Goal: Task Accomplishment & Management: Manage account settings

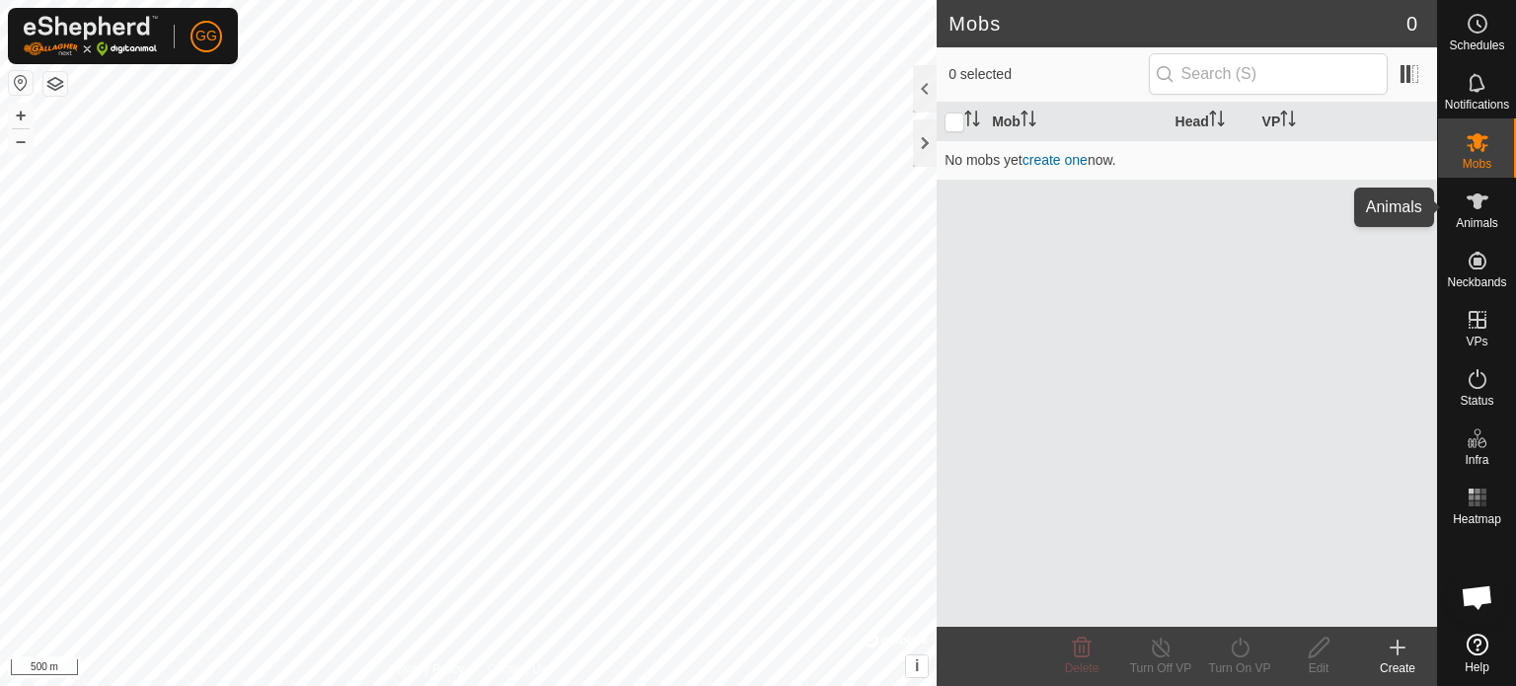
click at [1477, 211] on es-animals-svg-icon at bounding box center [1478, 202] width 36 height 32
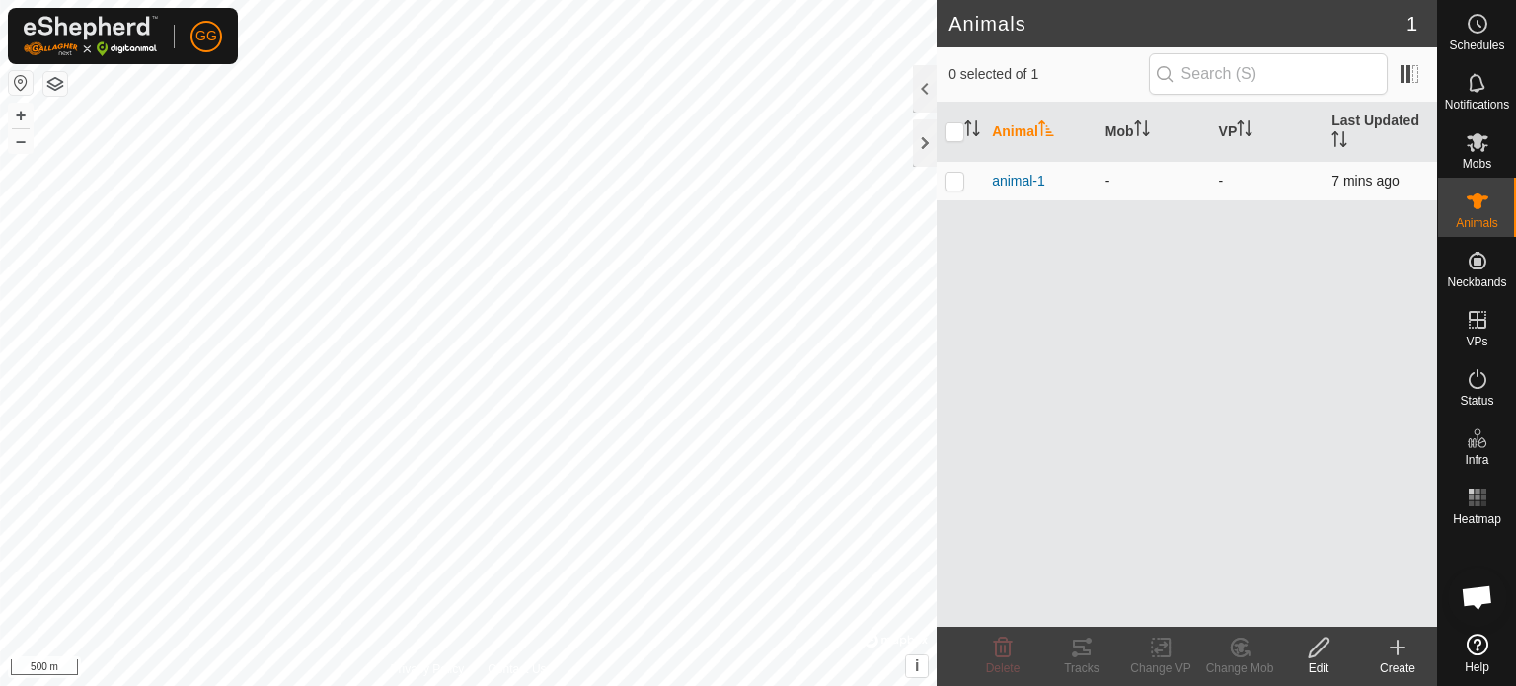
click at [1086, 186] on div "animal-1" at bounding box center [1041, 181] width 98 height 21
click at [952, 181] on p-checkbox at bounding box center [955, 181] width 20 height 16
checkbox input "true"
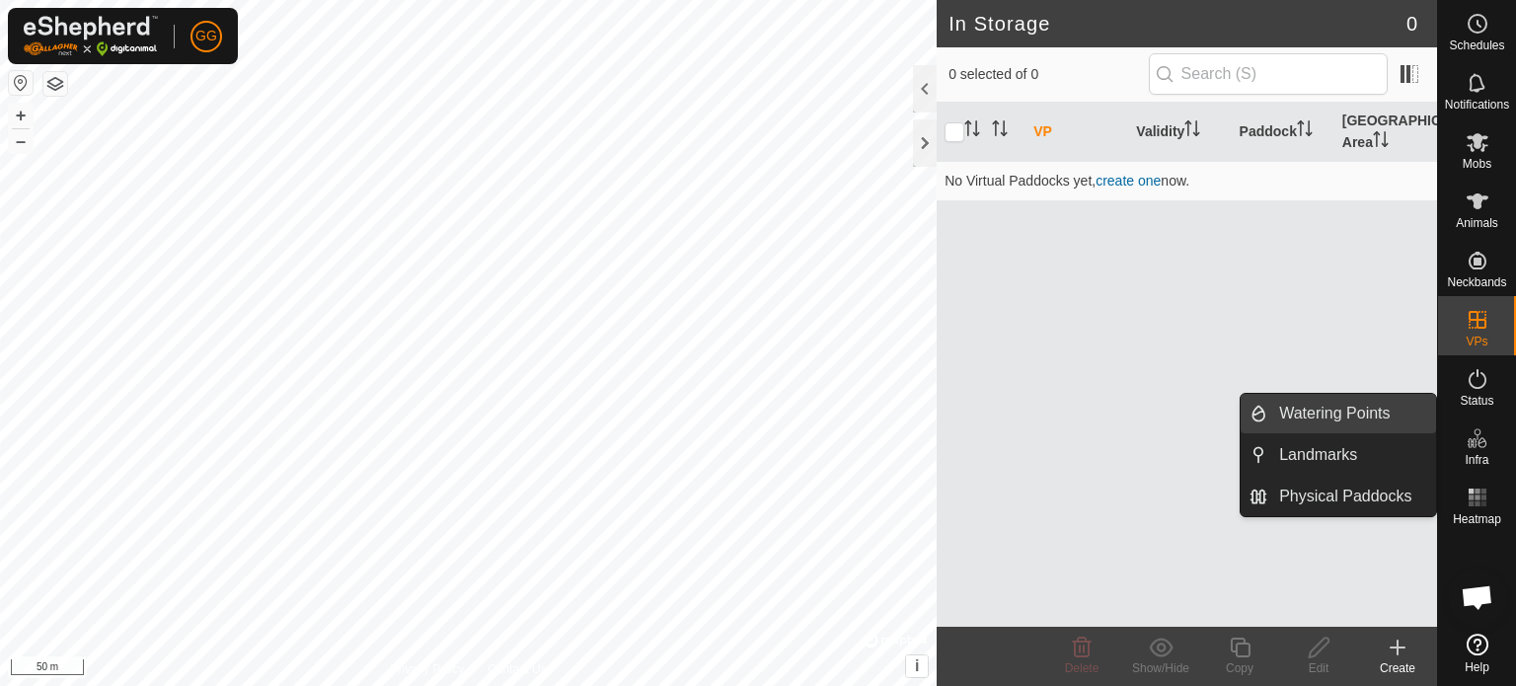
click at [1361, 418] on link "Watering Points" at bounding box center [1352, 413] width 169 height 39
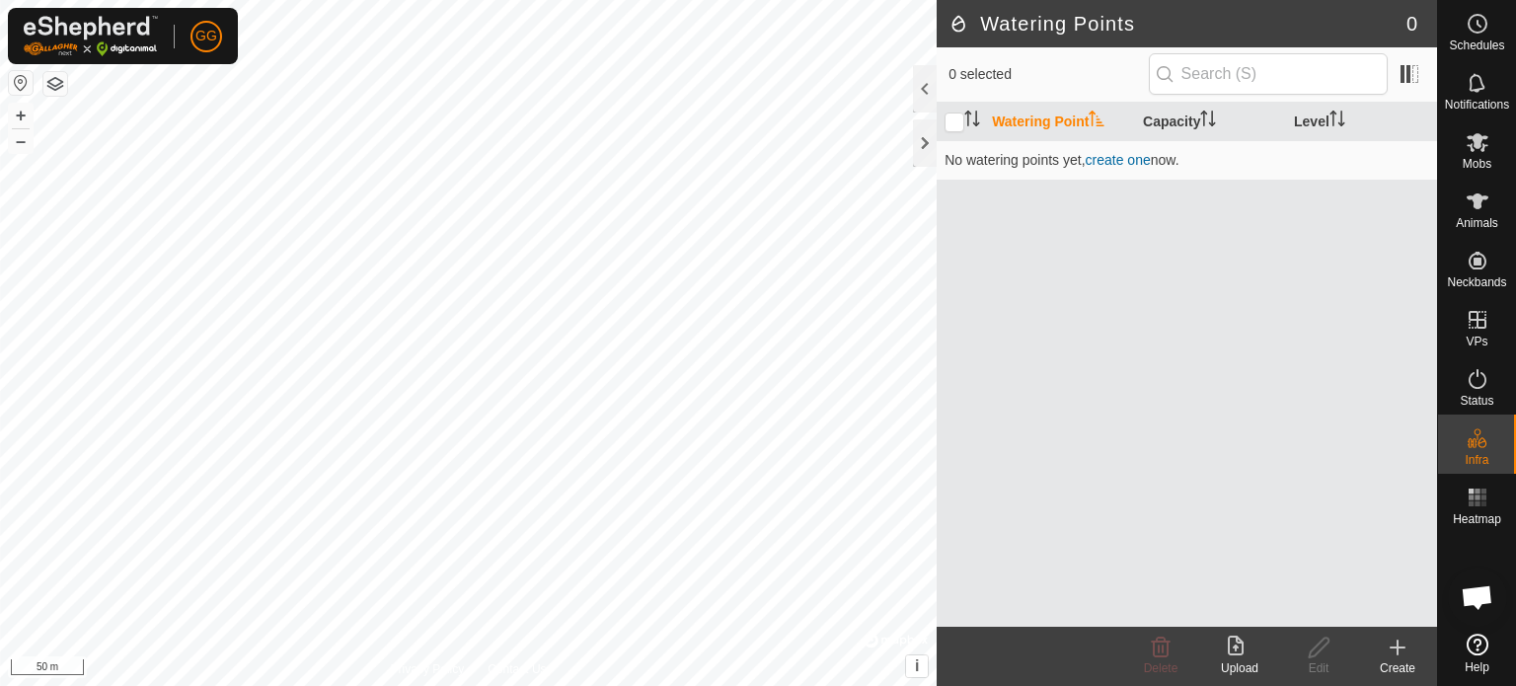
click at [1398, 655] on icon at bounding box center [1398, 648] width 0 height 14
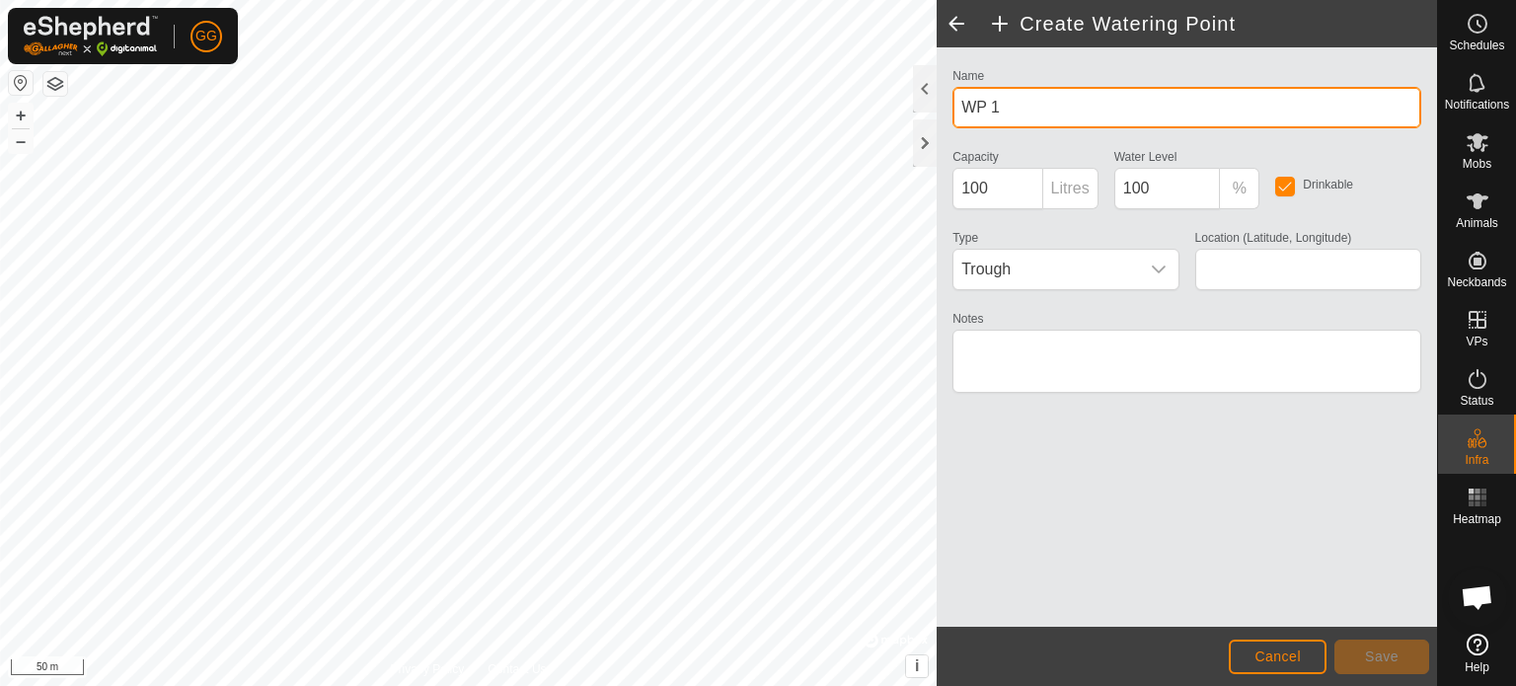
click at [1042, 112] on input "WP 1" at bounding box center [1187, 107] width 469 height 41
click at [1042, 111] on input "WP 1" at bounding box center [1187, 107] width 469 height 41
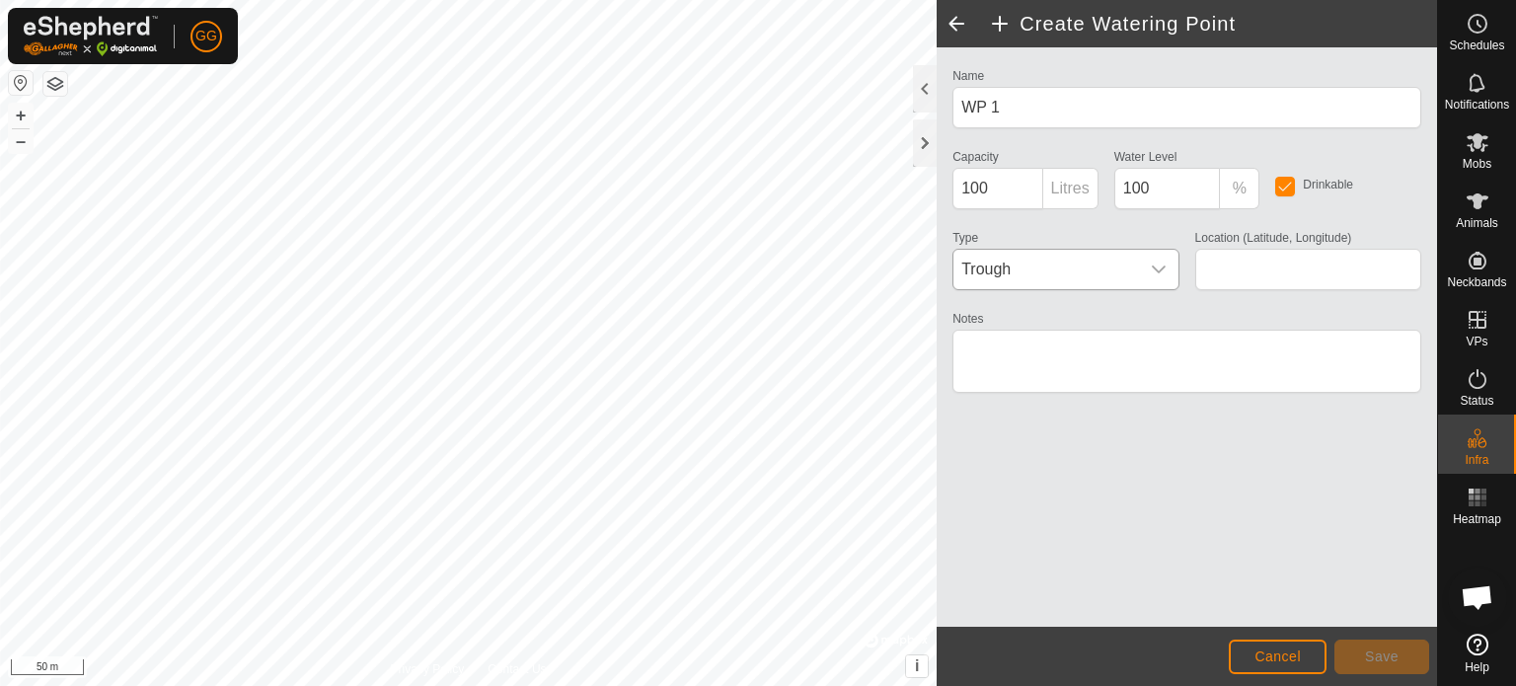
click at [1062, 270] on span "Trough" at bounding box center [1046, 269] width 185 height 39
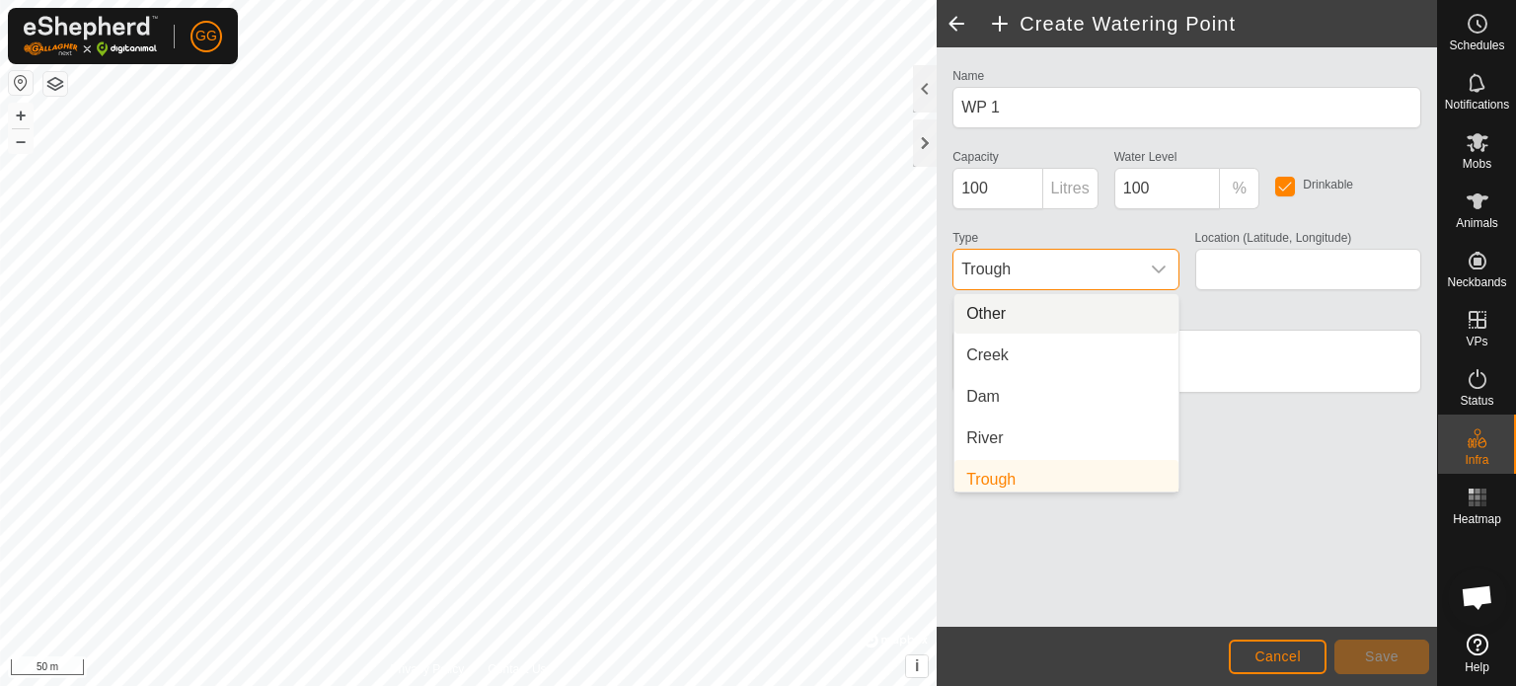
scroll to position [8, 0]
click at [1062, 270] on span "Trough" at bounding box center [1046, 269] width 185 height 39
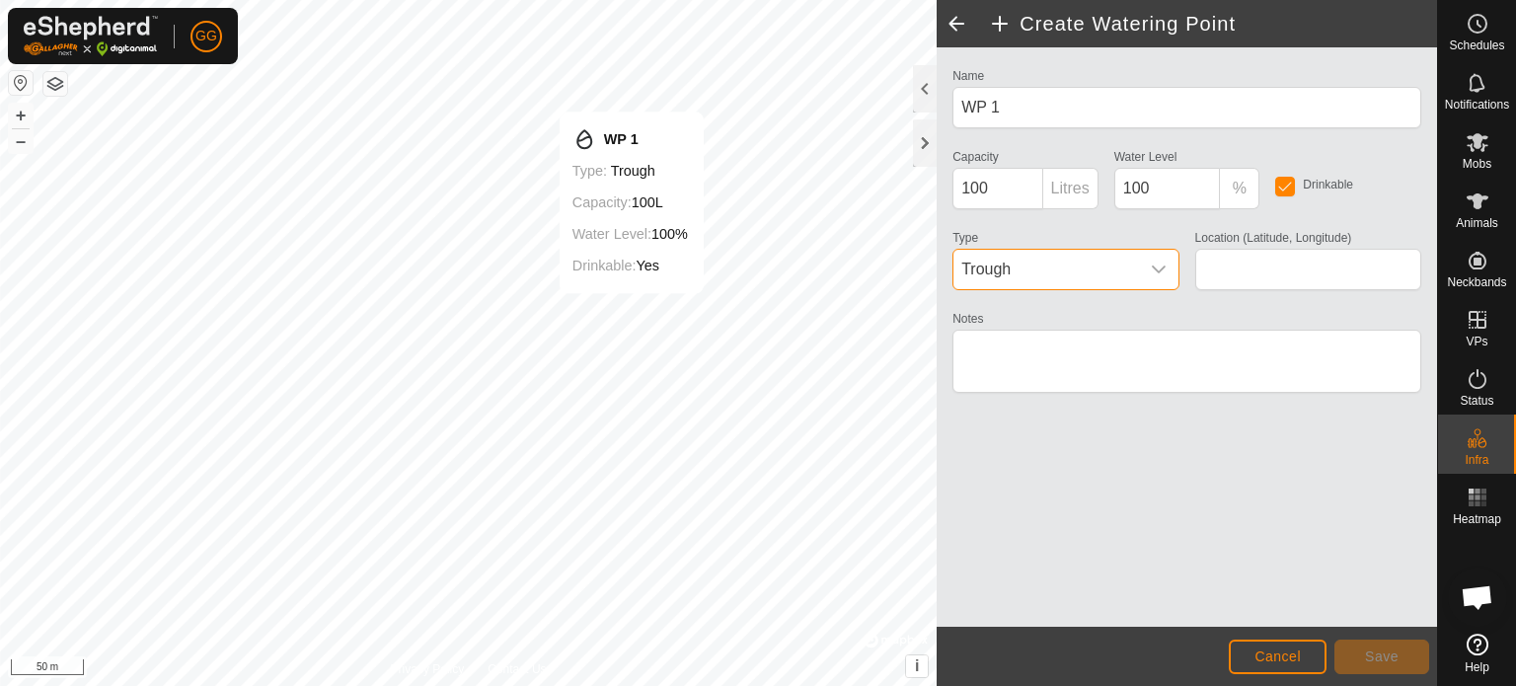
type input "40.329434, 21.843445"
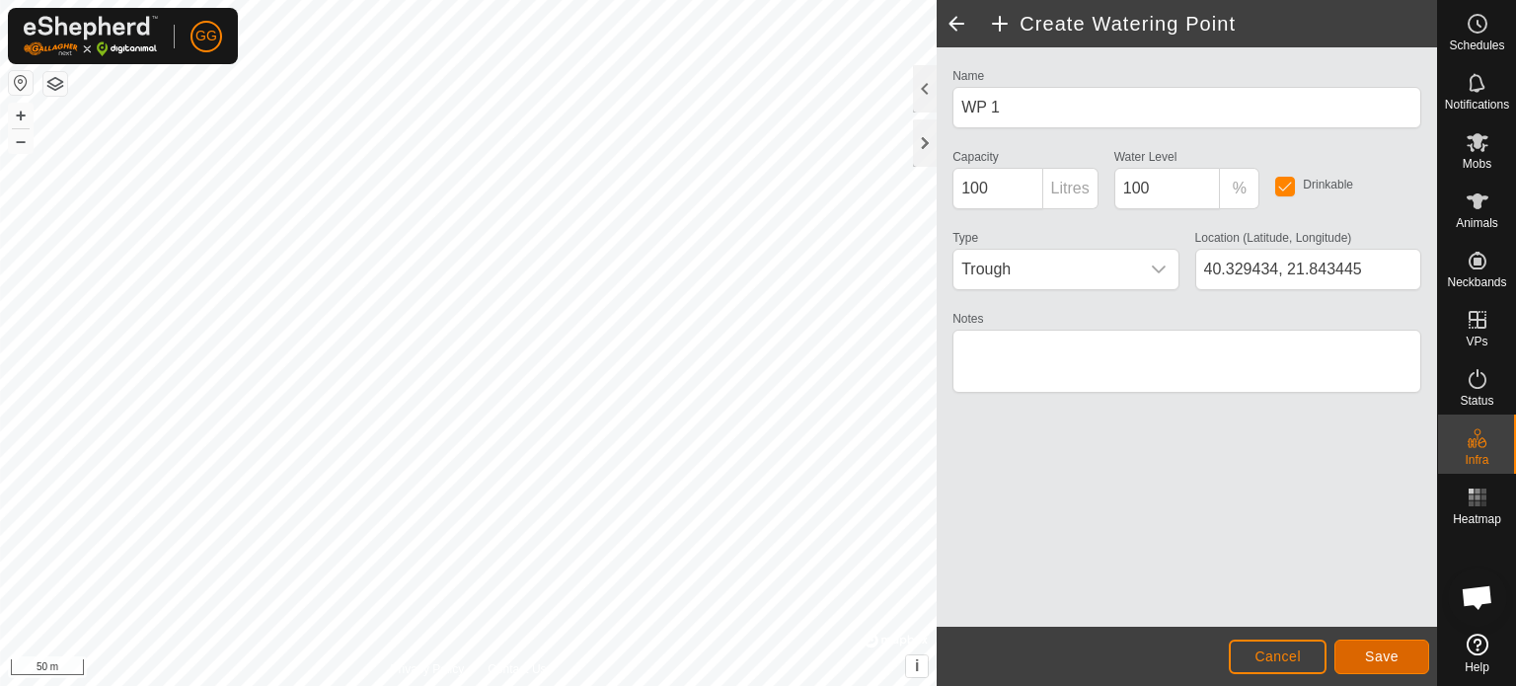
click at [1395, 643] on button "Save" at bounding box center [1382, 657] width 95 height 35
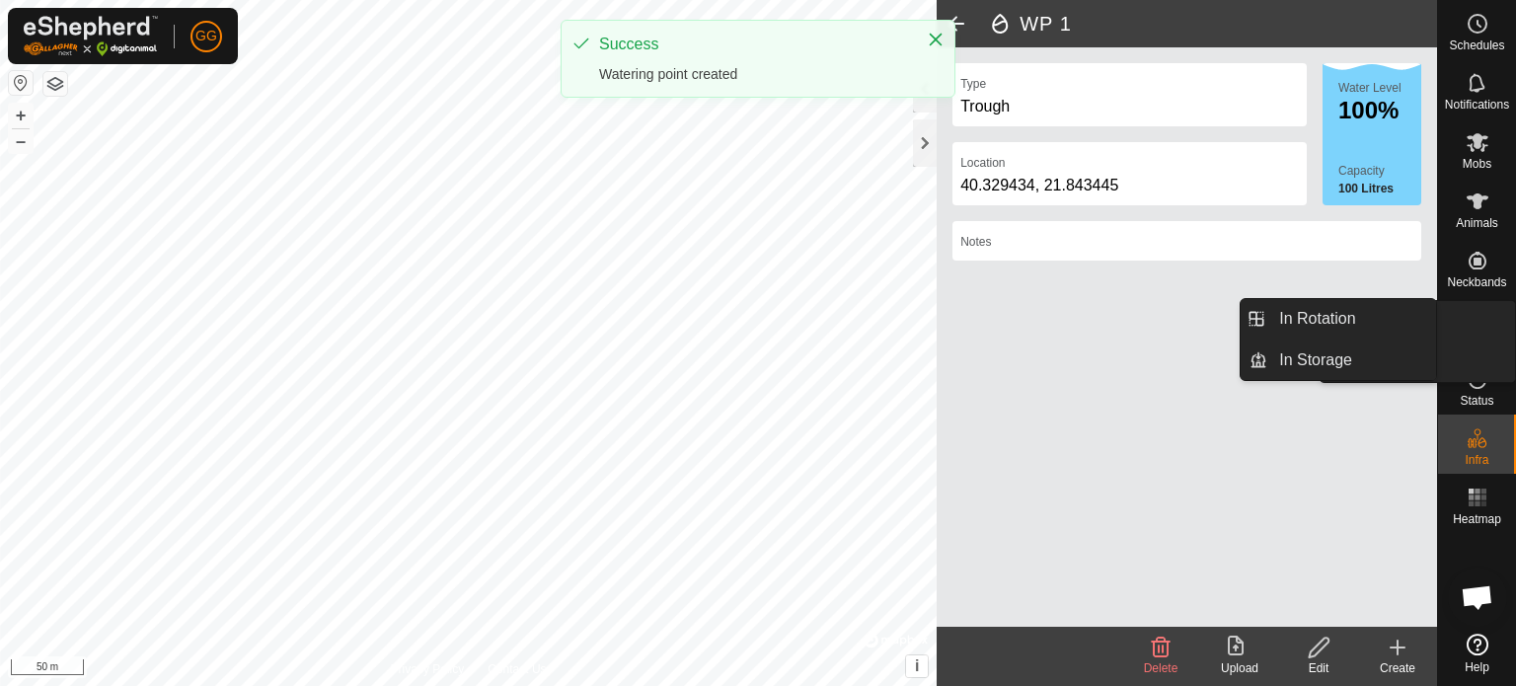
click at [1460, 319] on es-virtualpaddocks-svg-icon at bounding box center [1478, 320] width 36 height 32
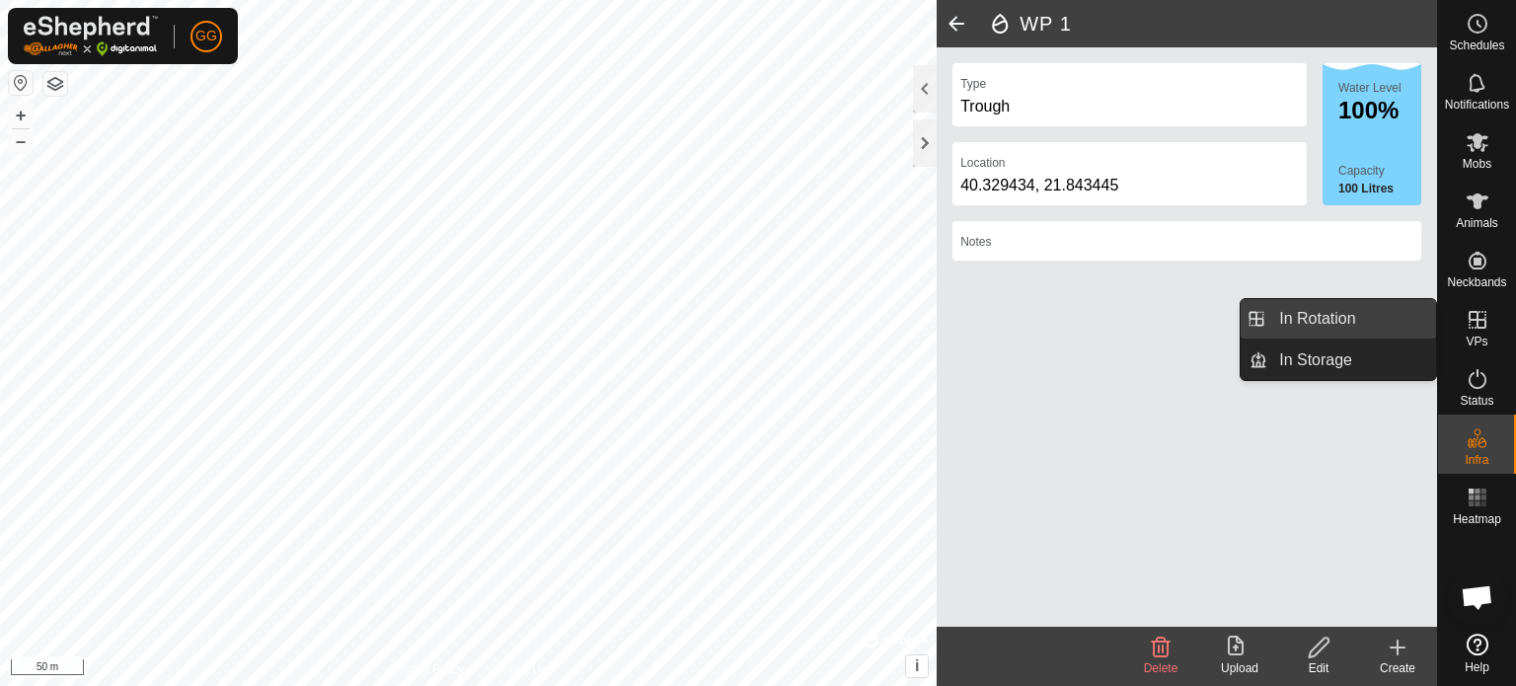
click at [1315, 319] on link "In Rotation" at bounding box center [1352, 318] width 169 height 39
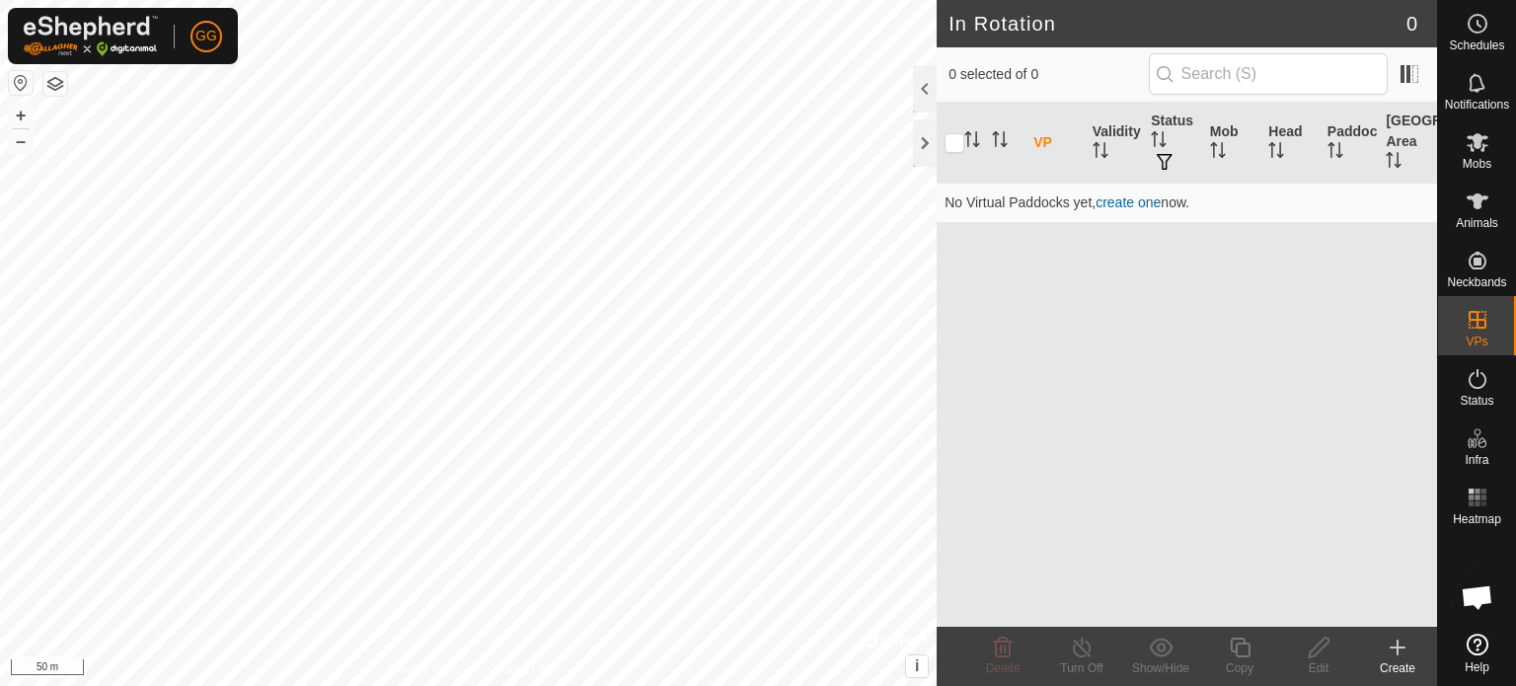
click at [1405, 656] on icon at bounding box center [1398, 648] width 24 height 24
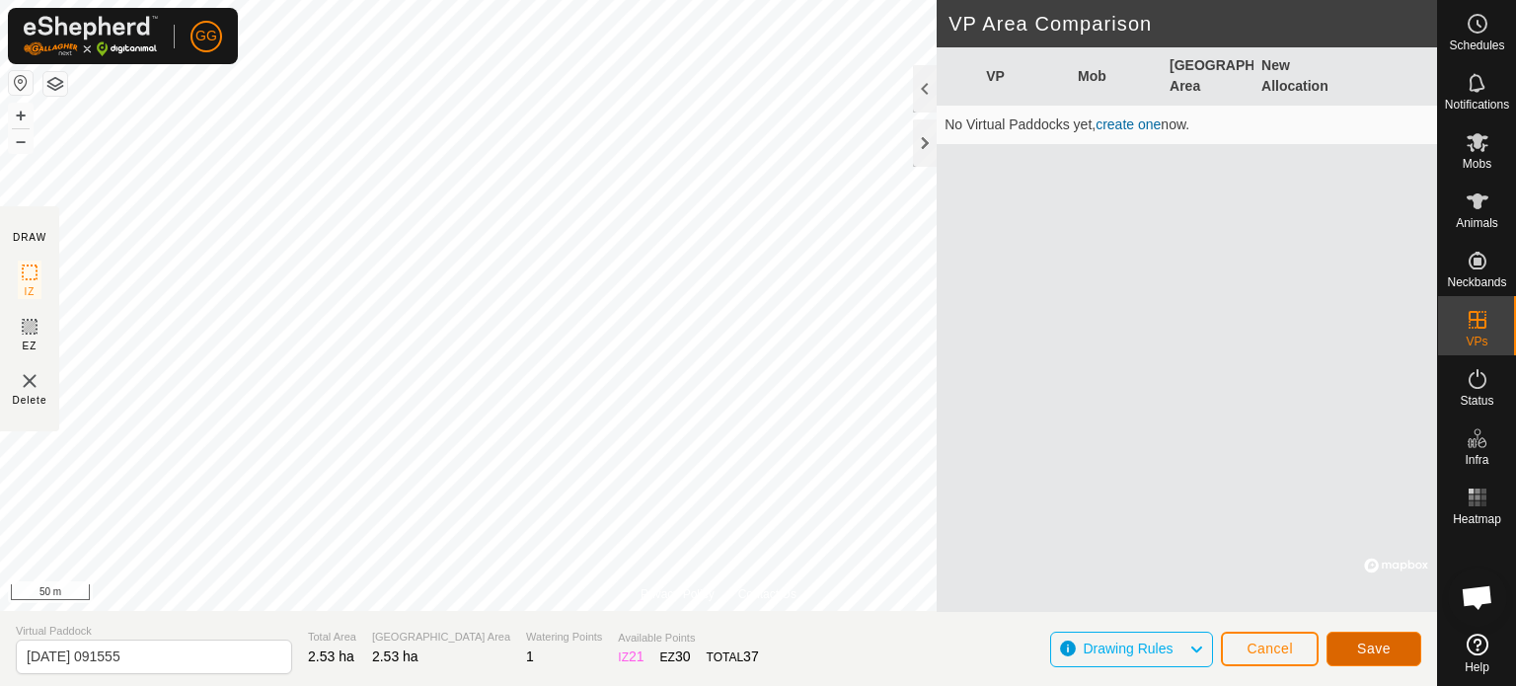
click at [1380, 649] on span "Save" at bounding box center [1374, 649] width 34 height 16
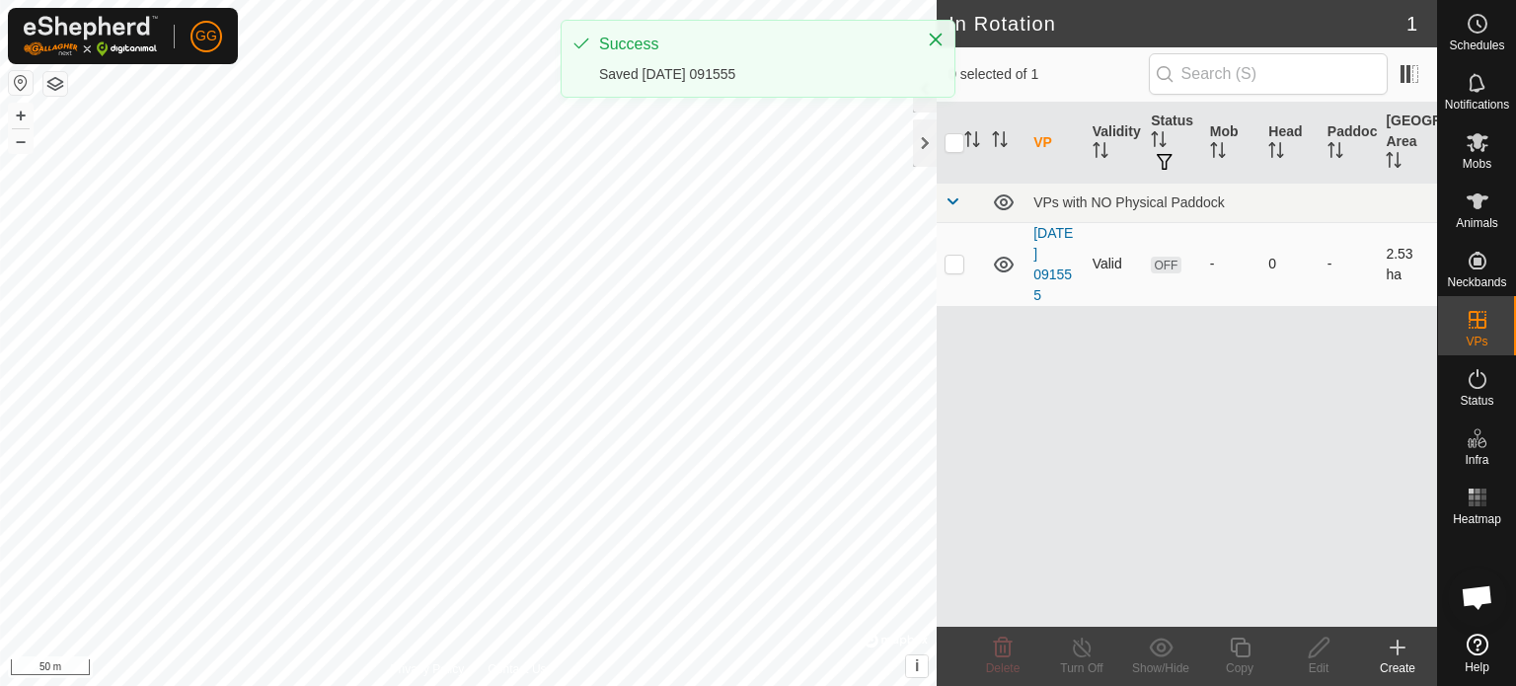
click at [958, 260] on p-checkbox at bounding box center [955, 264] width 20 height 16
checkbox input "true"
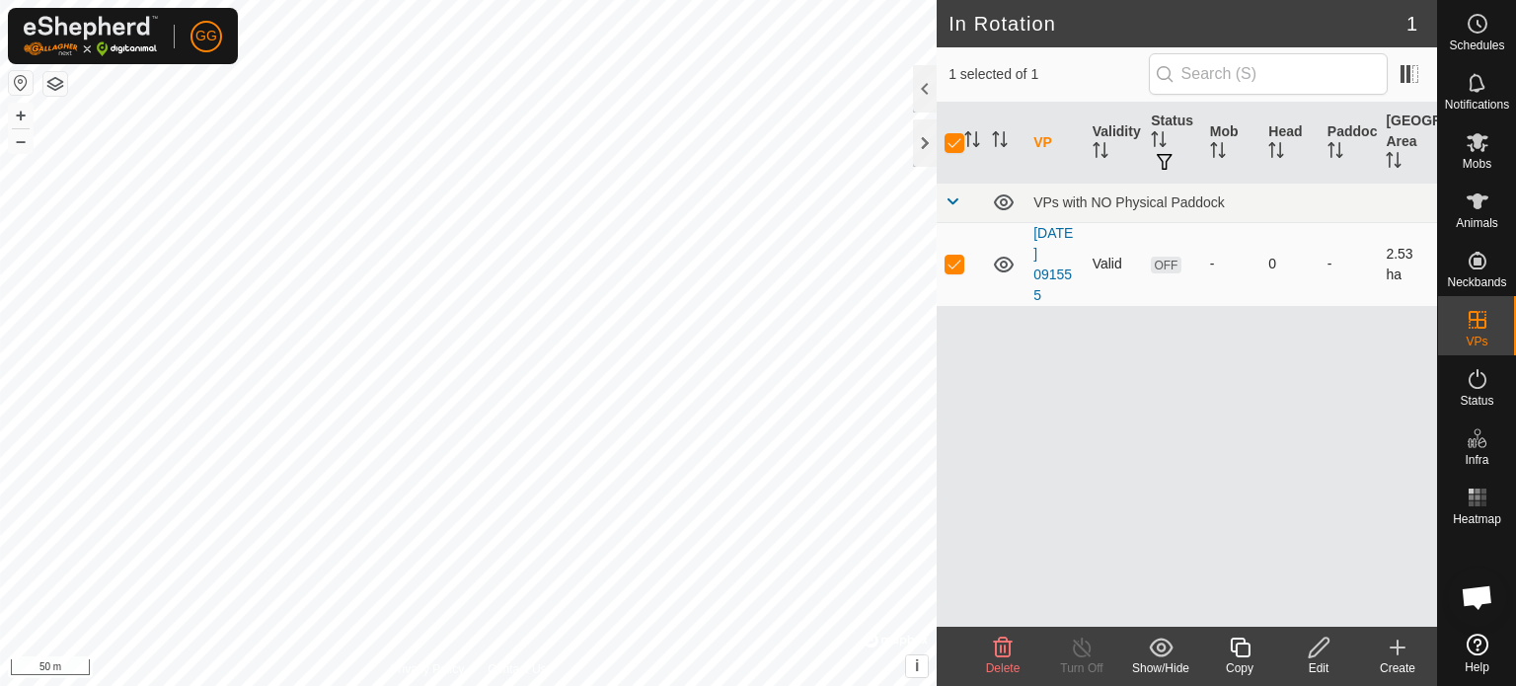
click at [1176, 265] on span "OFF" at bounding box center [1166, 265] width 30 height 17
click at [1467, 378] on icon at bounding box center [1478, 379] width 24 height 24
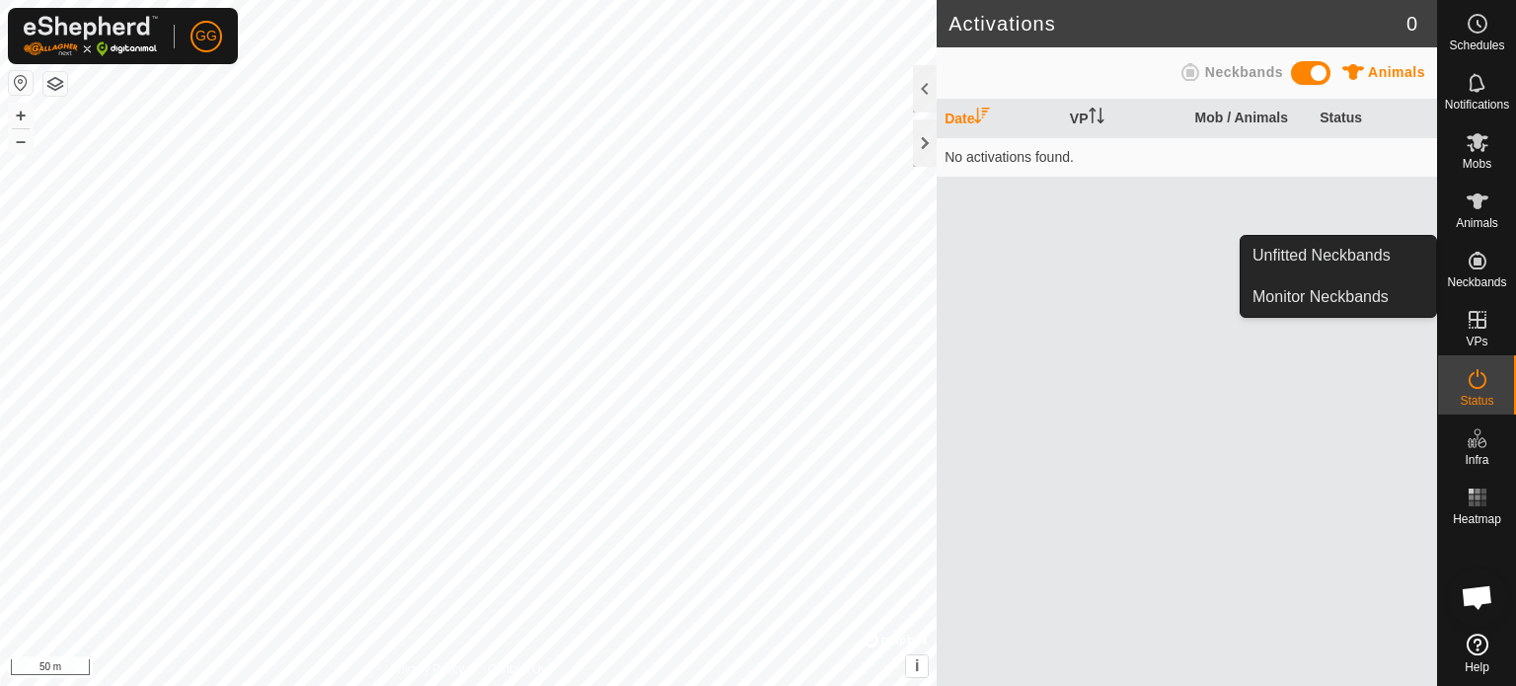
click at [1479, 264] on icon at bounding box center [1478, 261] width 18 height 18
click at [1397, 260] on link "Unfitted Neckbands" at bounding box center [1338, 255] width 195 height 39
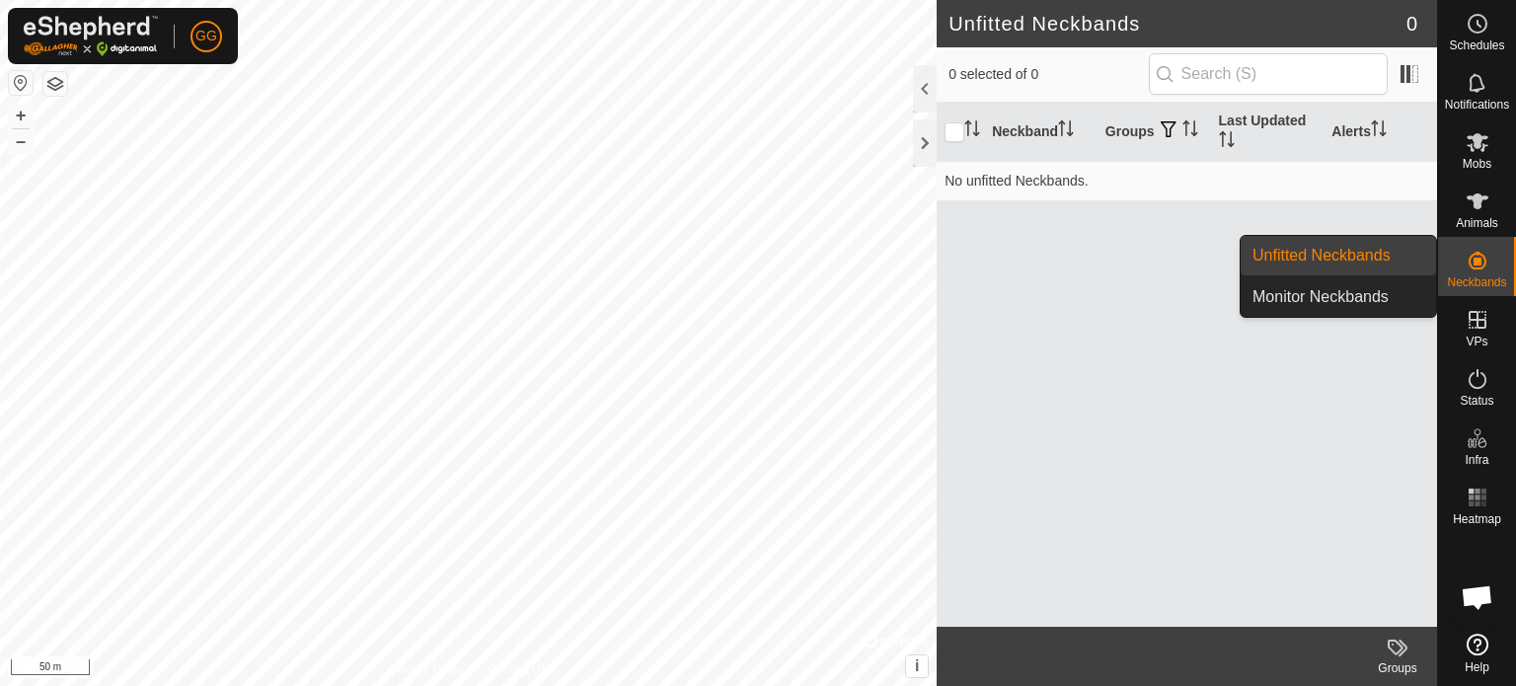
click at [1480, 272] on es-neckbands-svg-icon at bounding box center [1478, 261] width 36 height 32
click at [1362, 303] on link "Monitor Neckbands" at bounding box center [1338, 296] width 195 height 39
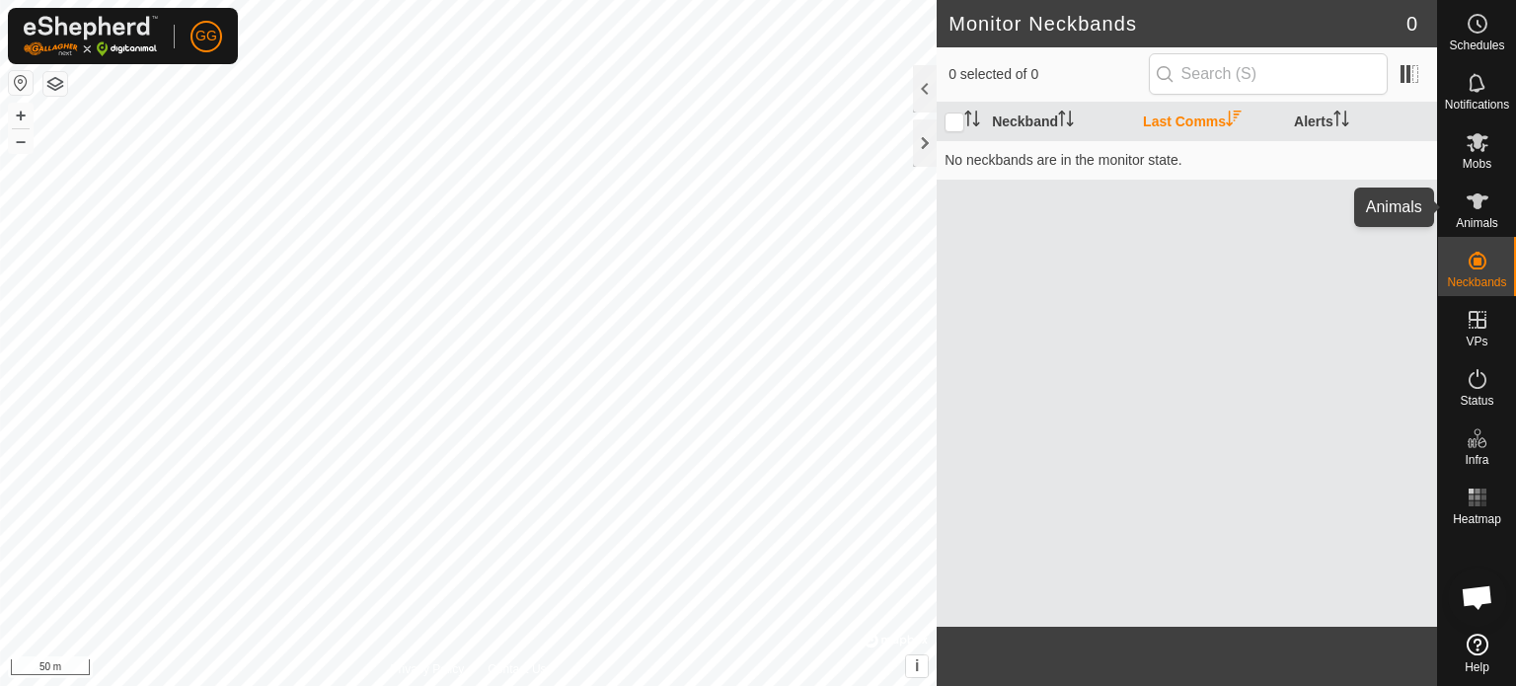
click at [1473, 204] on icon at bounding box center [1478, 201] width 22 height 16
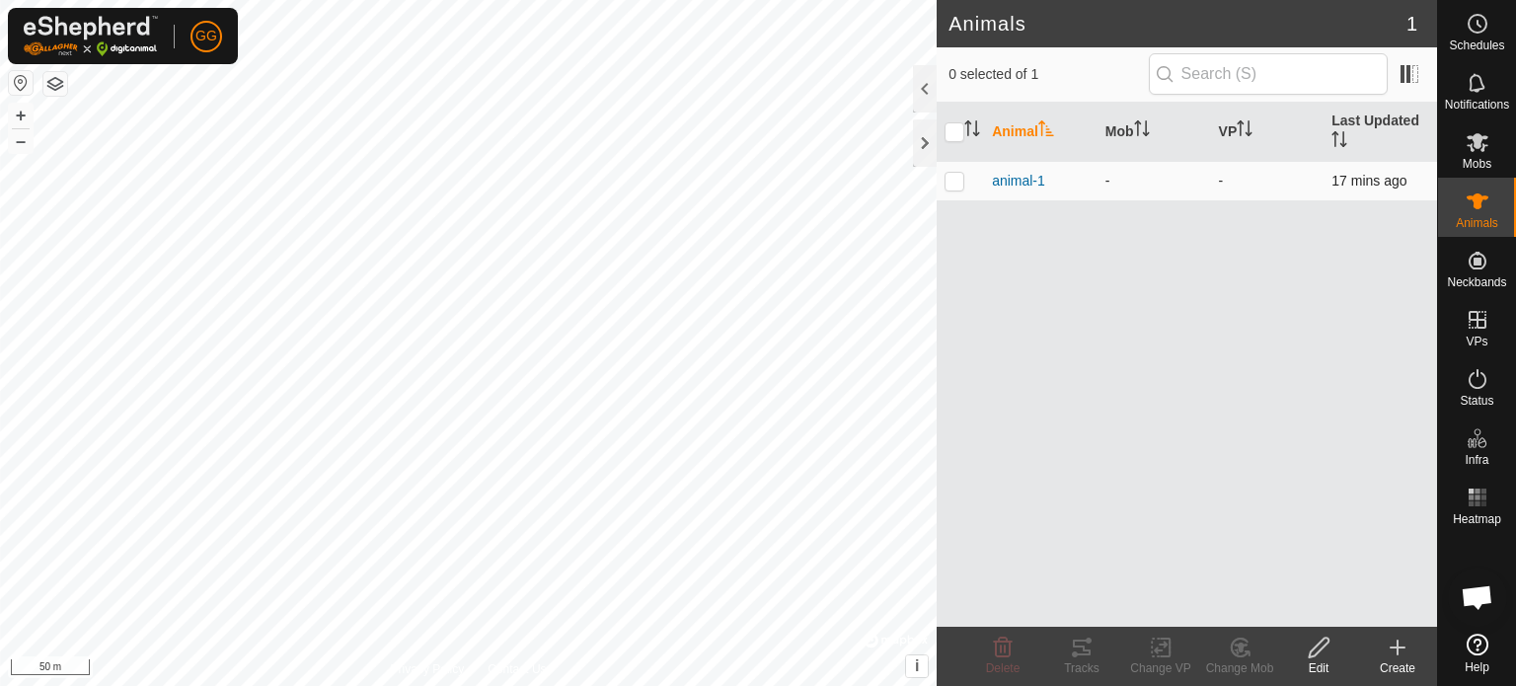
click at [955, 187] on p-checkbox at bounding box center [955, 181] width 20 height 16
checkbox input "true"
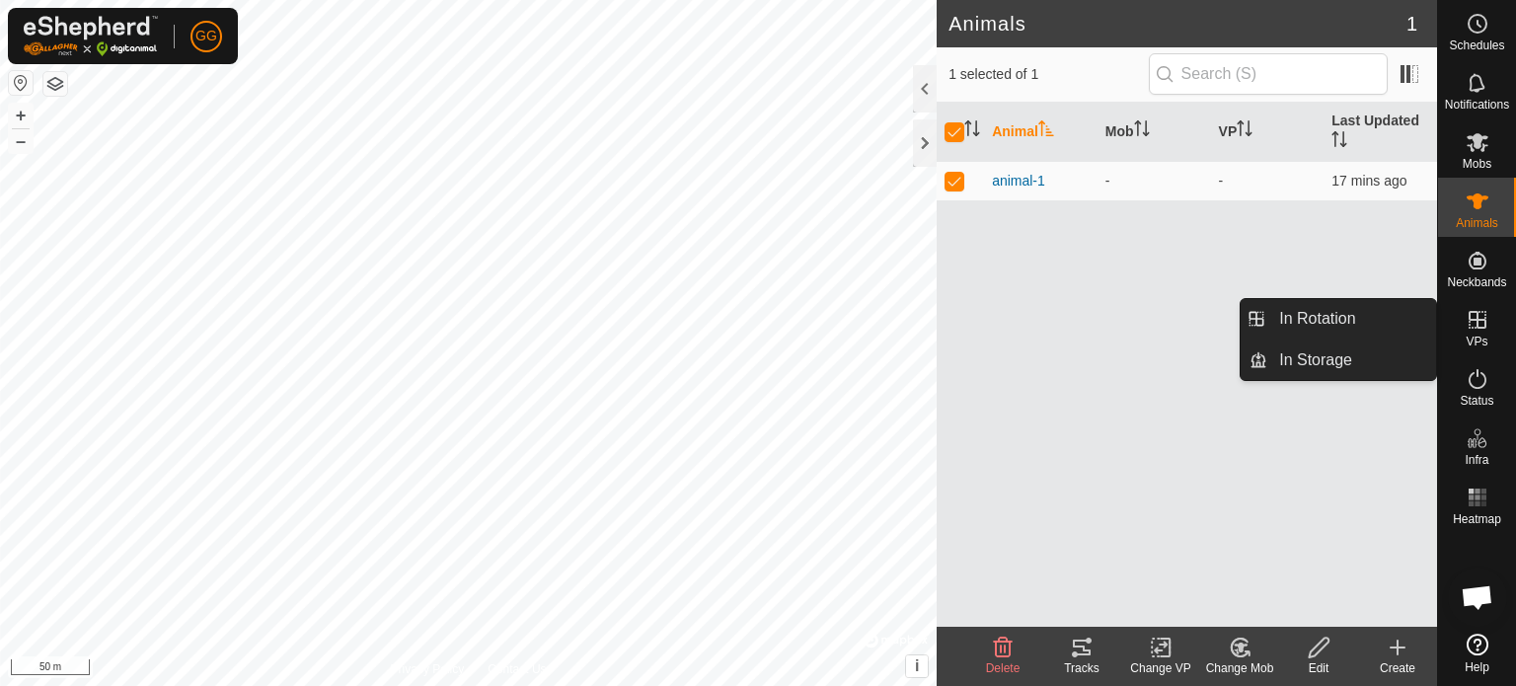
click at [1347, 319] on link "In Rotation" at bounding box center [1352, 318] width 169 height 39
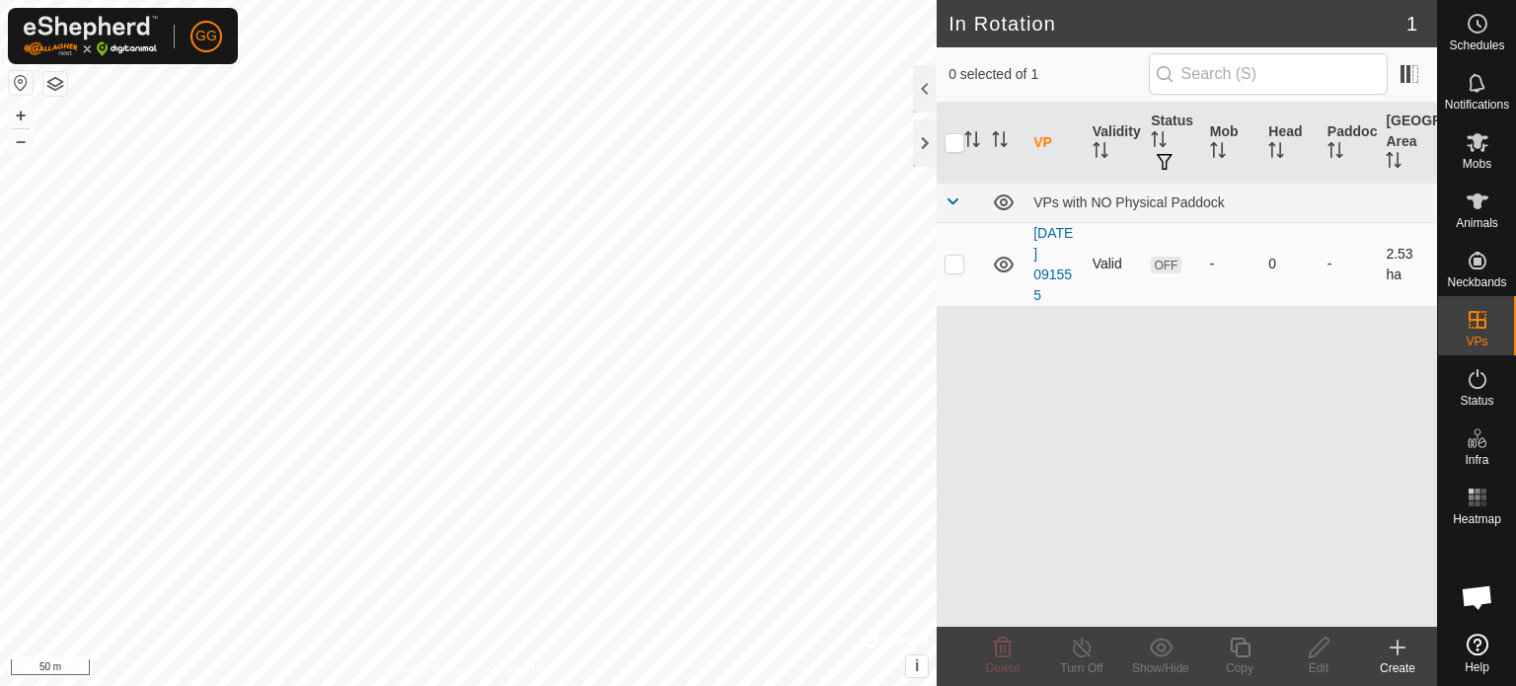
click at [962, 263] on p-checkbox at bounding box center [955, 264] width 20 height 16
checkbox input "true"
click at [1191, 541] on div "VP Validity Status Mob Head Paddock Grazing Area VPs with NO Physical Paddock 2…" at bounding box center [1187, 365] width 501 height 524
click at [957, 264] on p-checkbox at bounding box center [955, 264] width 20 height 16
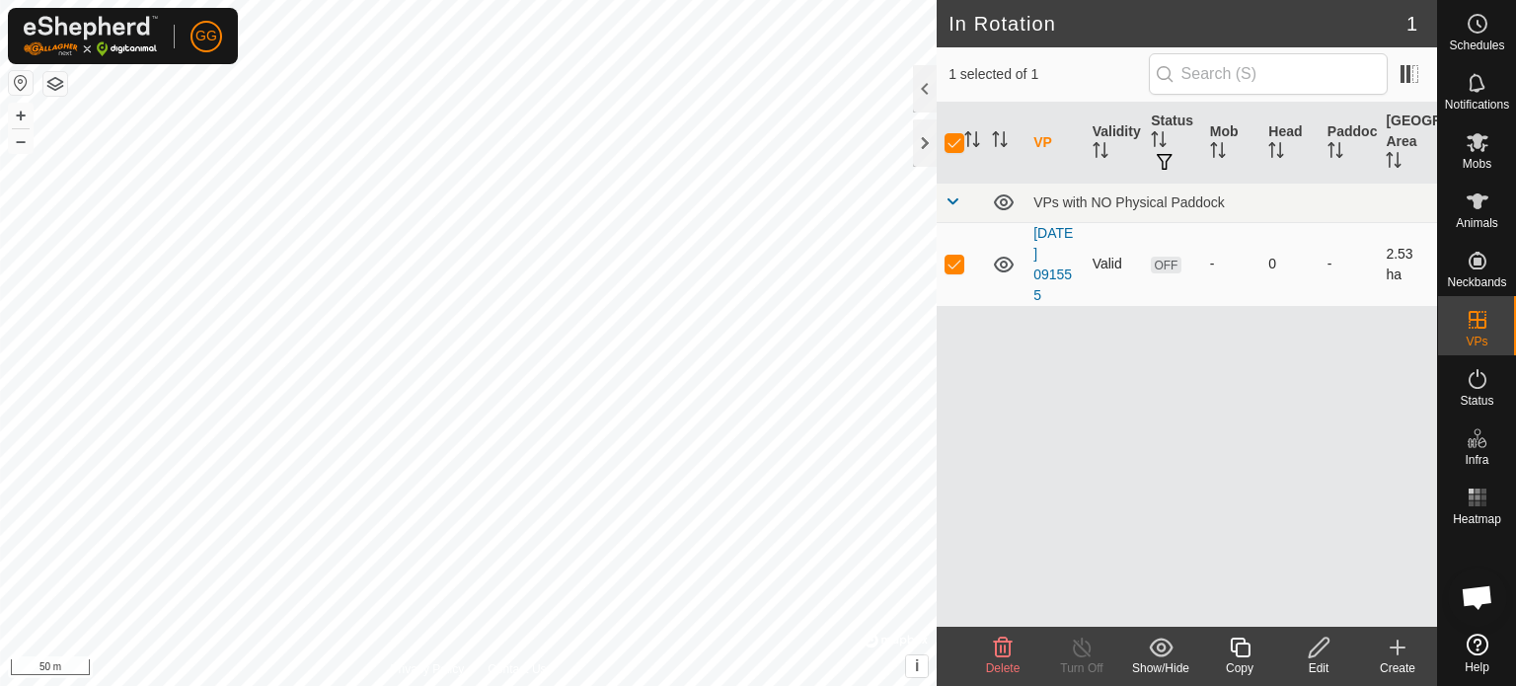
checkbox input "false"
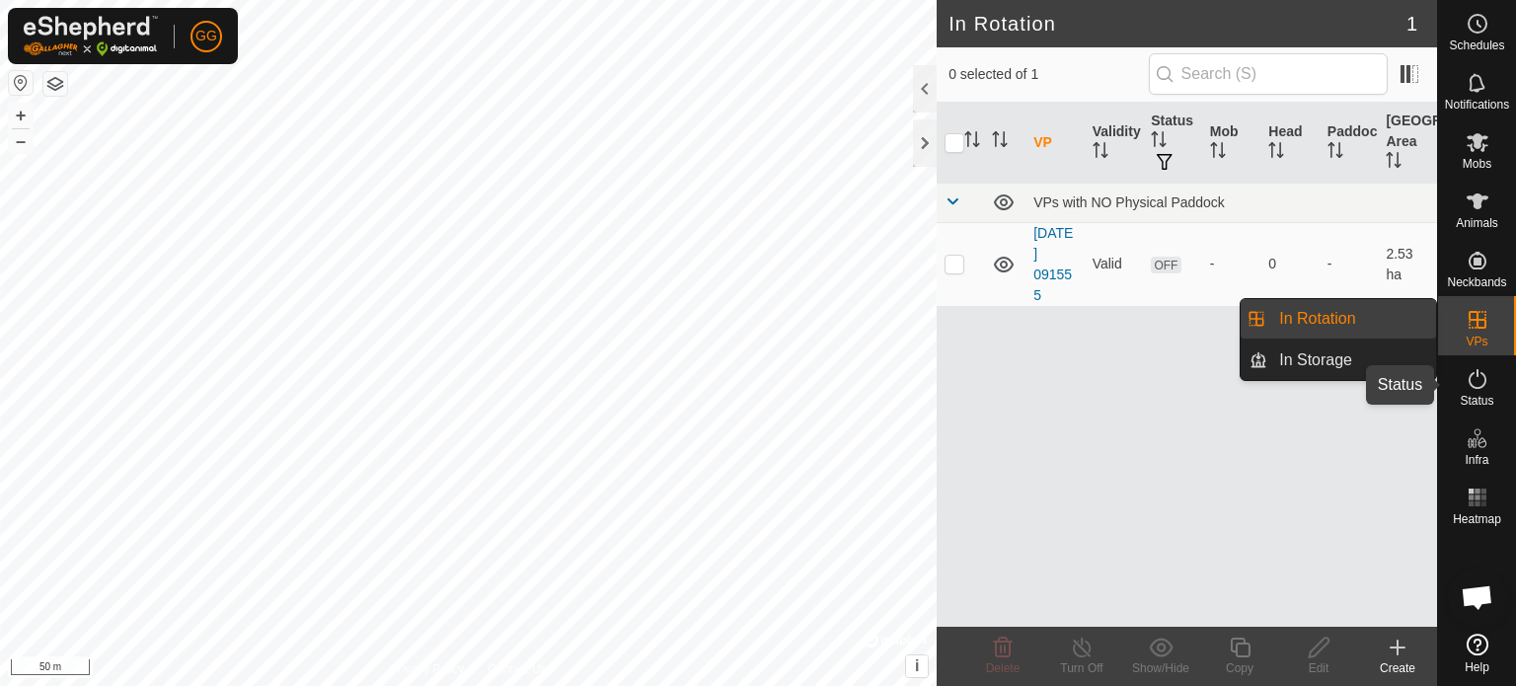
click at [1470, 380] on icon at bounding box center [1478, 379] width 24 height 24
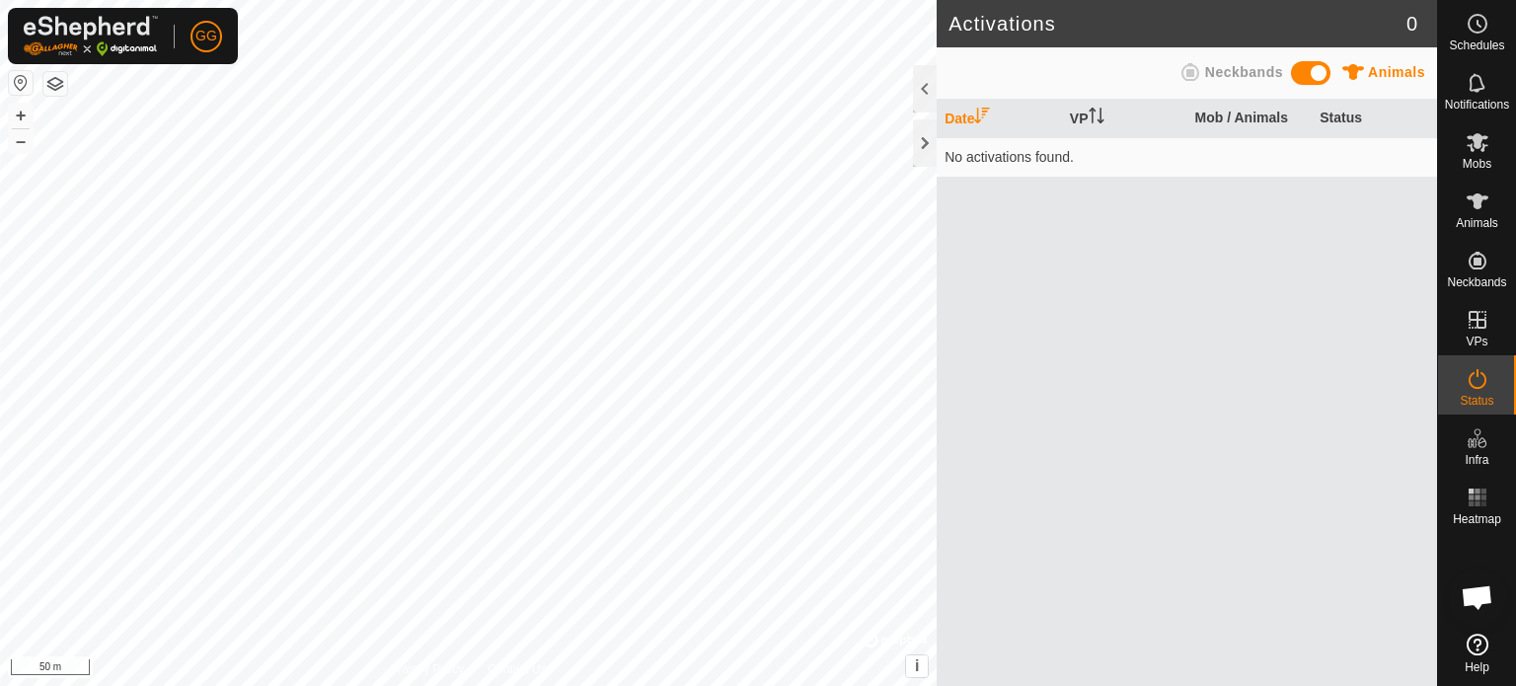
click at [1302, 62] on span at bounding box center [1310, 73] width 39 height 24
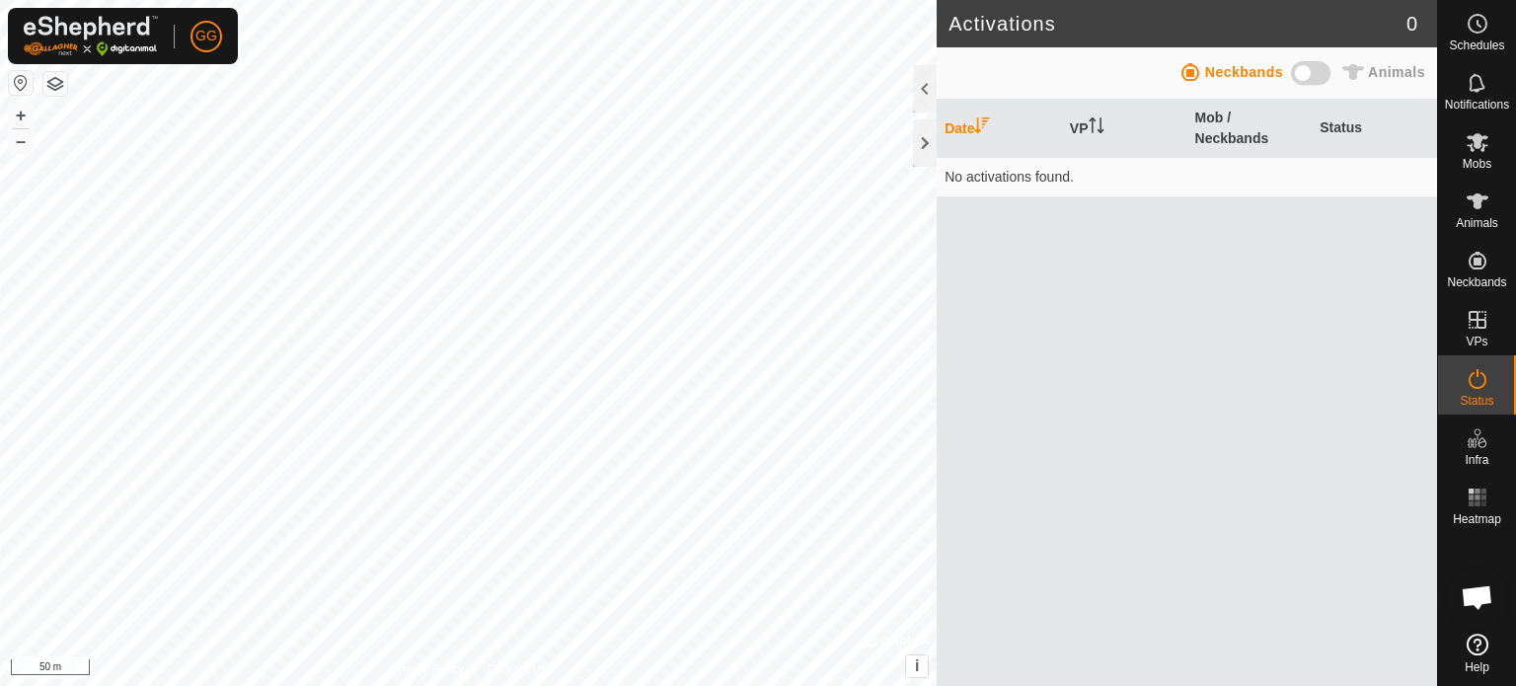
click at [1306, 70] on span at bounding box center [1310, 73] width 39 height 24
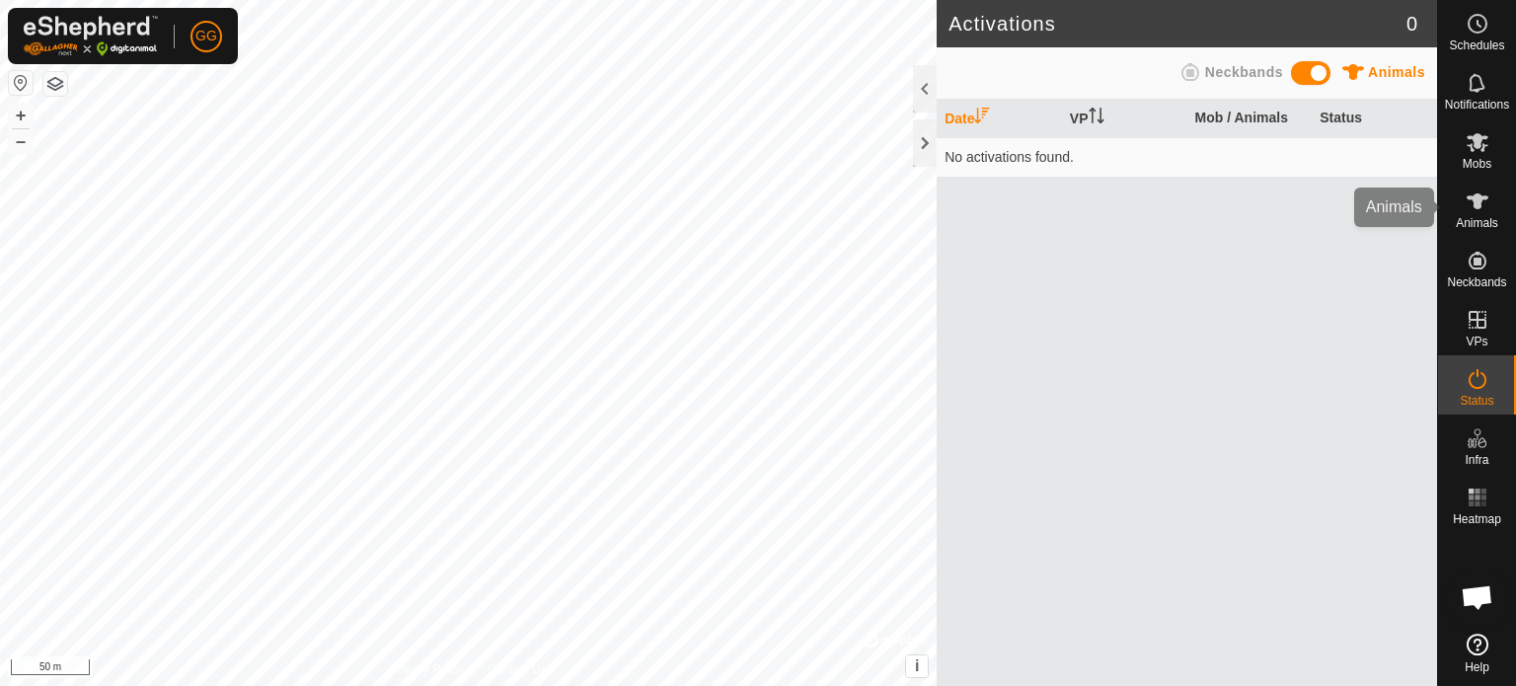
click at [1479, 196] on icon at bounding box center [1478, 201] width 22 height 16
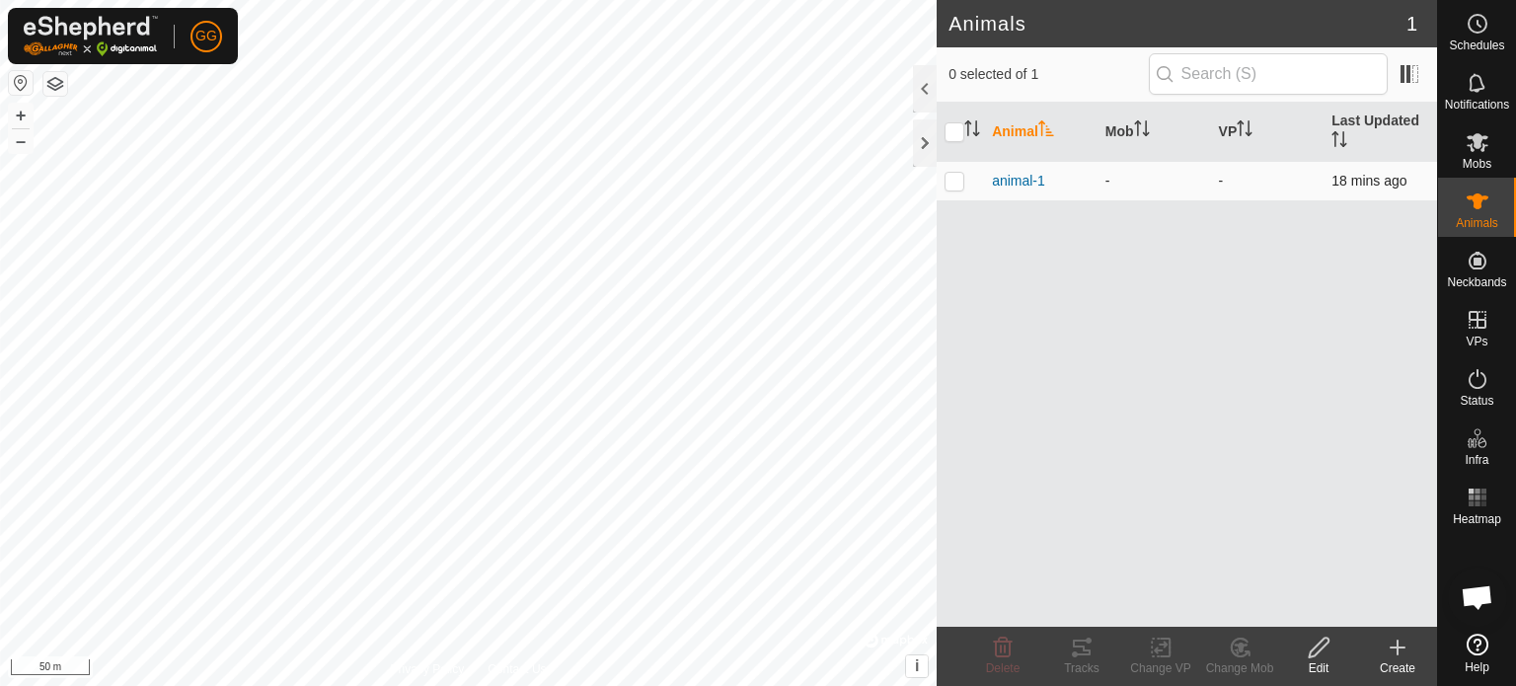
click at [956, 179] on p-checkbox at bounding box center [955, 181] width 20 height 16
checkbox input "true"
click at [1155, 649] on icon at bounding box center [1161, 648] width 14 height 13
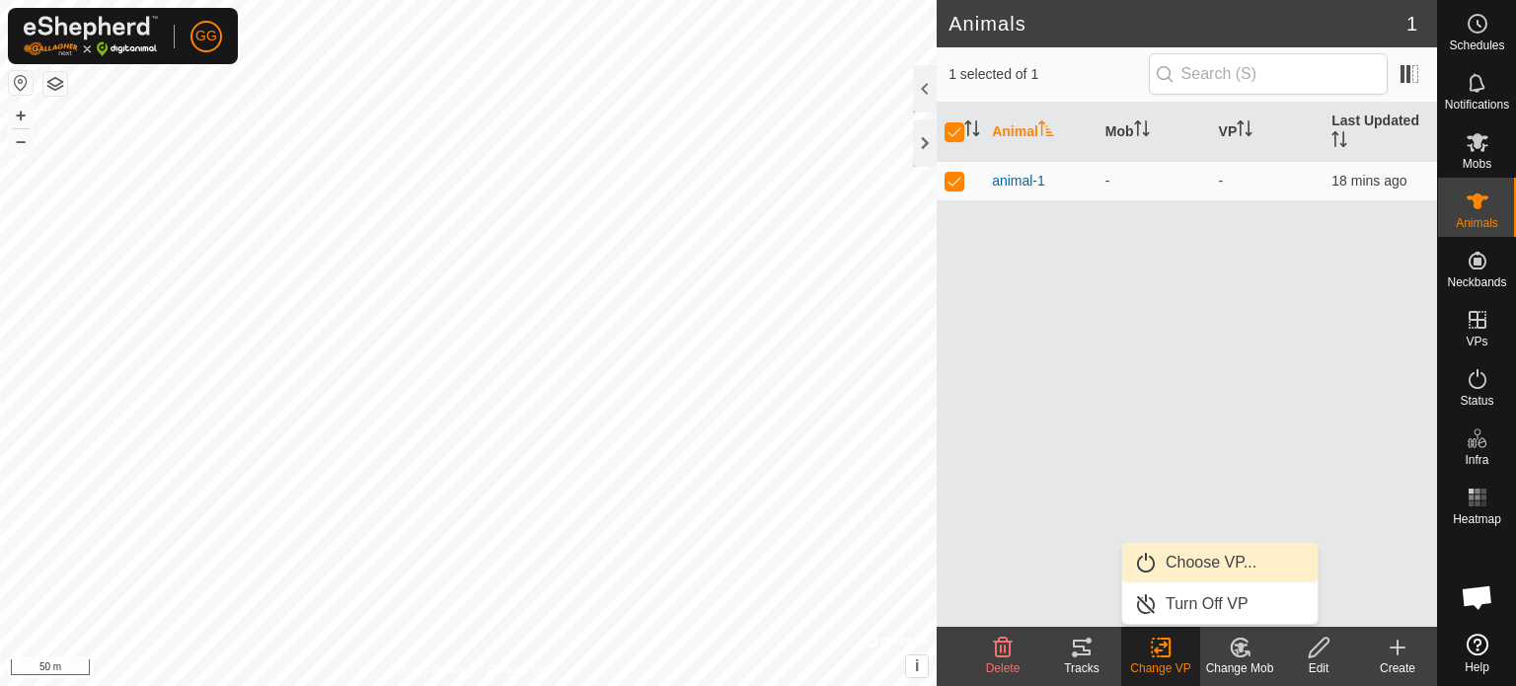
click at [1203, 563] on link "Choose VP..." at bounding box center [1219, 562] width 195 height 39
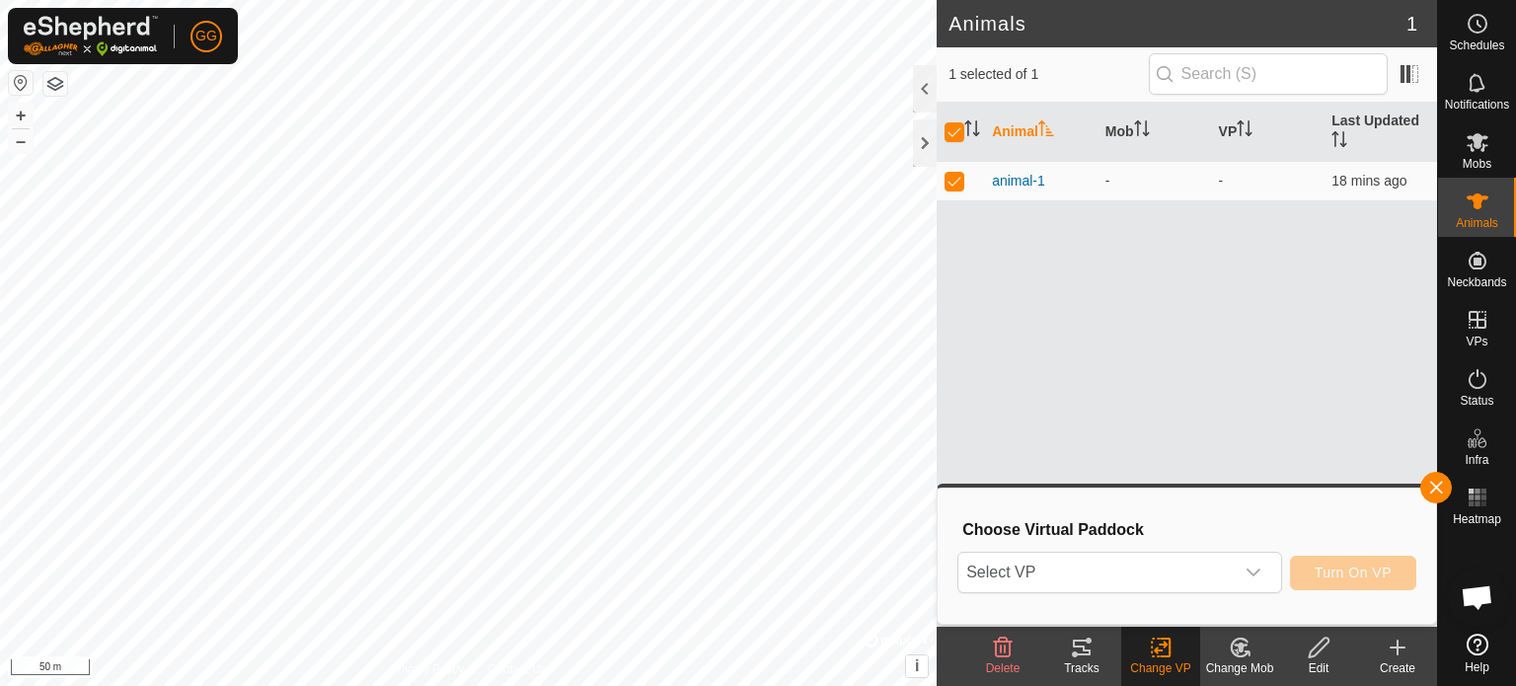
click at [1203, 563] on span "Select VP" at bounding box center [1096, 572] width 275 height 39
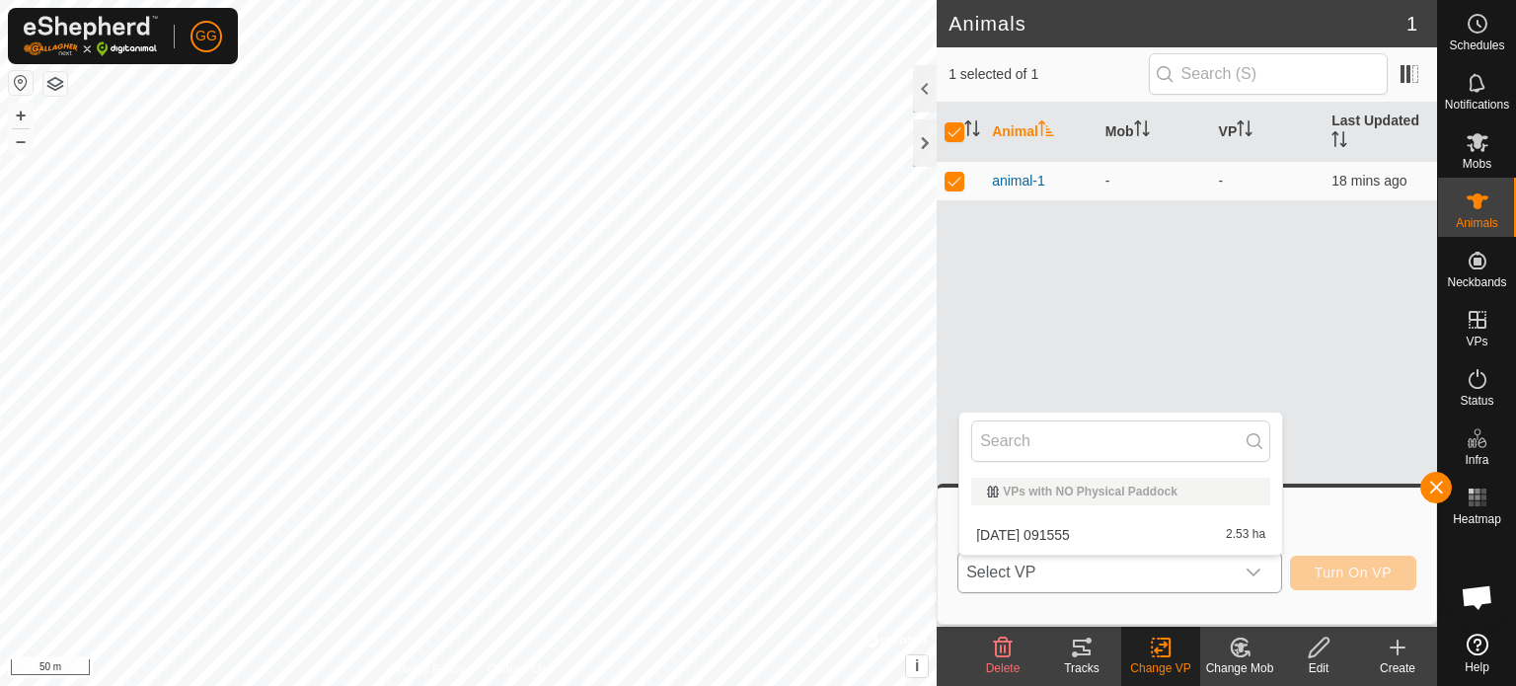
click at [1181, 536] on li "2025-09-30 091555 2.53 ha" at bounding box center [1121, 534] width 323 height 39
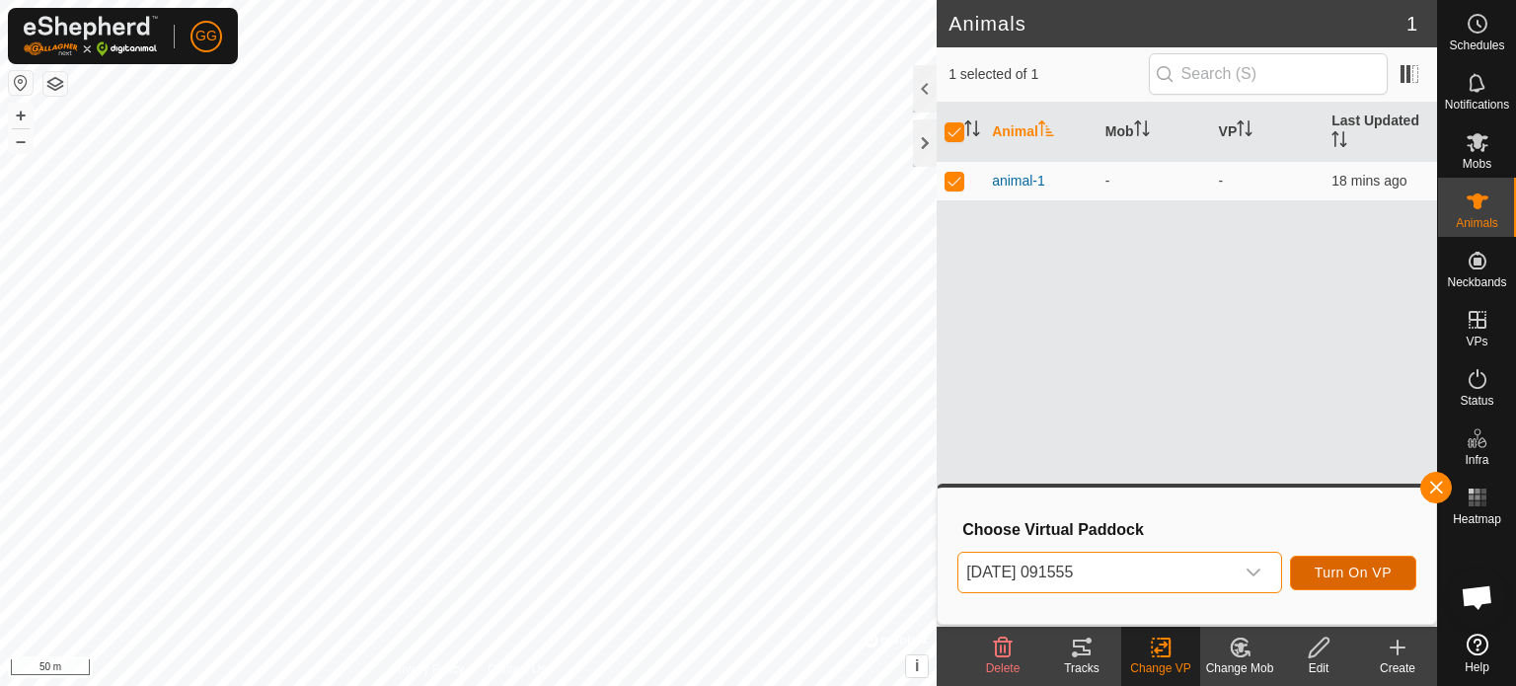
click at [1354, 576] on span "Turn On VP" at bounding box center [1353, 573] width 77 height 16
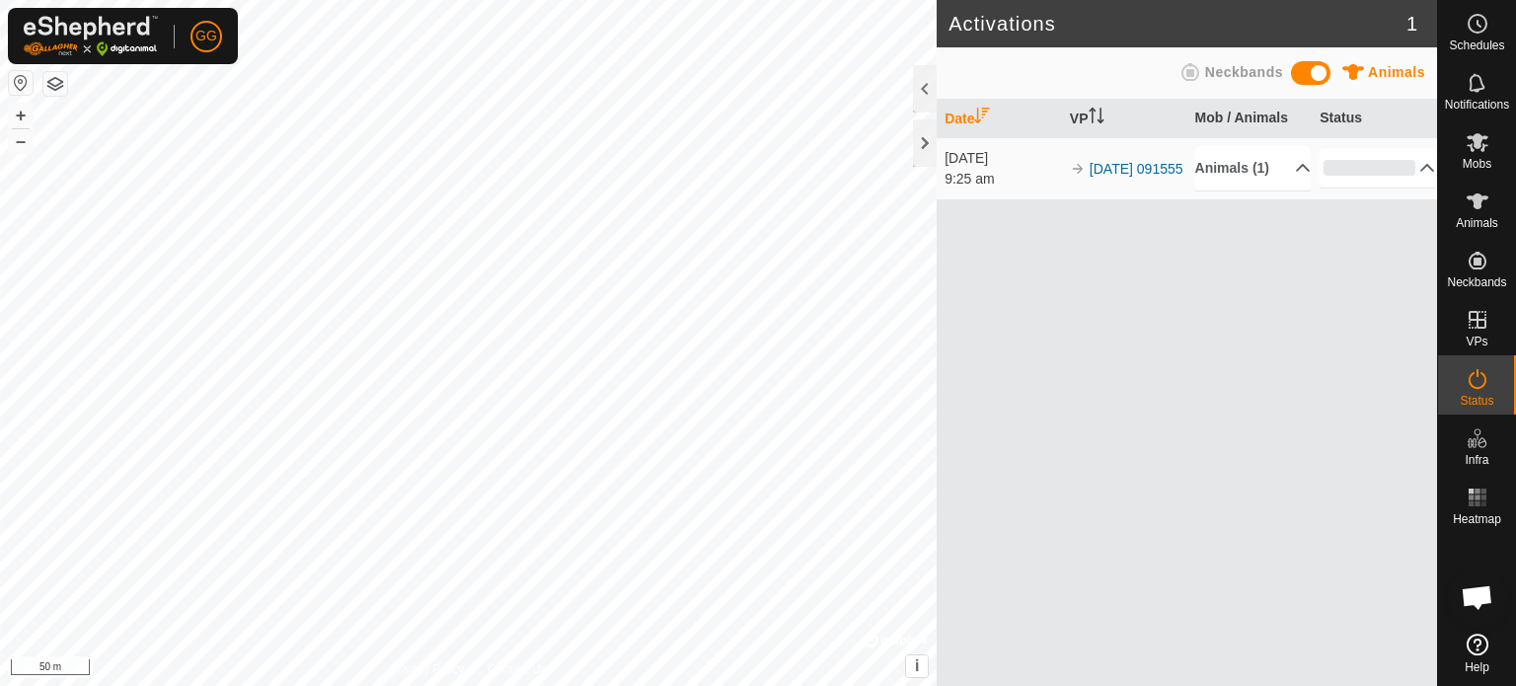
click at [1140, 335] on div "Date VP Mob / Animals Status 30 Sept 2025 9:25 am 2025-09-30 091555 Animals (1)…" at bounding box center [1187, 393] width 501 height 586
click at [1252, 172] on p-accordion-header "Animals (1)" at bounding box center [1254, 168] width 116 height 44
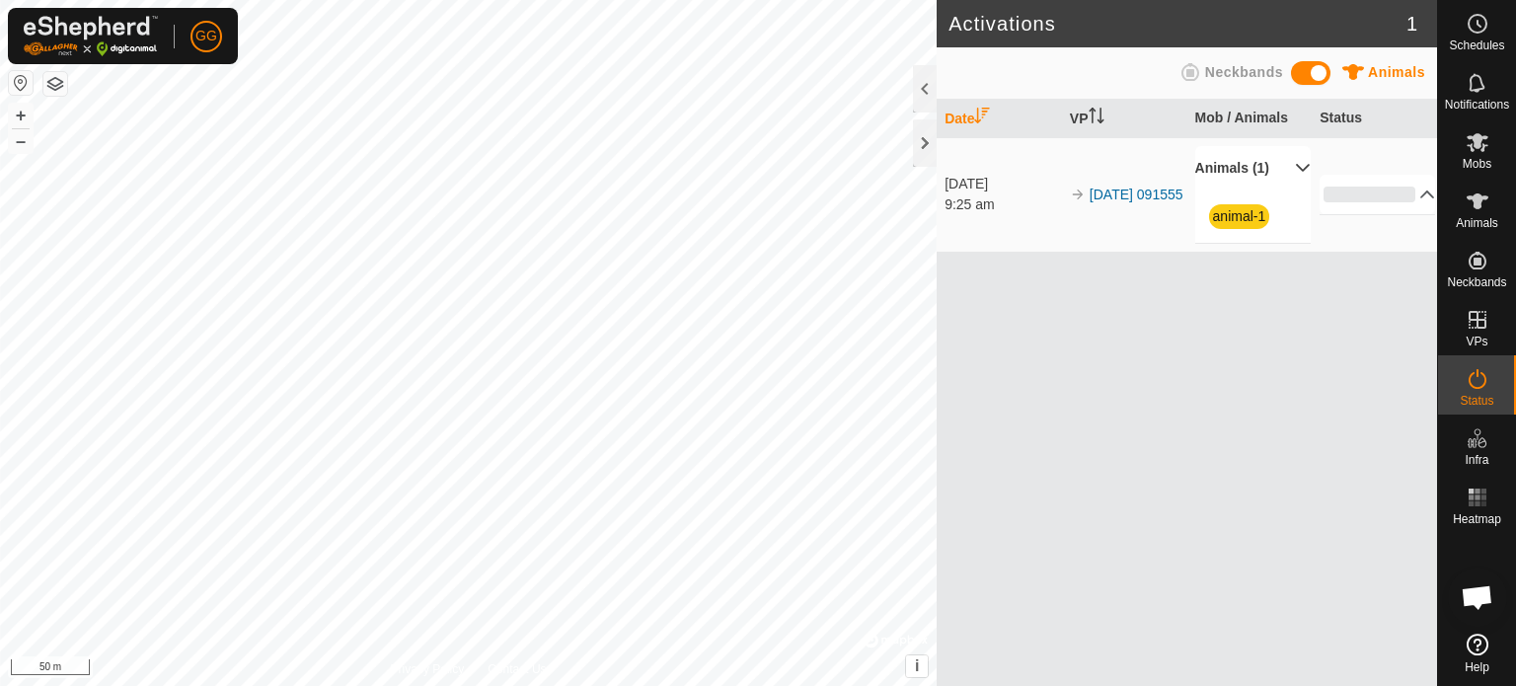
click at [1252, 172] on p-accordion-header "Animals (1)" at bounding box center [1254, 168] width 116 height 44
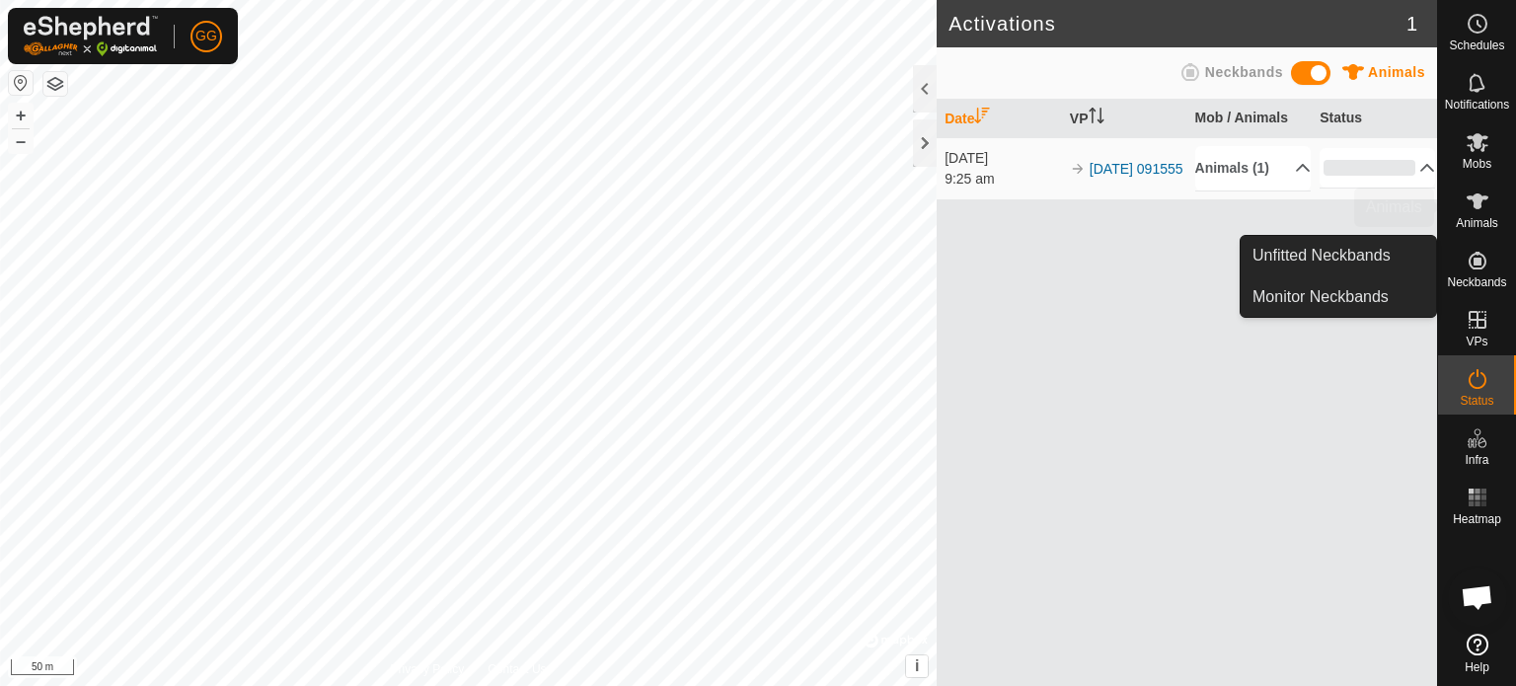
click at [1469, 220] on span "Animals" at bounding box center [1477, 223] width 42 height 12
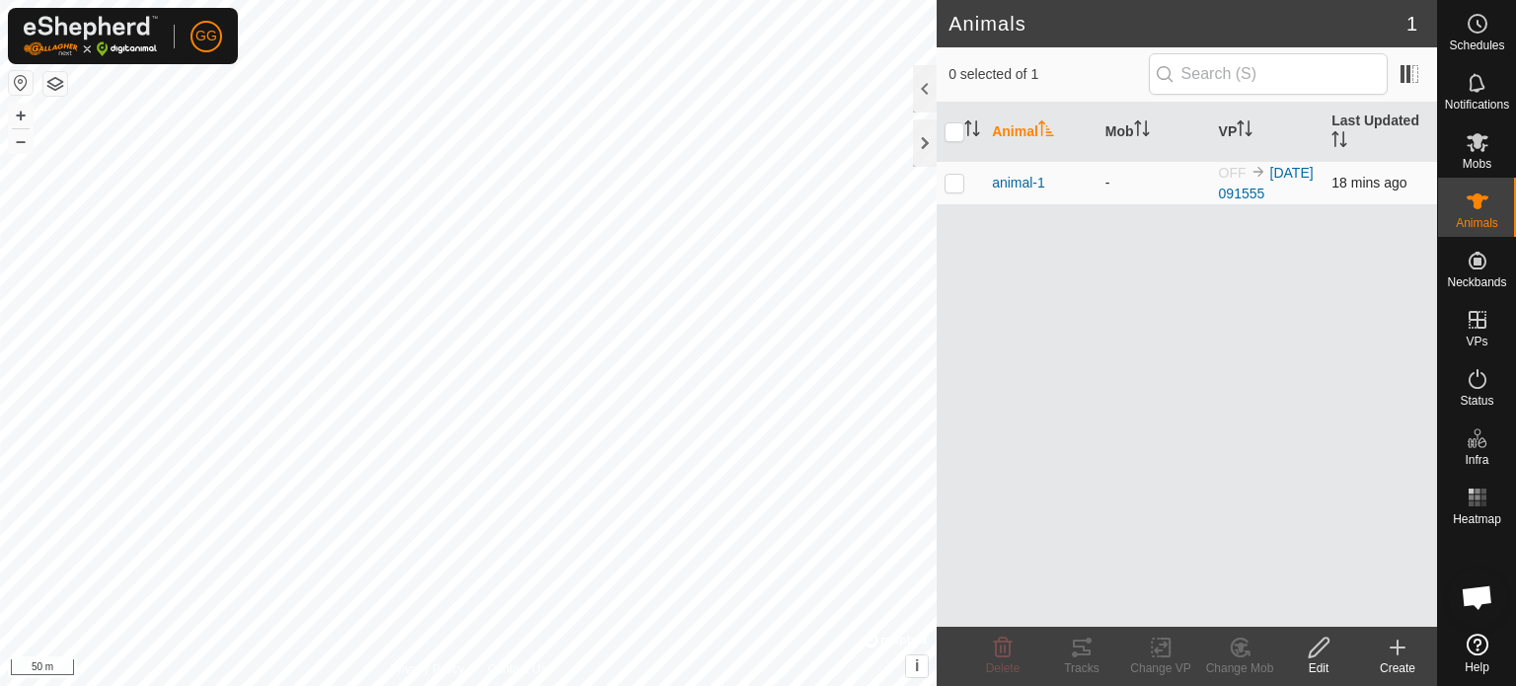
click at [951, 171] on td at bounding box center [960, 182] width 47 height 43
checkbox input "true"
click at [1165, 655] on icon at bounding box center [1161, 648] width 25 height 24
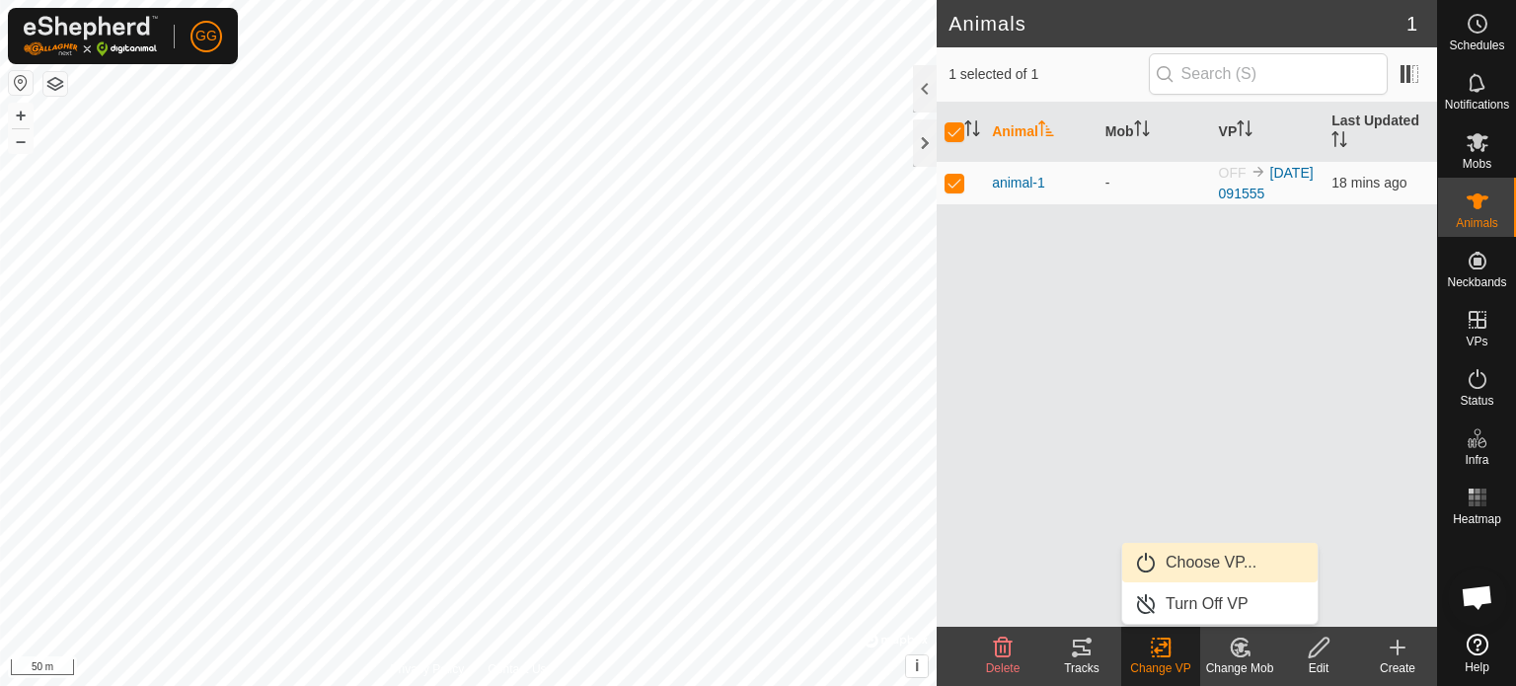
click at [1177, 568] on link "Choose VP..." at bounding box center [1219, 562] width 195 height 39
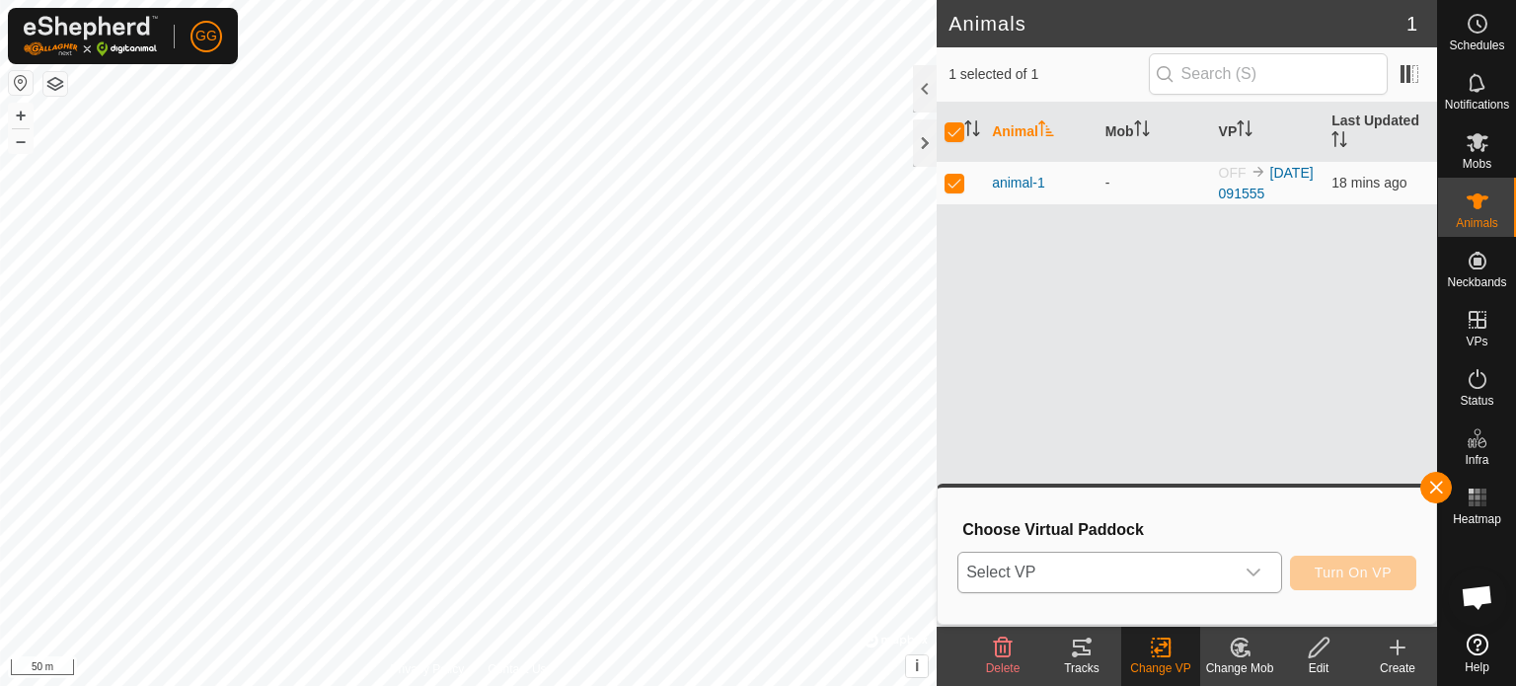
click at [1174, 568] on span "Select VP" at bounding box center [1096, 572] width 275 height 39
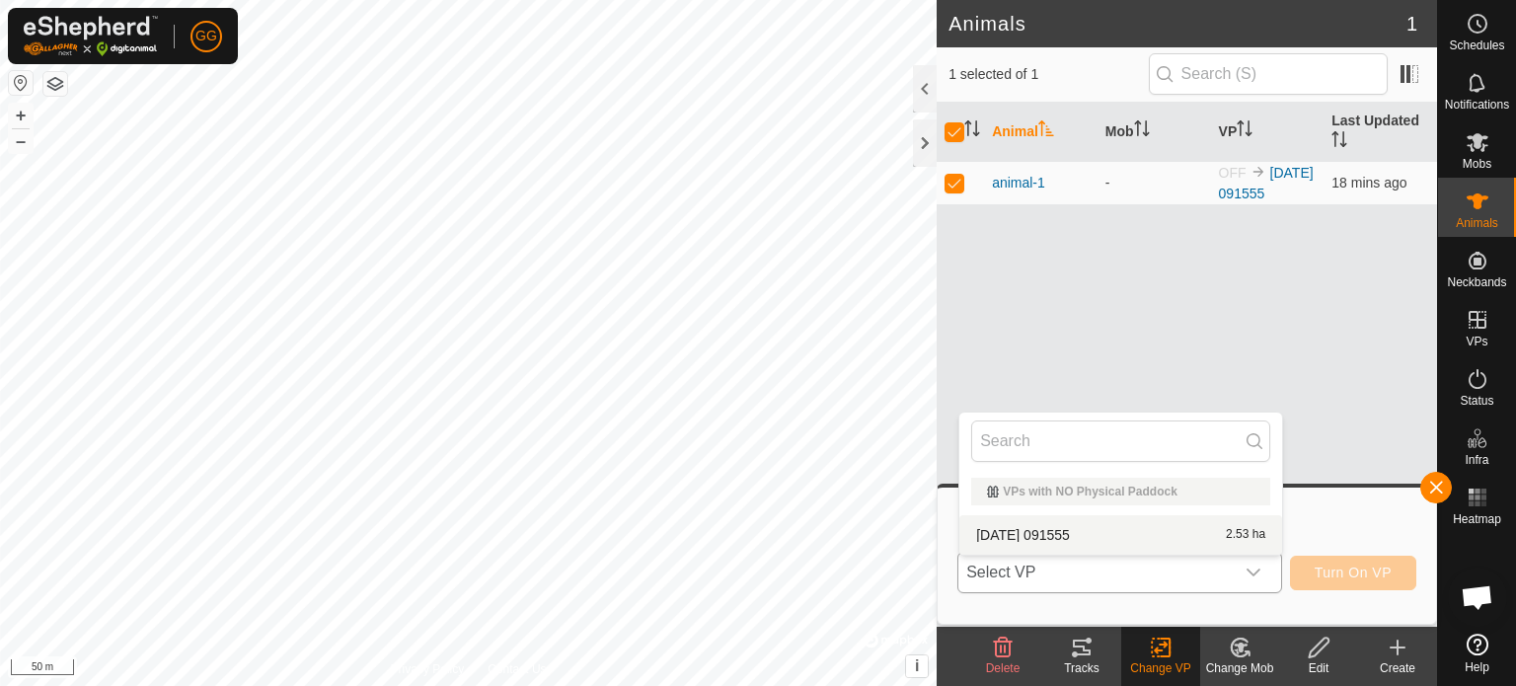
click at [1120, 532] on li "2025-09-30 091555 2.53 ha" at bounding box center [1121, 534] width 323 height 39
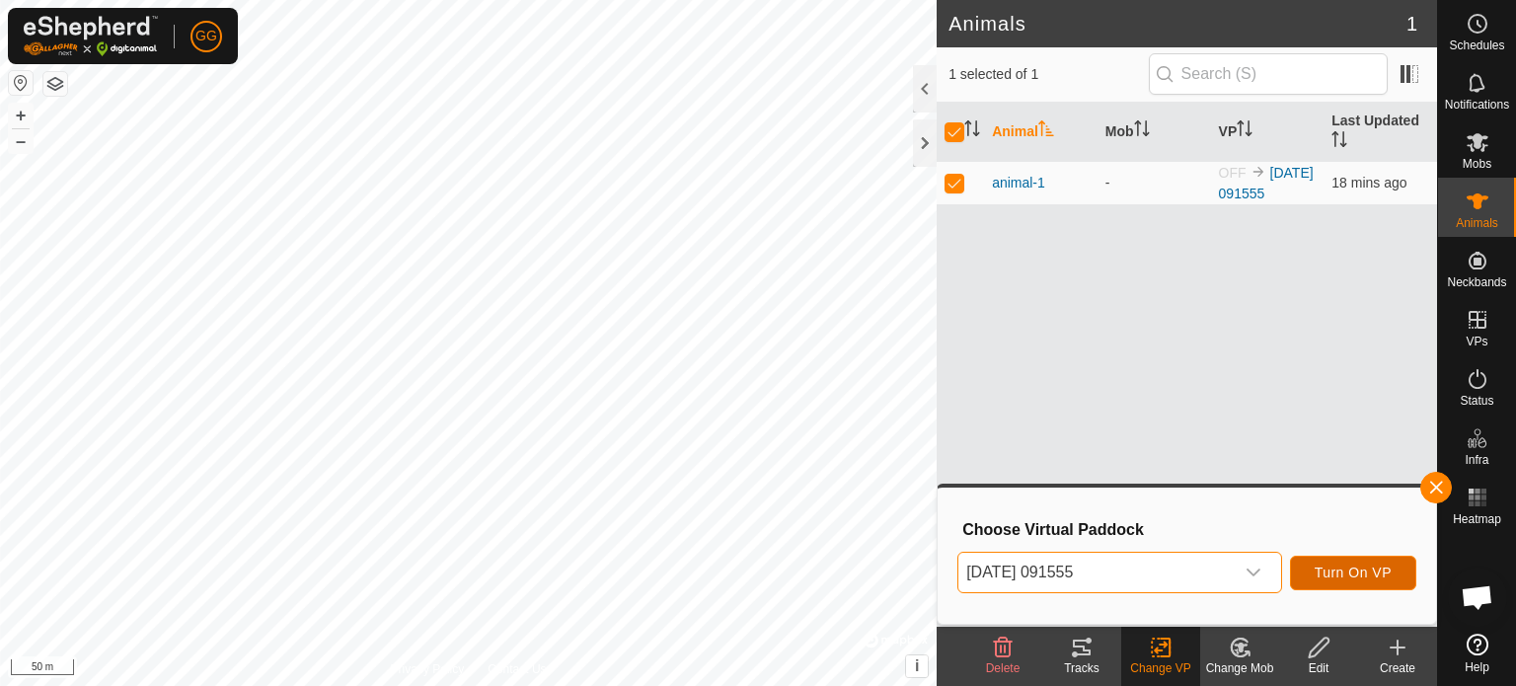
click at [1376, 578] on span "Turn On VP" at bounding box center [1353, 573] width 77 height 16
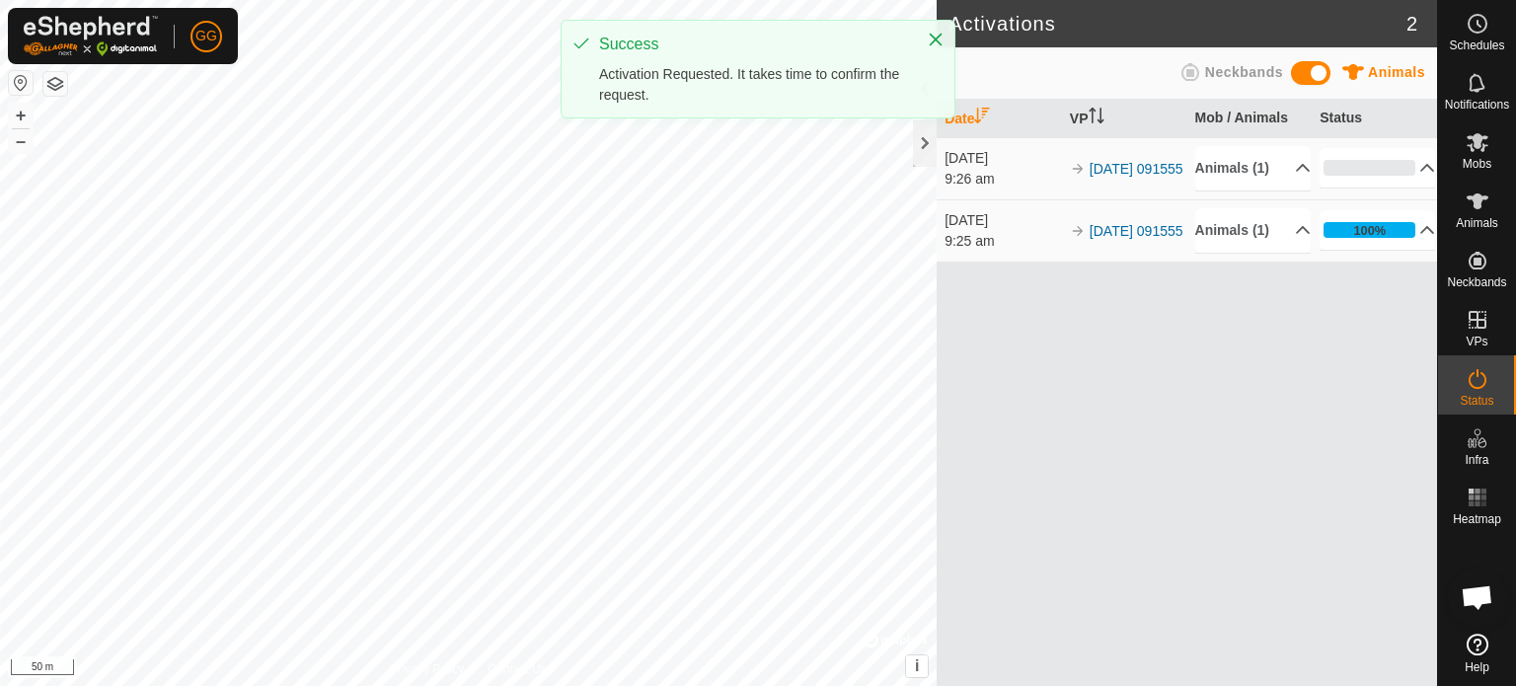
click at [1157, 443] on div "Date VP Mob / Animals Status 30 Sept 2025 9:26 am 2025-09-30 091555 Animals (1)…" at bounding box center [1187, 393] width 501 height 586
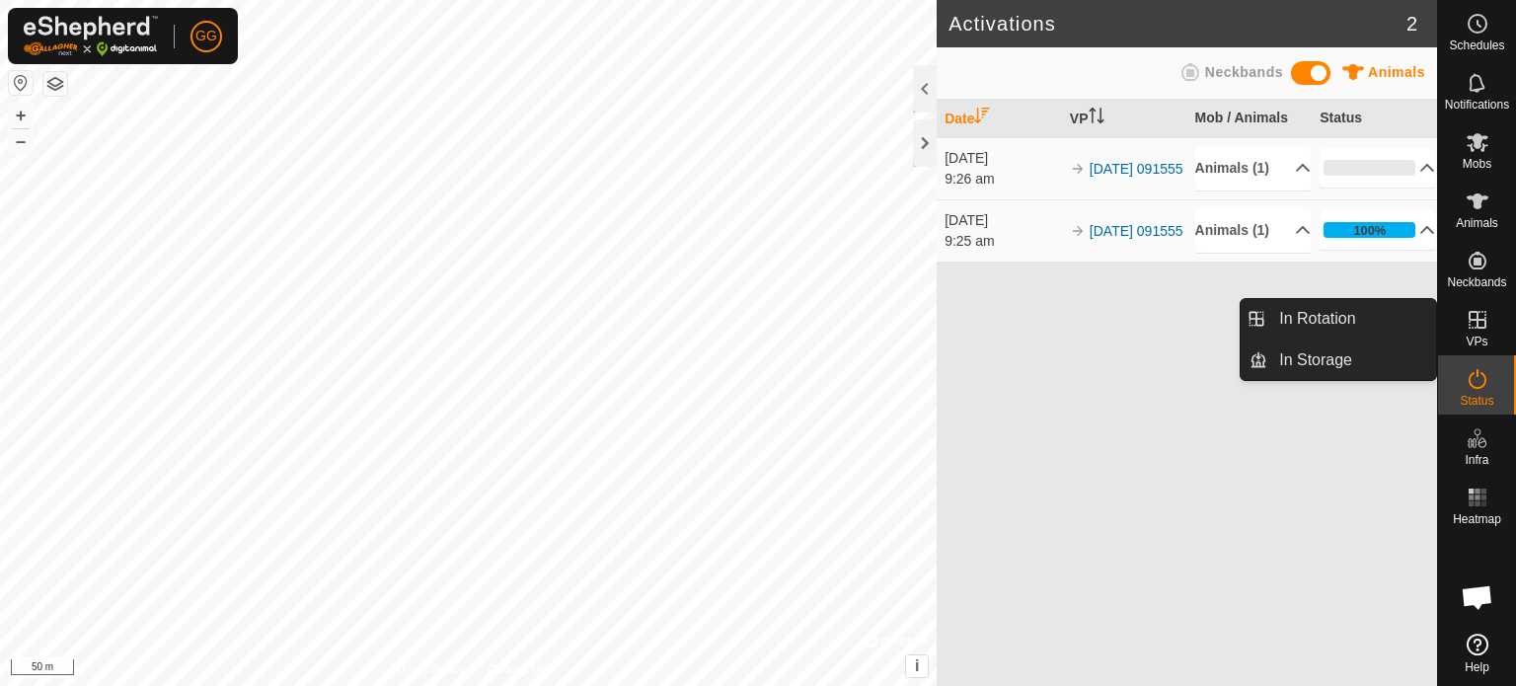
click at [1395, 311] on link "In Rotation" at bounding box center [1352, 318] width 169 height 39
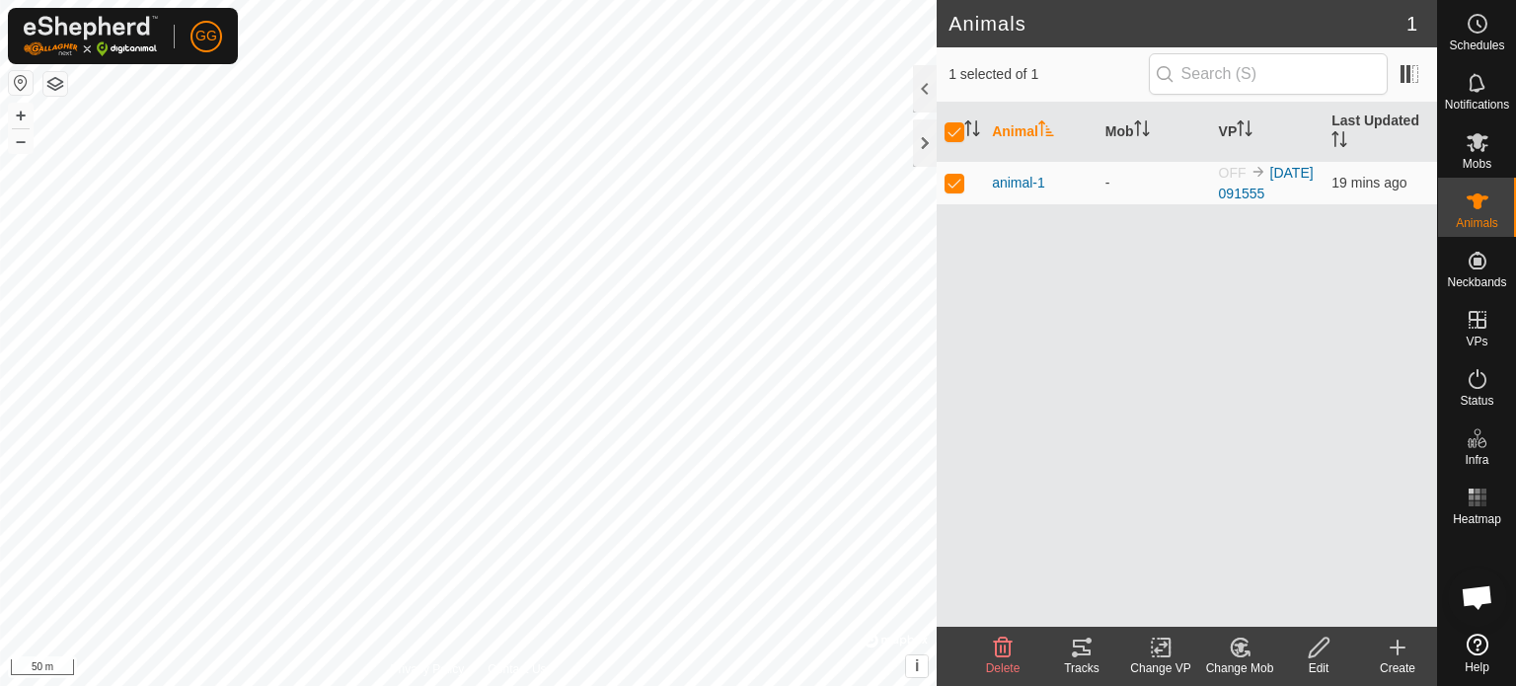
click at [1141, 363] on div "Animal Mob VP Last Updated animal-1 - OFF 2025-09-30 091555 19 mins ago" at bounding box center [1187, 365] width 501 height 524
click at [950, 176] on p-checkbox at bounding box center [955, 183] width 20 height 16
checkbox input "false"
click at [1473, 144] on icon at bounding box center [1478, 142] width 24 height 24
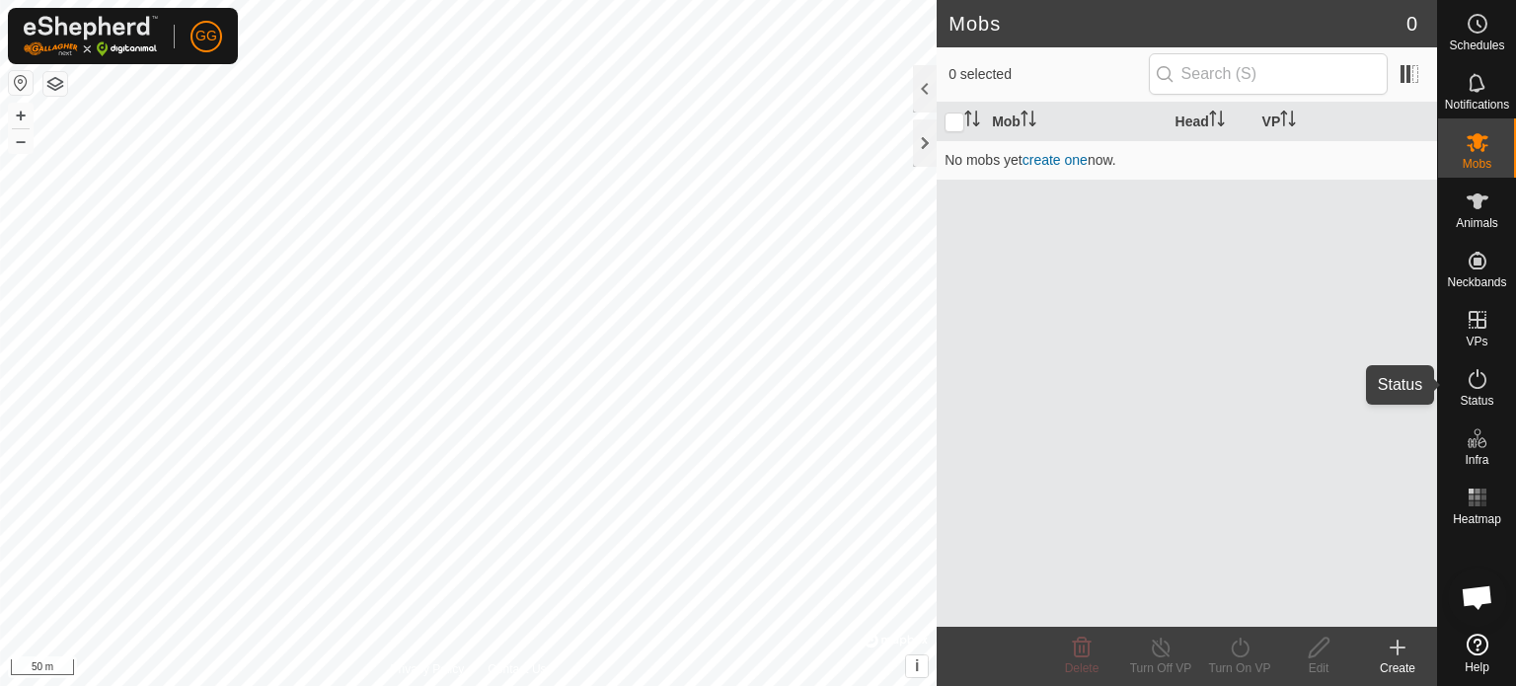
click at [1481, 398] on span "Status" at bounding box center [1477, 401] width 34 height 12
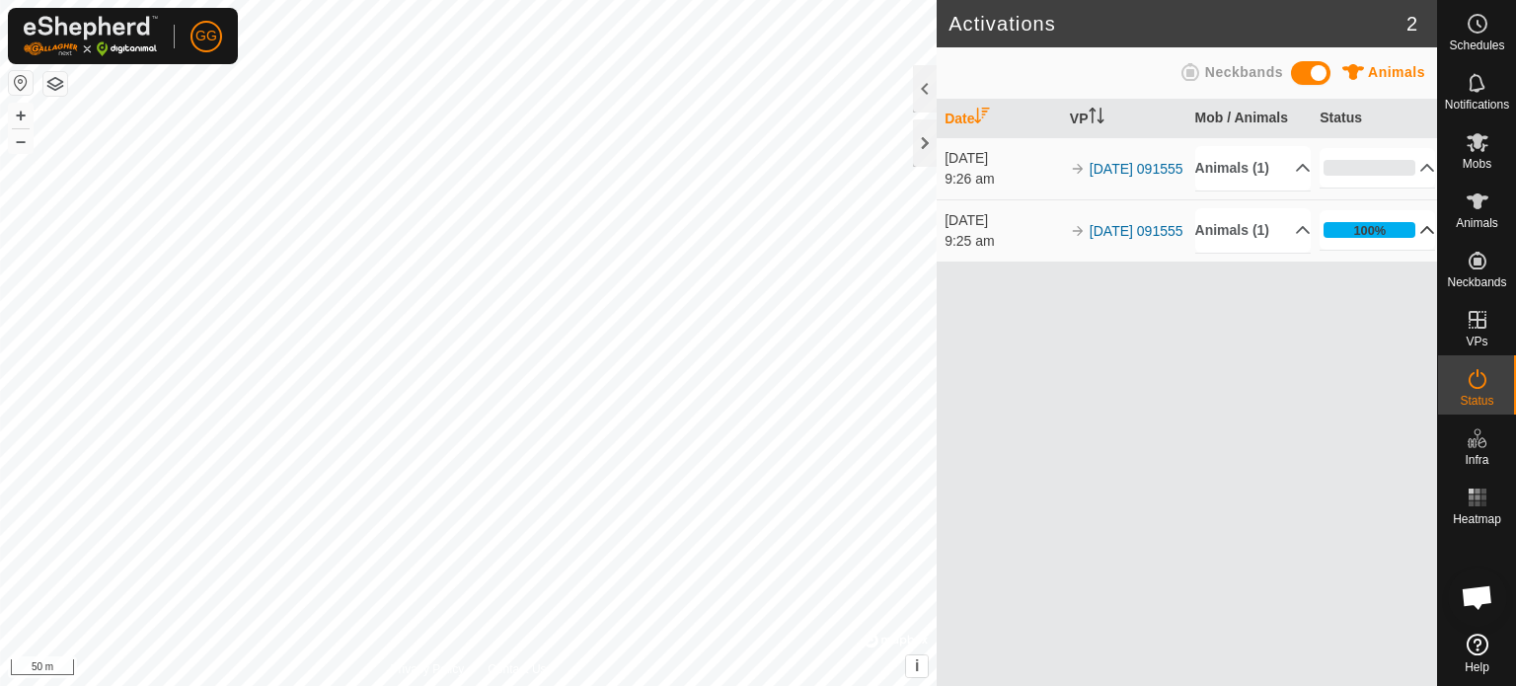
click at [1417, 221] on p-accordion-header "100%" at bounding box center [1378, 229] width 116 height 39
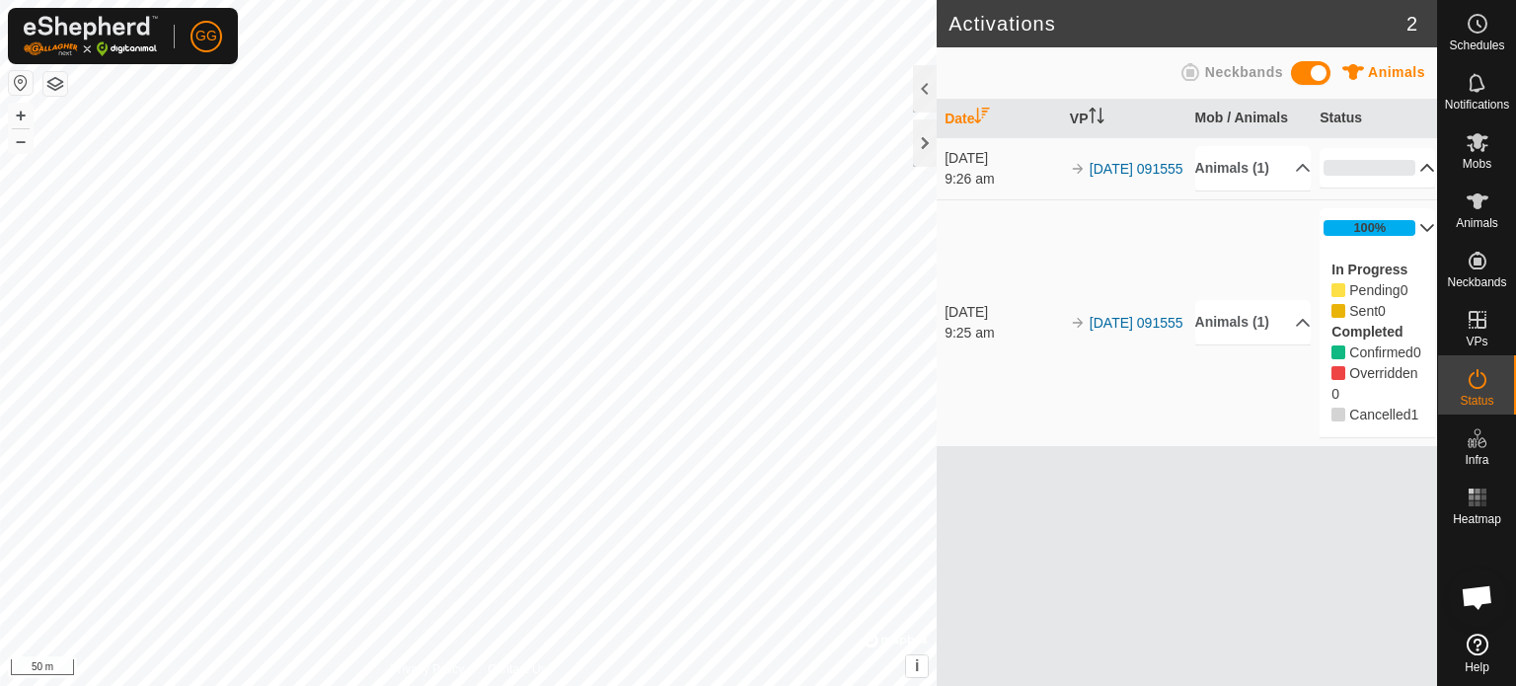
click at [1409, 173] on p-accordion-header "0%" at bounding box center [1378, 167] width 116 height 39
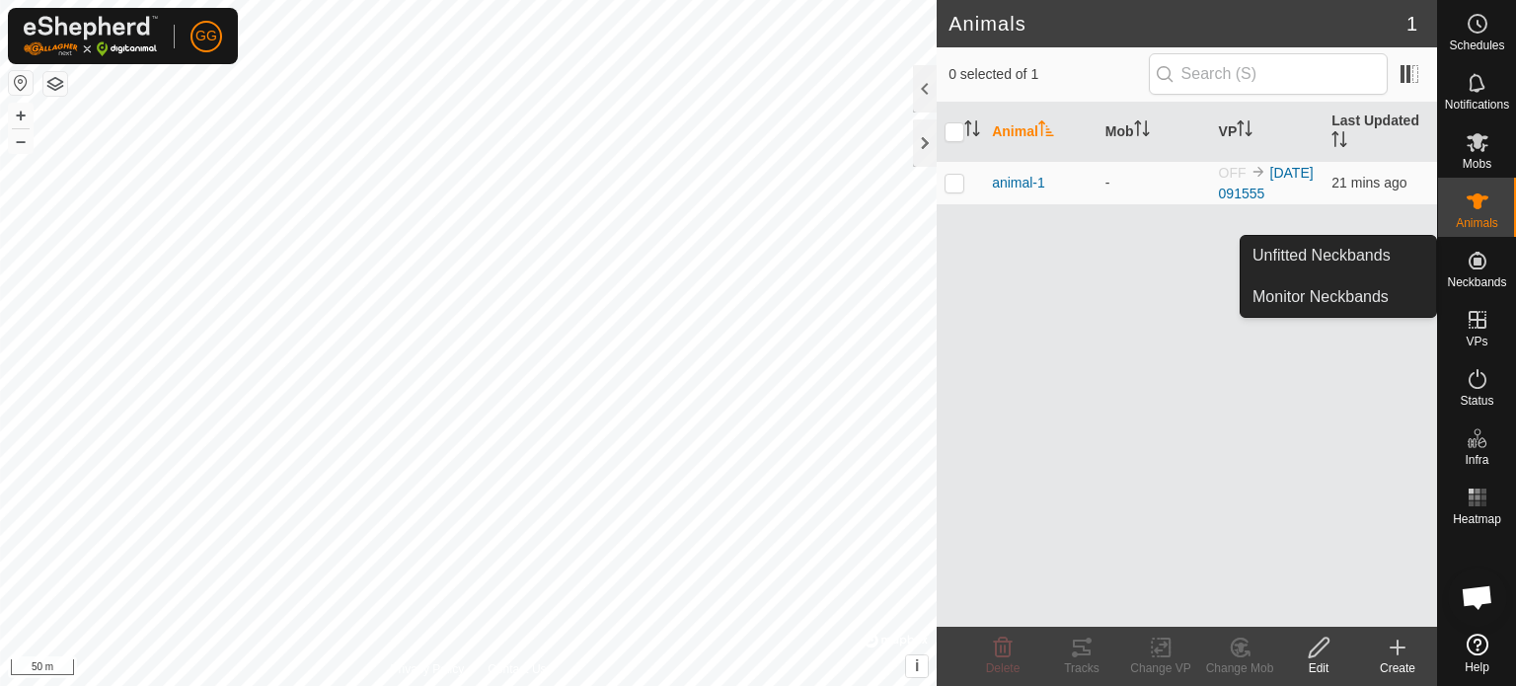
click at [1484, 271] on icon at bounding box center [1478, 261] width 24 height 24
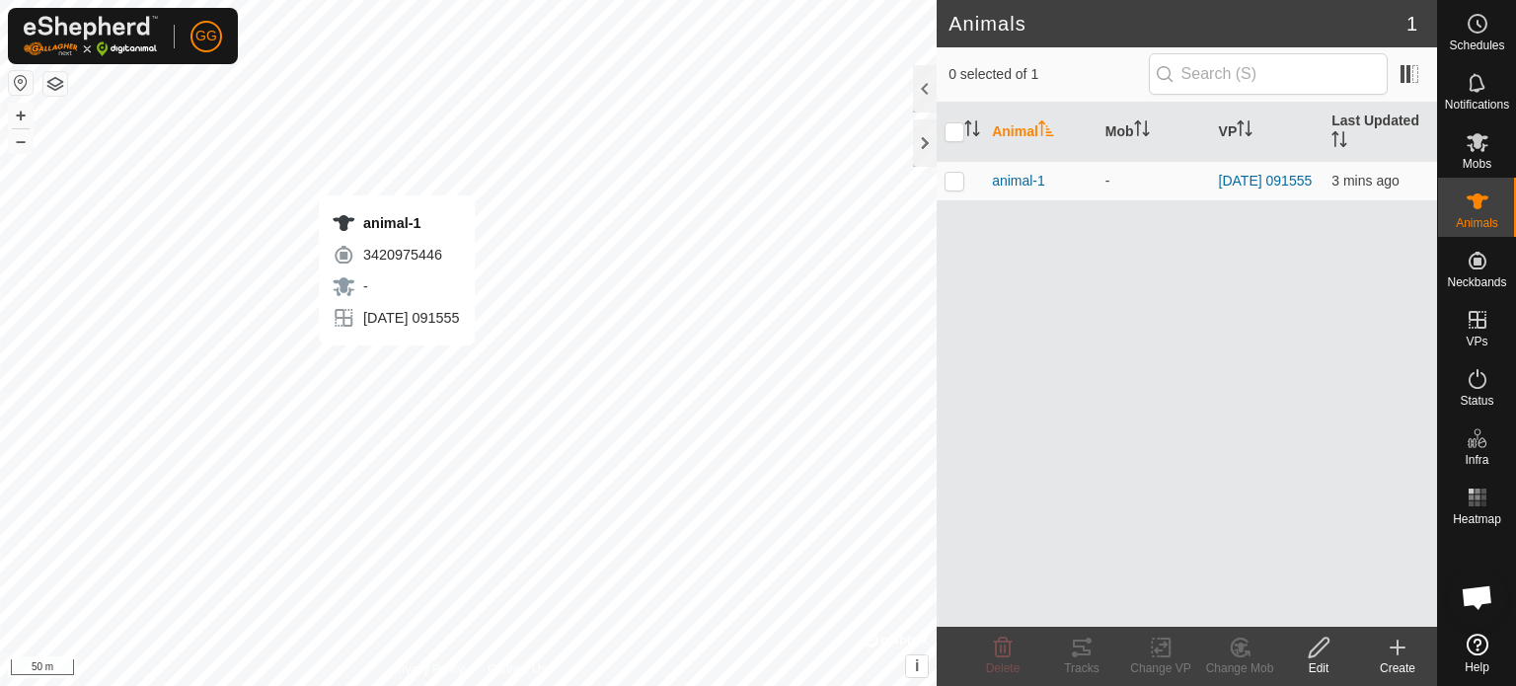
checkbox input "true"
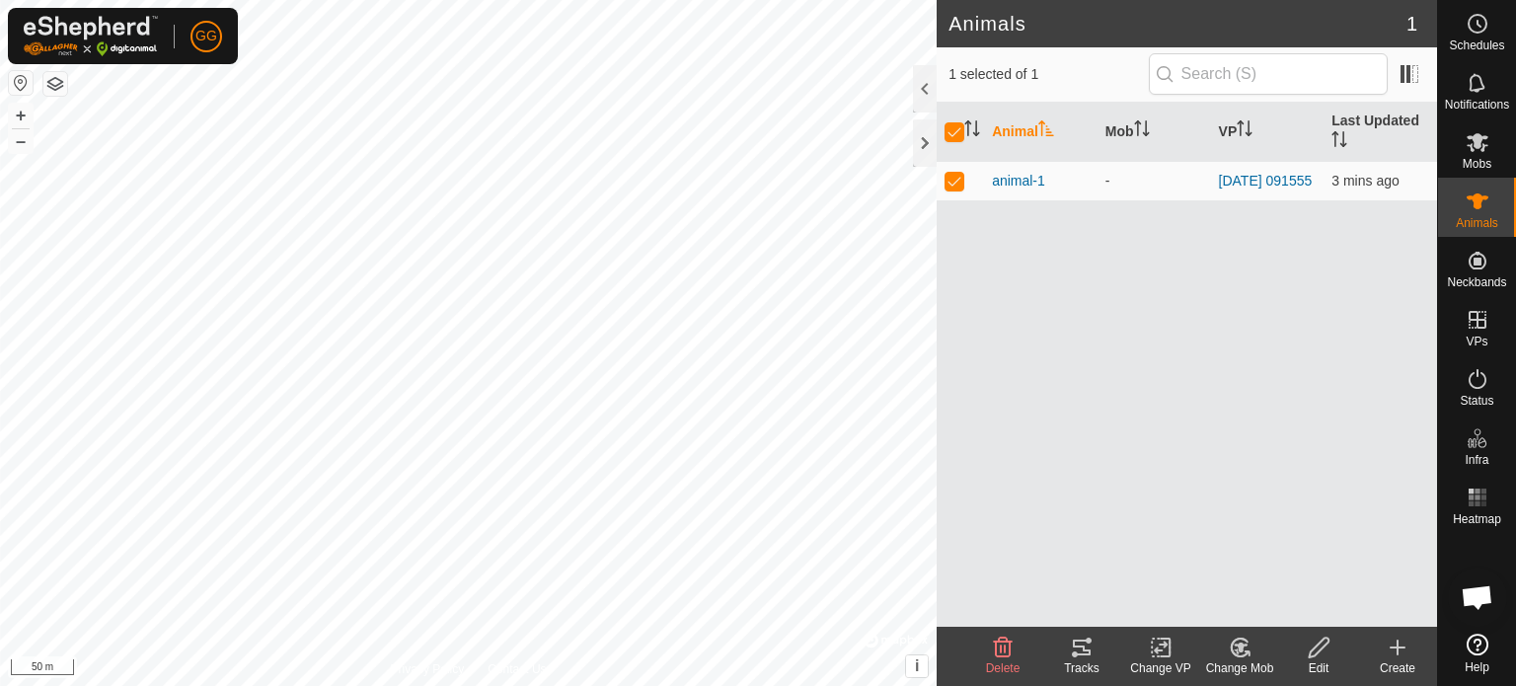
checkbox input "false"
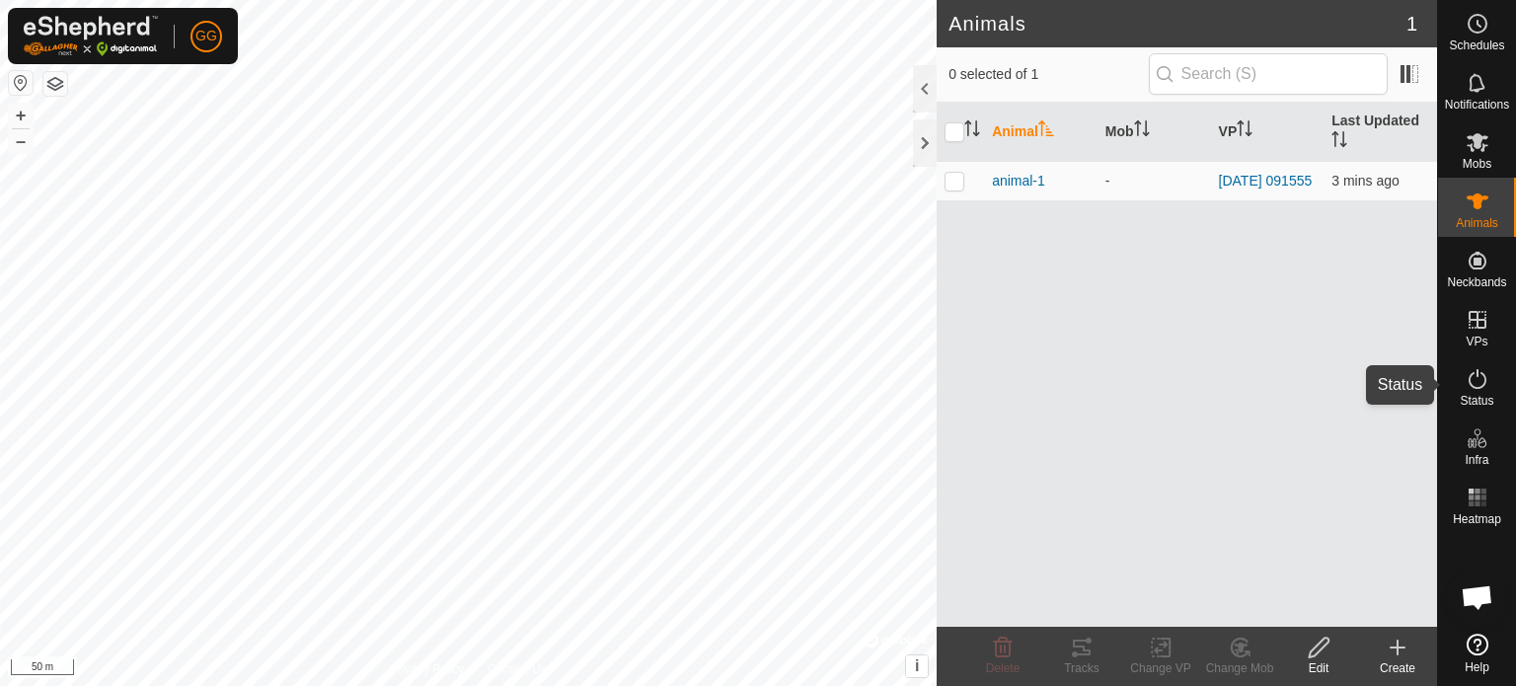
click at [1489, 390] on es-activation-svg-icon at bounding box center [1478, 379] width 36 height 32
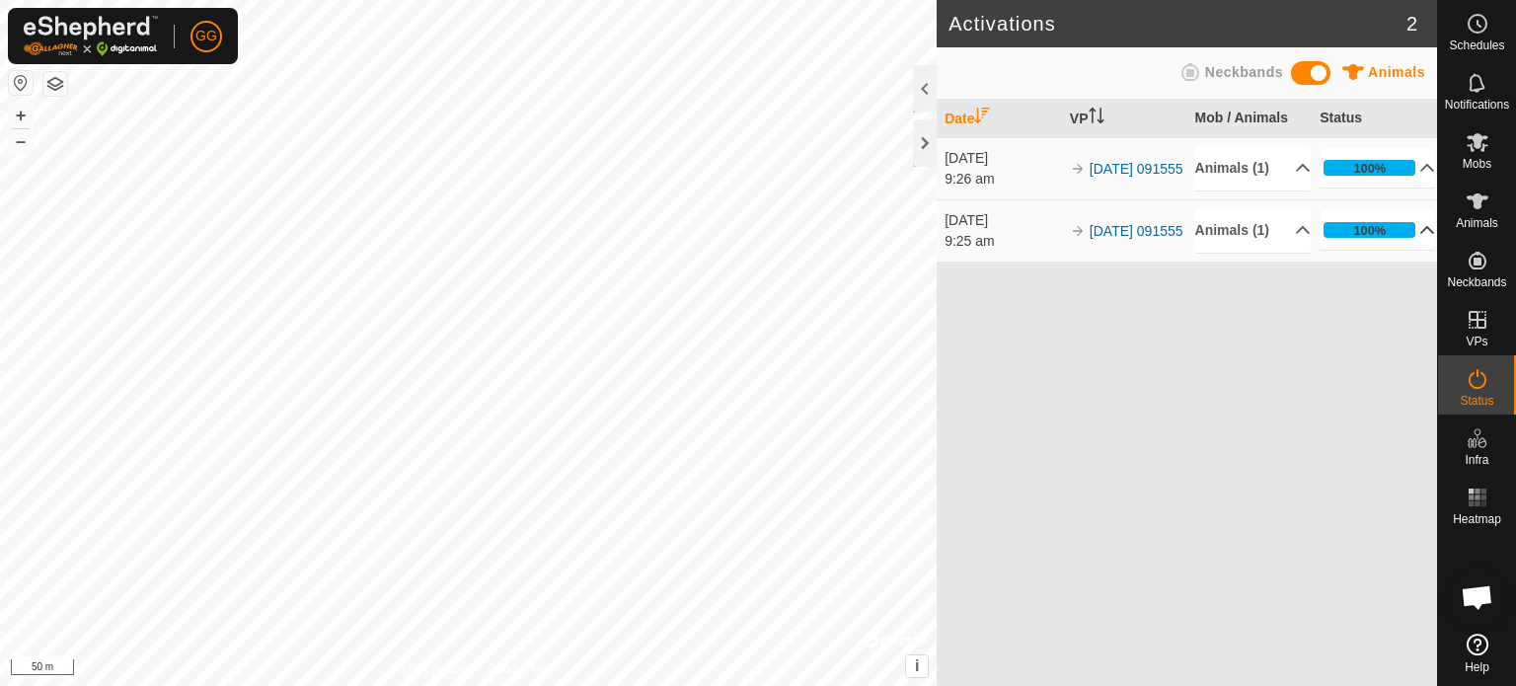
click at [1415, 229] on p-accordion-header "100%" at bounding box center [1378, 229] width 116 height 39
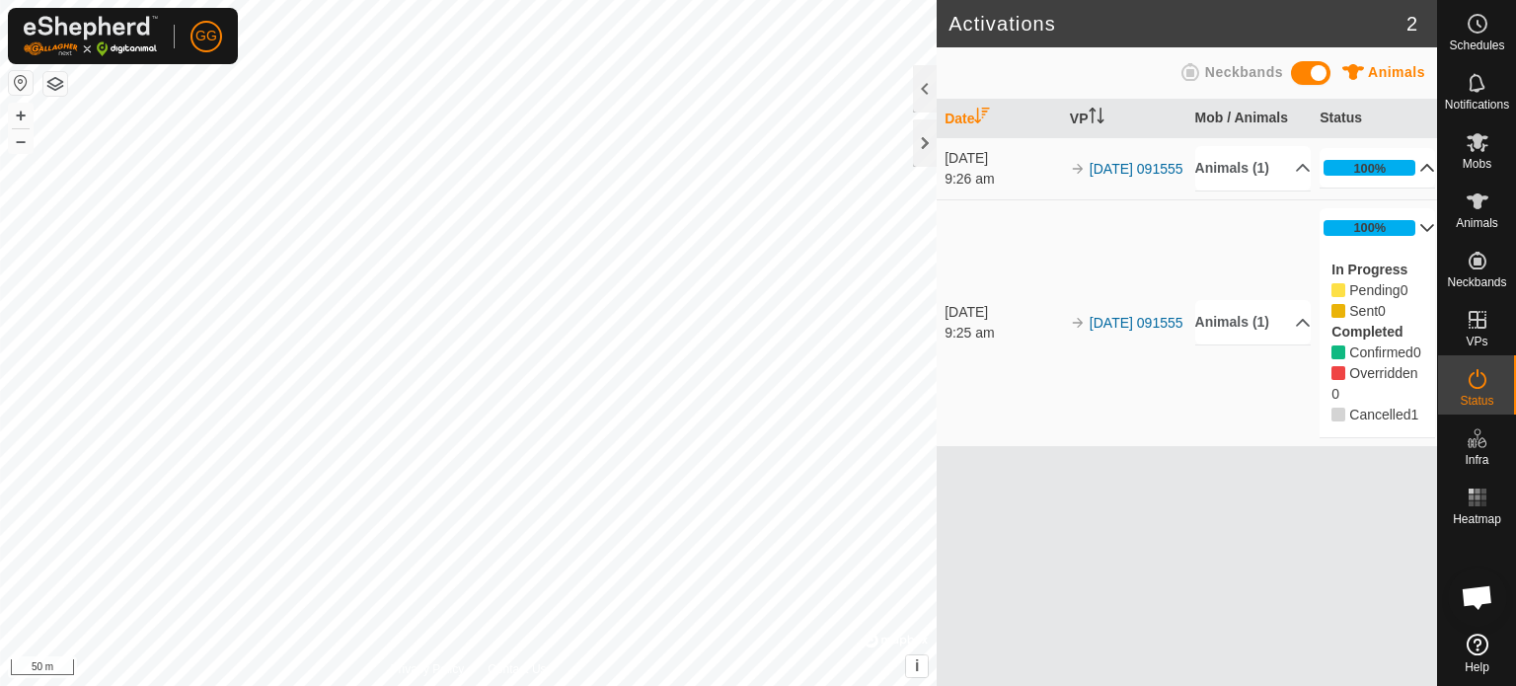
click at [1412, 166] on p-accordion-header "100%" at bounding box center [1378, 167] width 116 height 39
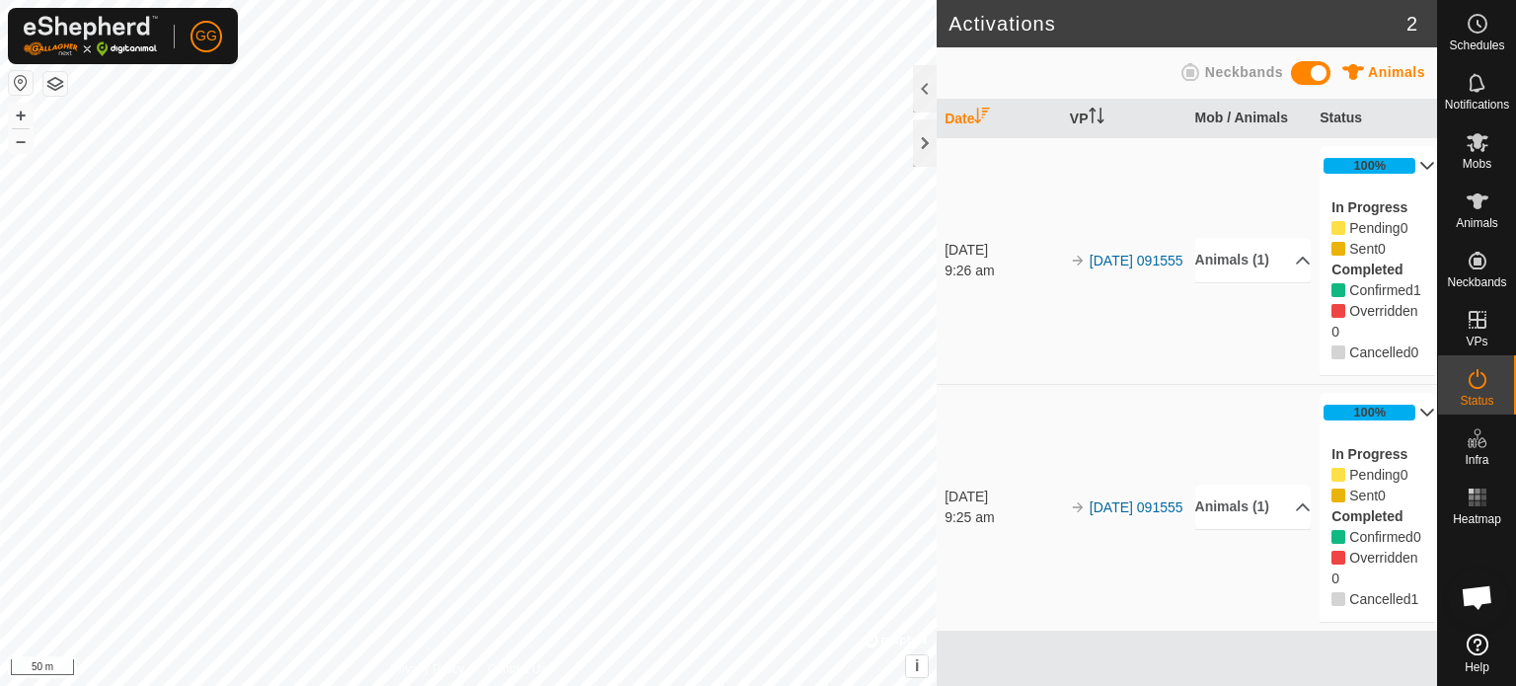
click at [1414, 427] on p-accordion-header "100%" at bounding box center [1378, 412] width 116 height 39
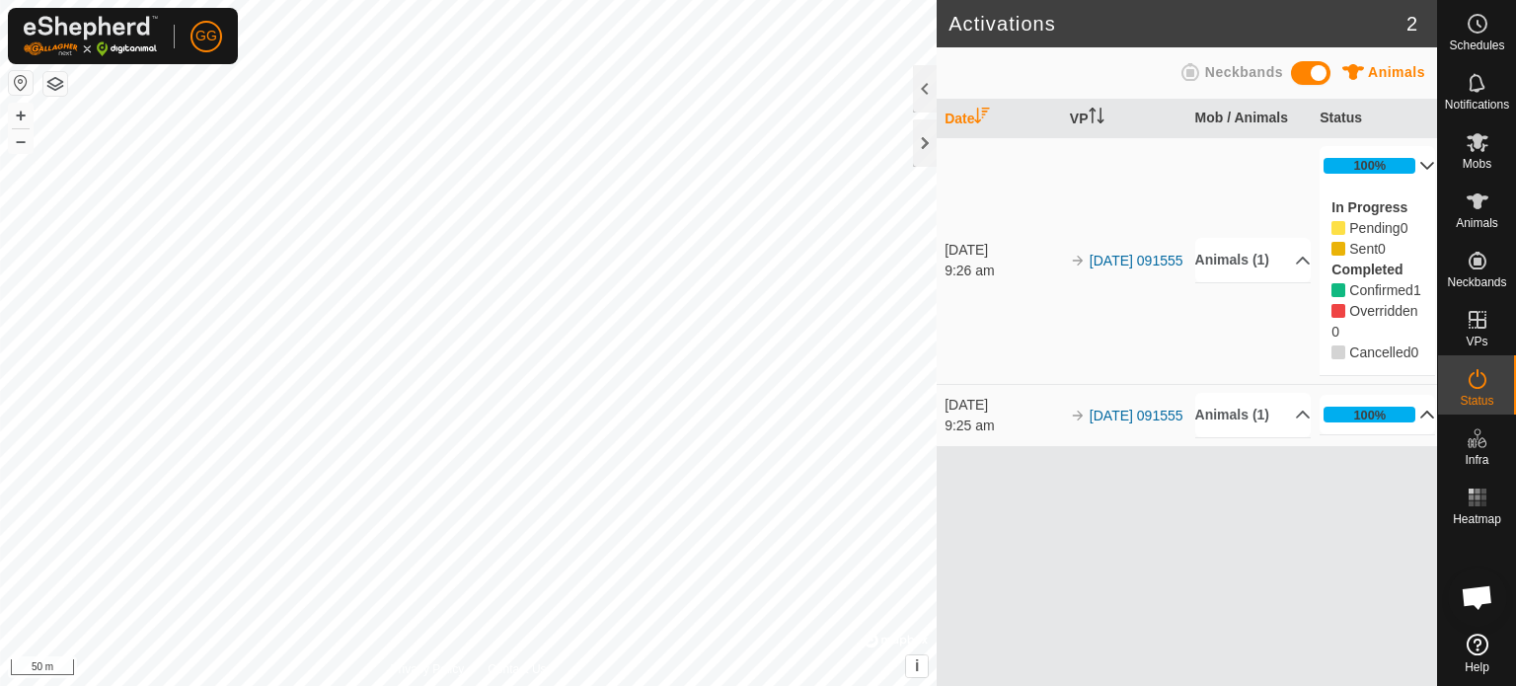
click at [1250, 583] on div "Date VP Mob / Animals Status 30 Sept 2025 9:26 am 2025-09-30 091555 Animals (1)…" at bounding box center [1187, 393] width 501 height 586
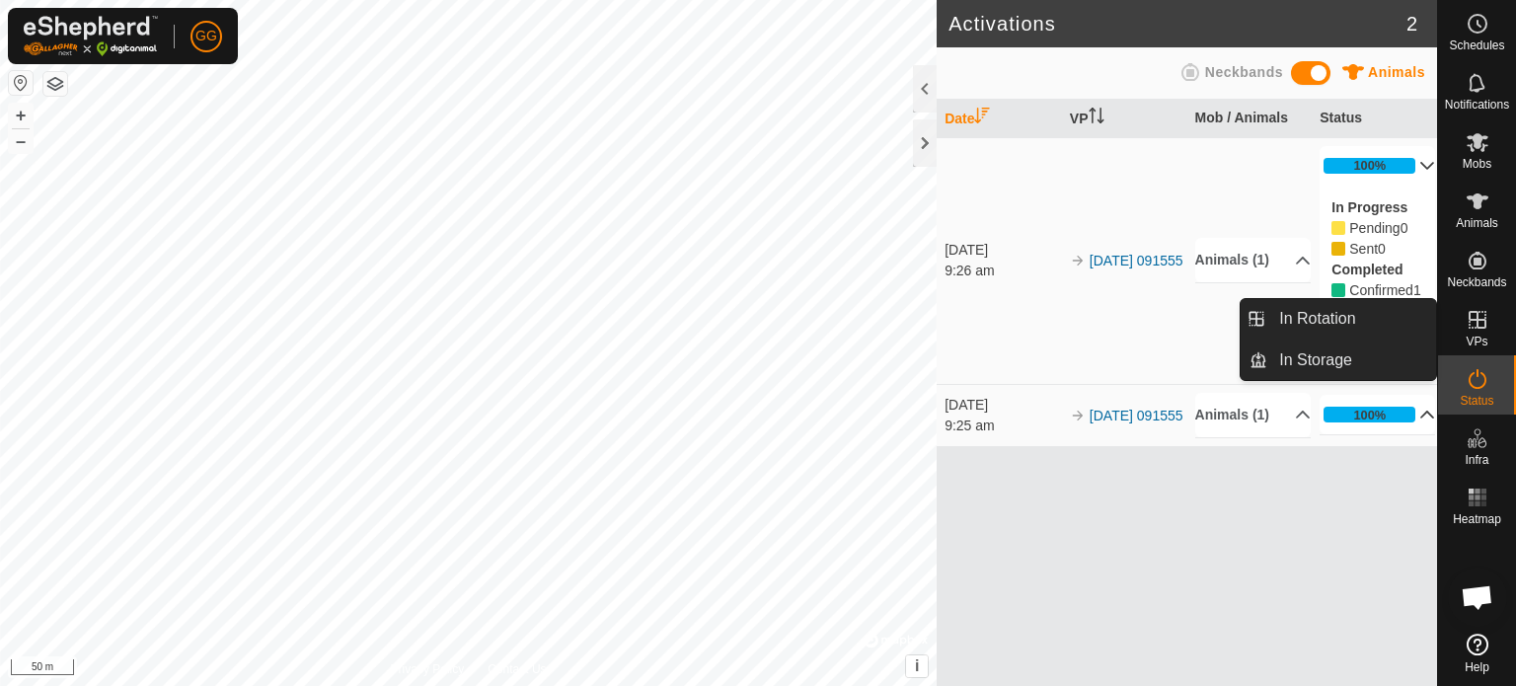
click at [1487, 323] on icon at bounding box center [1478, 320] width 24 height 24
click at [1382, 322] on link "In Rotation" at bounding box center [1352, 318] width 169 height 39
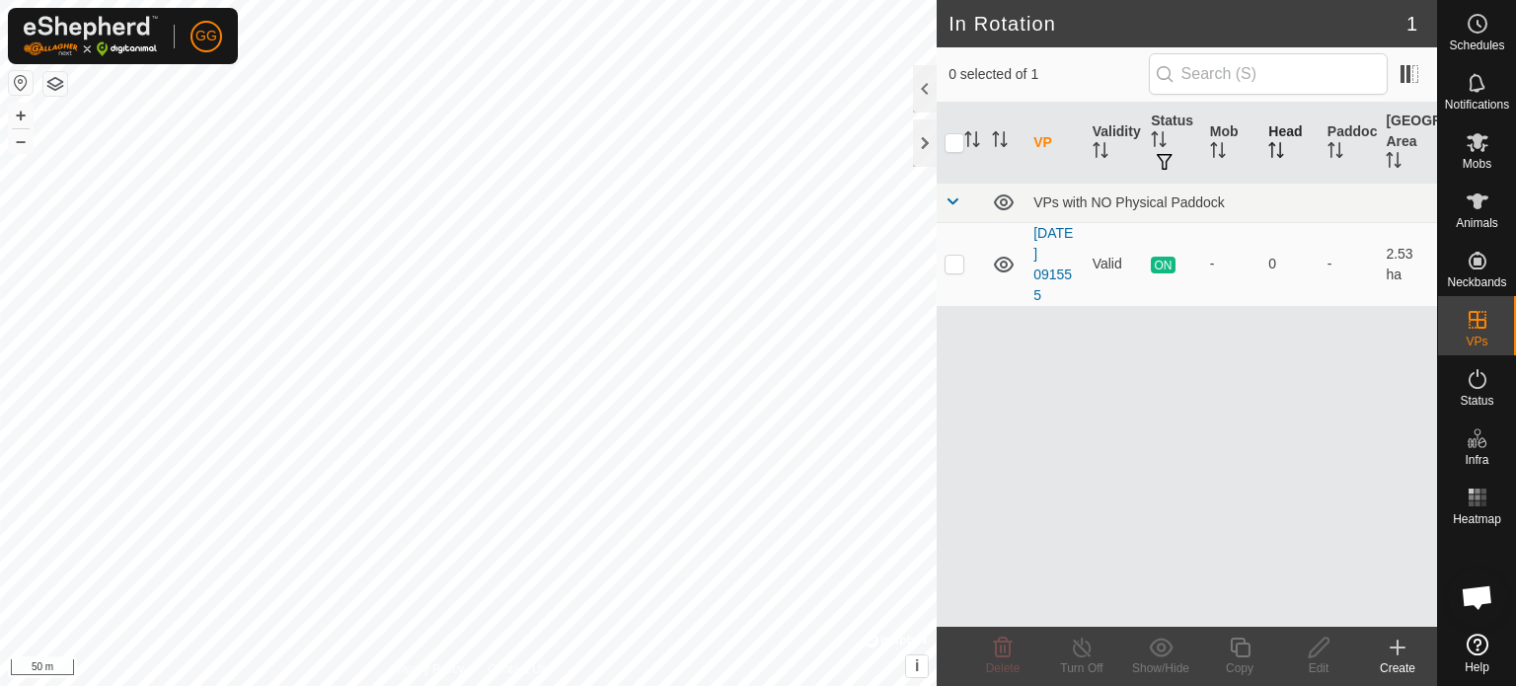
click at [1283, 137] on th "Head" at bounding box center [1290, 143] width 59 height 81
click at [960, 256] on p-checkbox at bounding box center [955, 264] width 20 height 16
checkbox input "true"
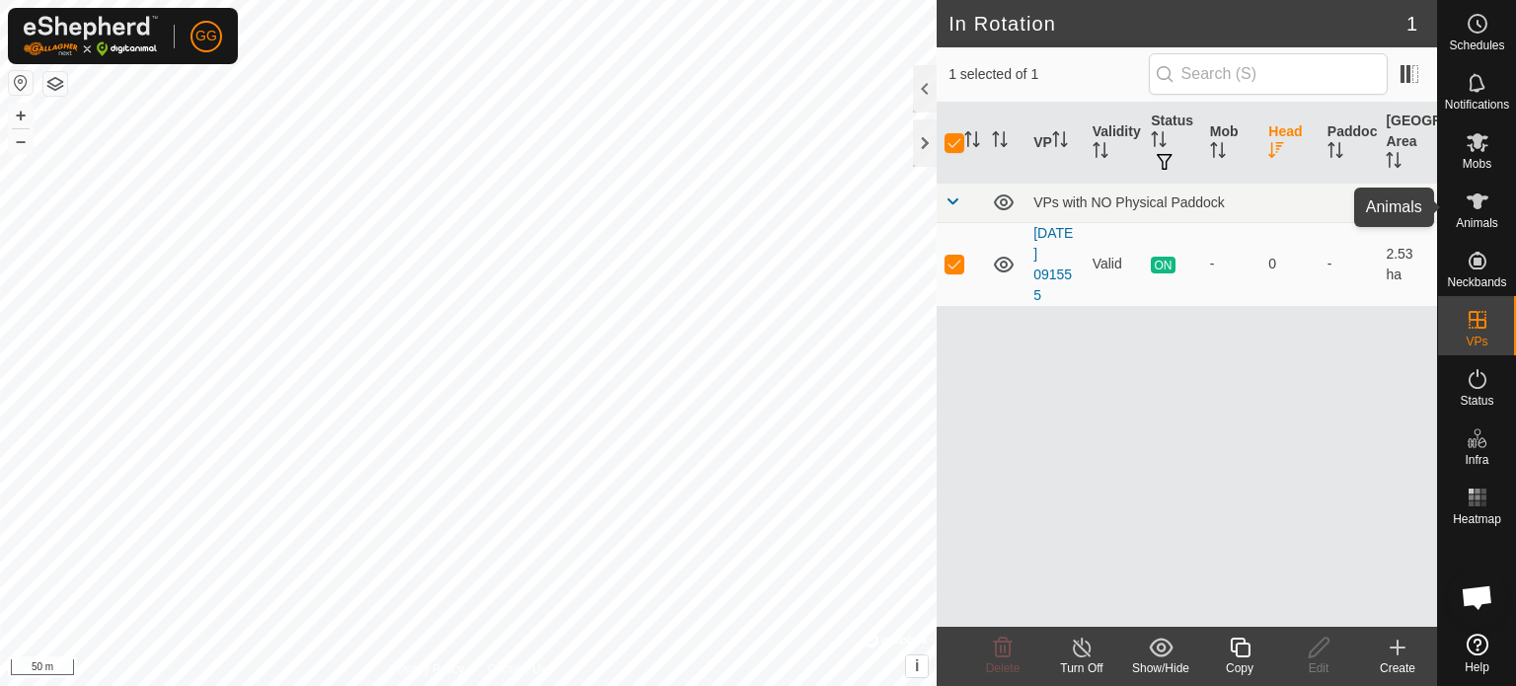
click at [1481, 204] on icon at bounding box center [1478, 201] width 22 height 16
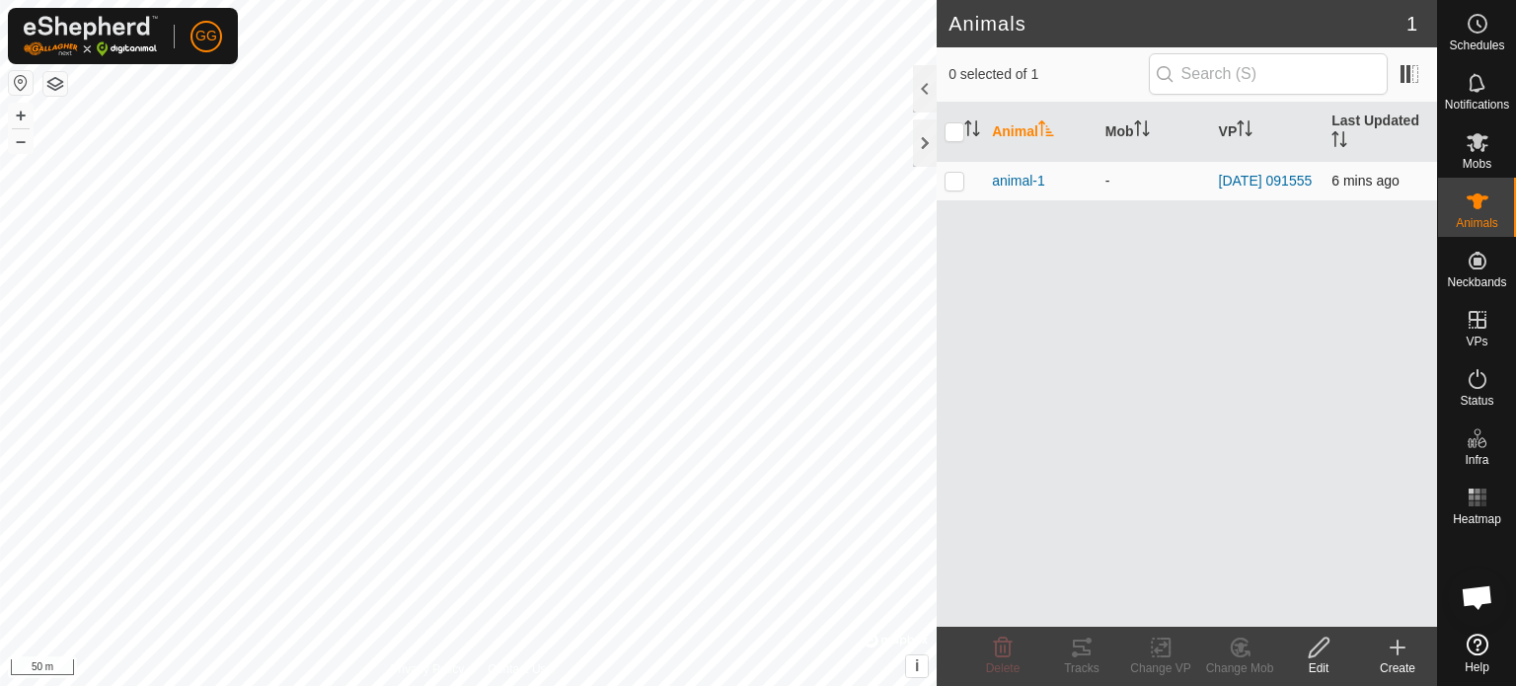
click at [966, 180] on td at bounding box center [960, 180] width 47 height 39
checkbox input "true"
click at [1481, 376] on icon at bounding box center [1478, 379] width 24 height 24
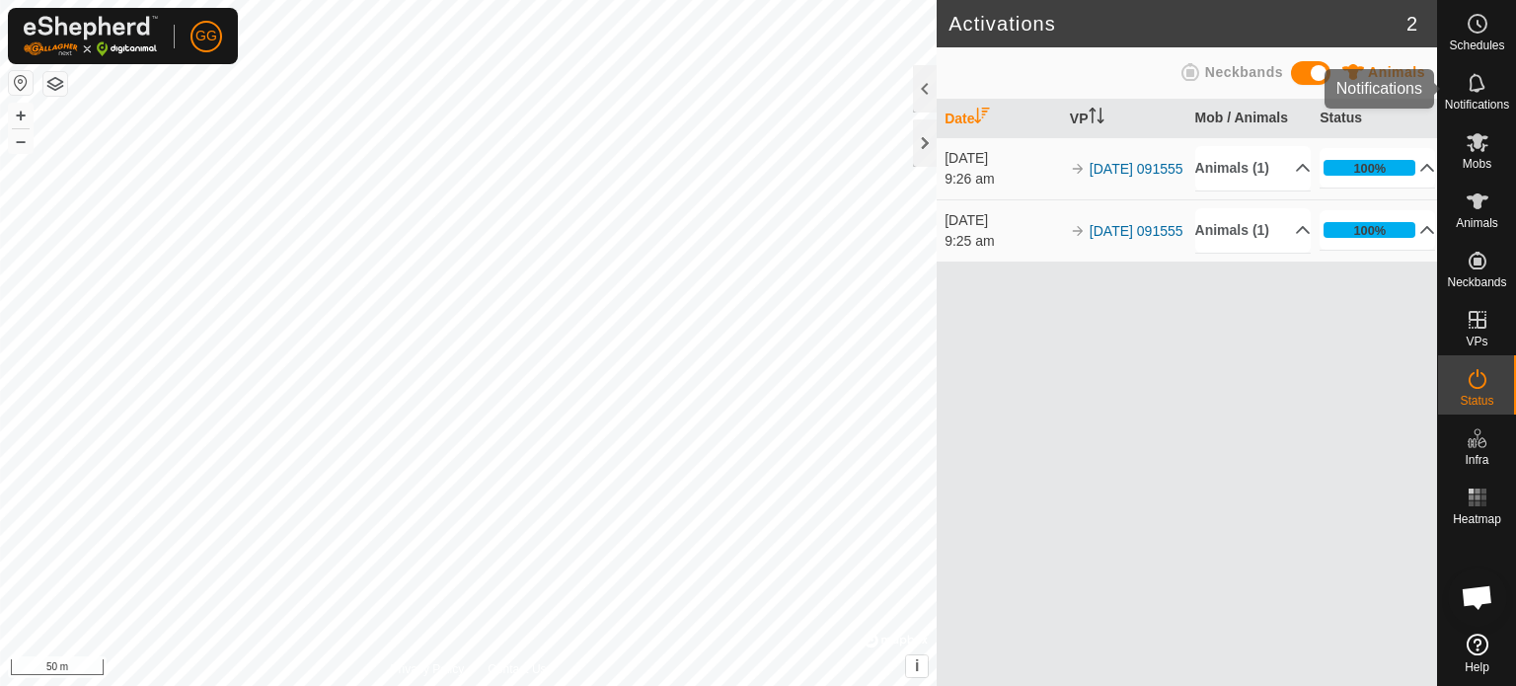
click at [1481, 91] on icon at bounding box center [1478, 83] width 24 height 24
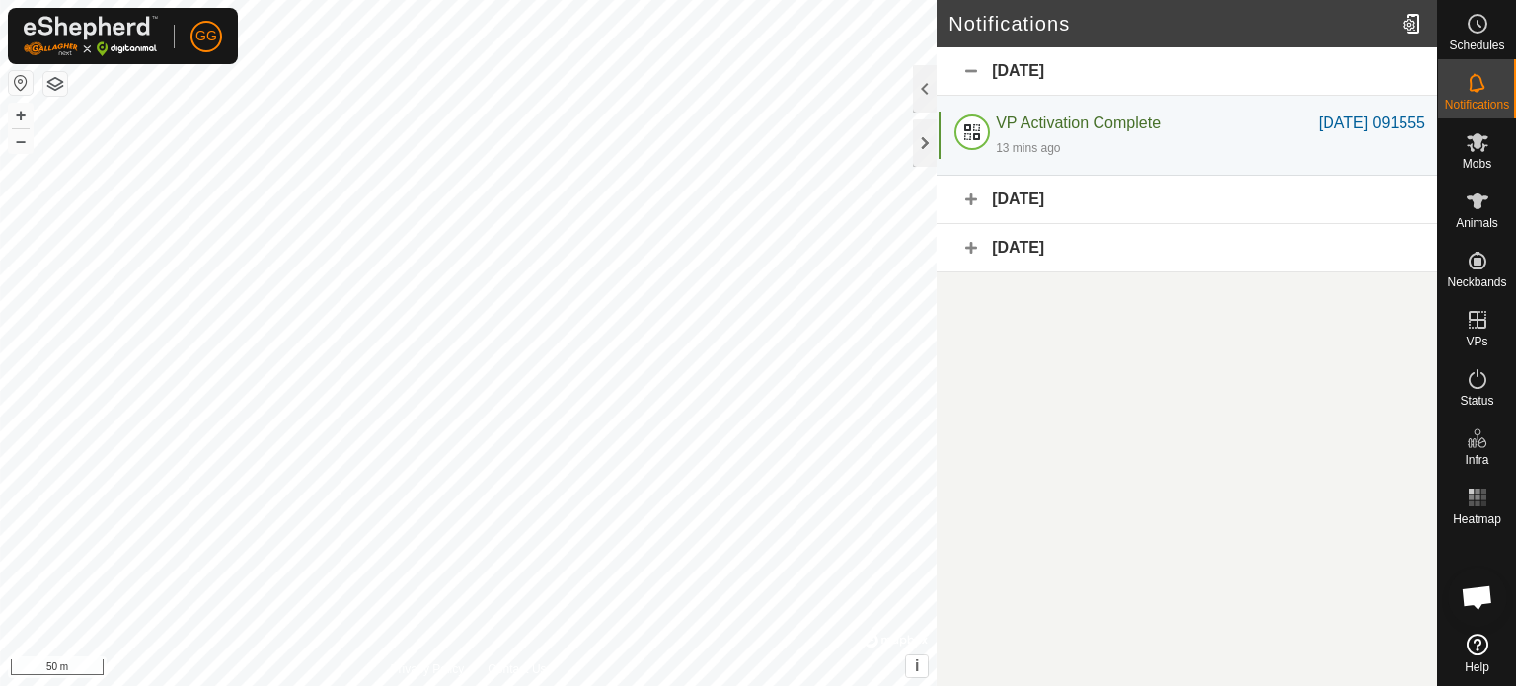
click at [1185, 242] on div "[DATE]" at bounding box center [1187, 248] width 501 height 48
click at [1187, 209] on div "[DATE]" at bounding box center [1187, 200] width 501 height 48
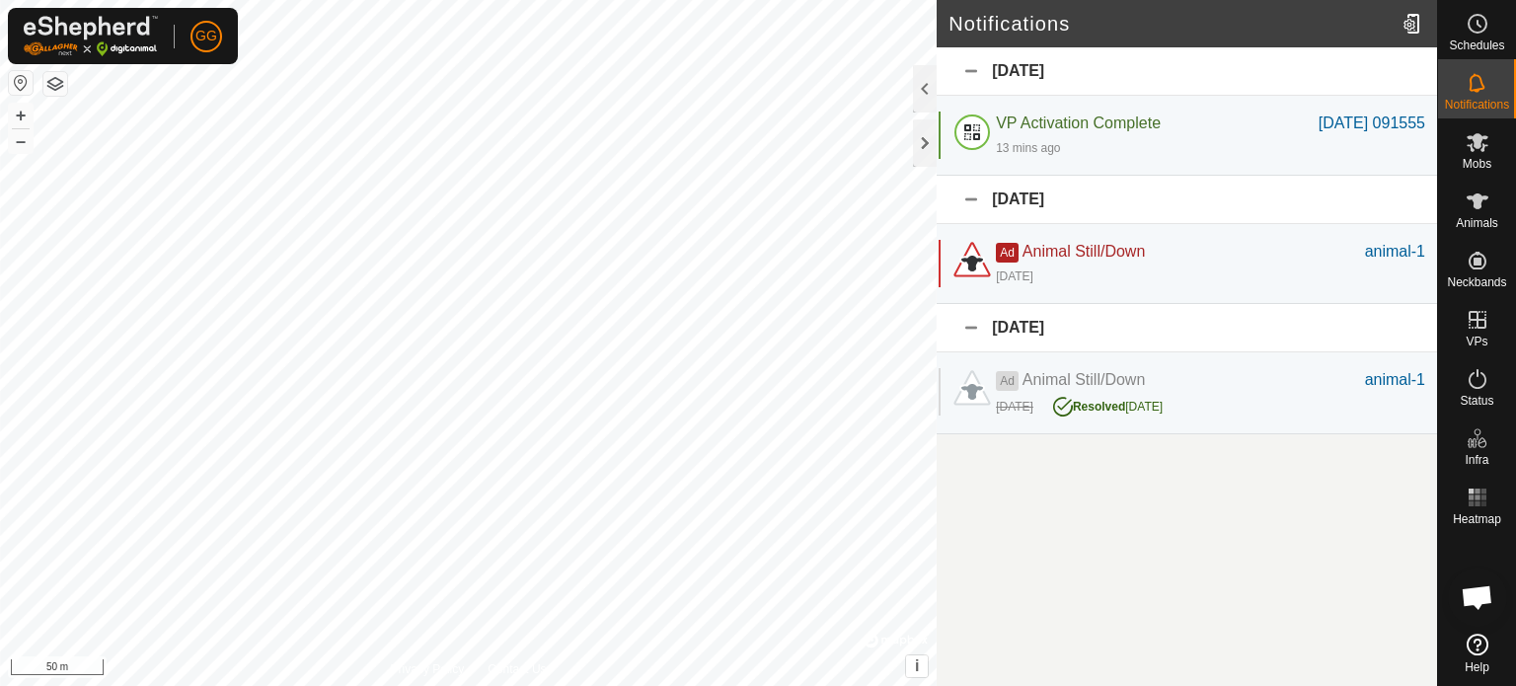
click at [1187, 209] on div "[DATE]" at bounding box center [1187, 200] width 501 height 48
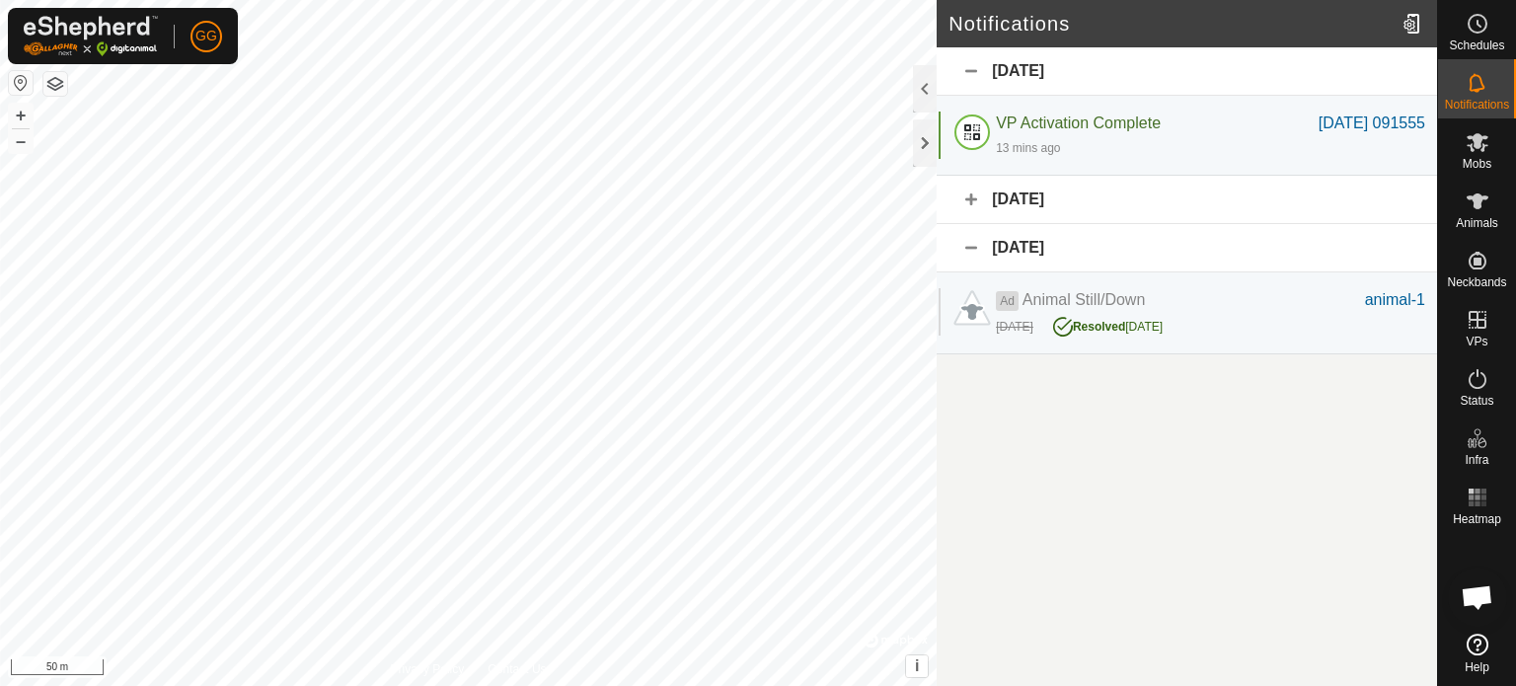
click at [1172, 260] on div "[DATE]" at bounding box center [1187, 248] width 501 height 48
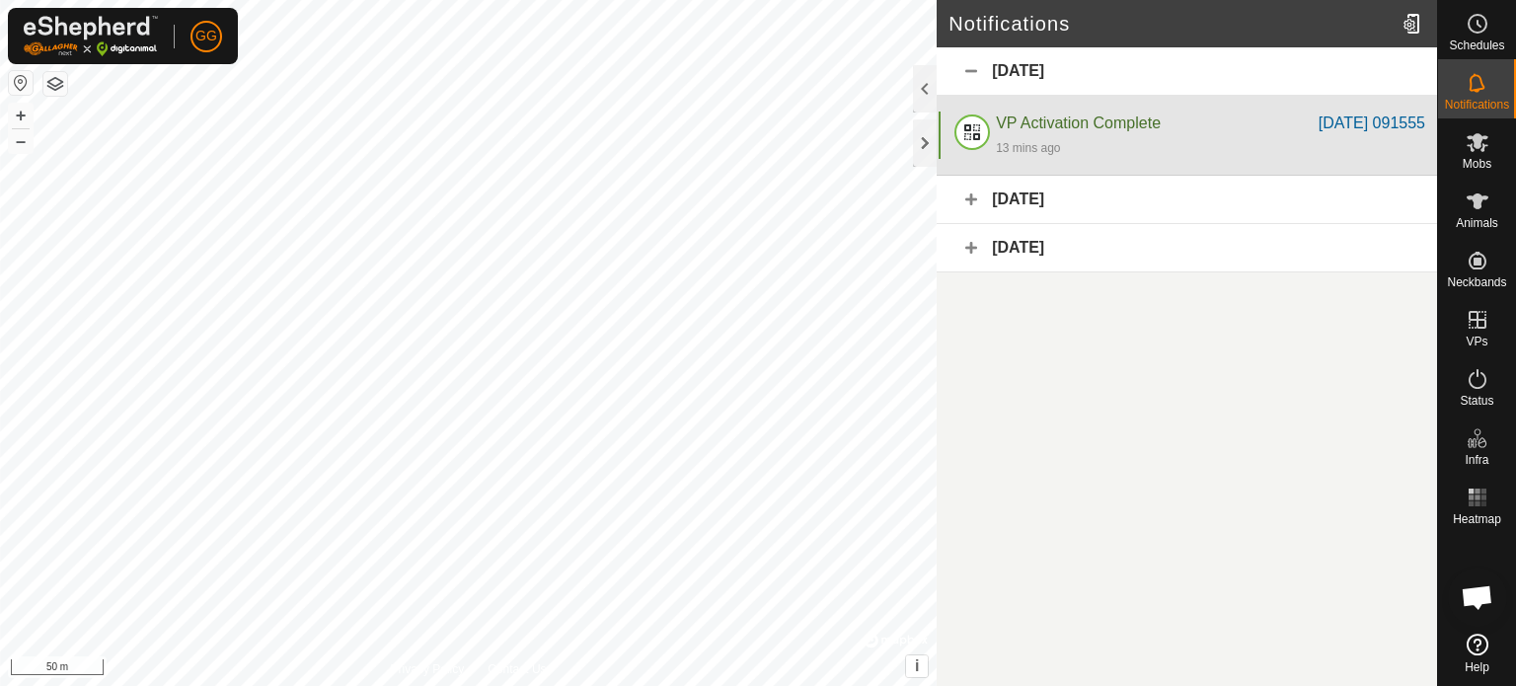
click at [1232, 130] on div "VP Activation Complete" at bounding box center [1157, 124] width 323 height 24
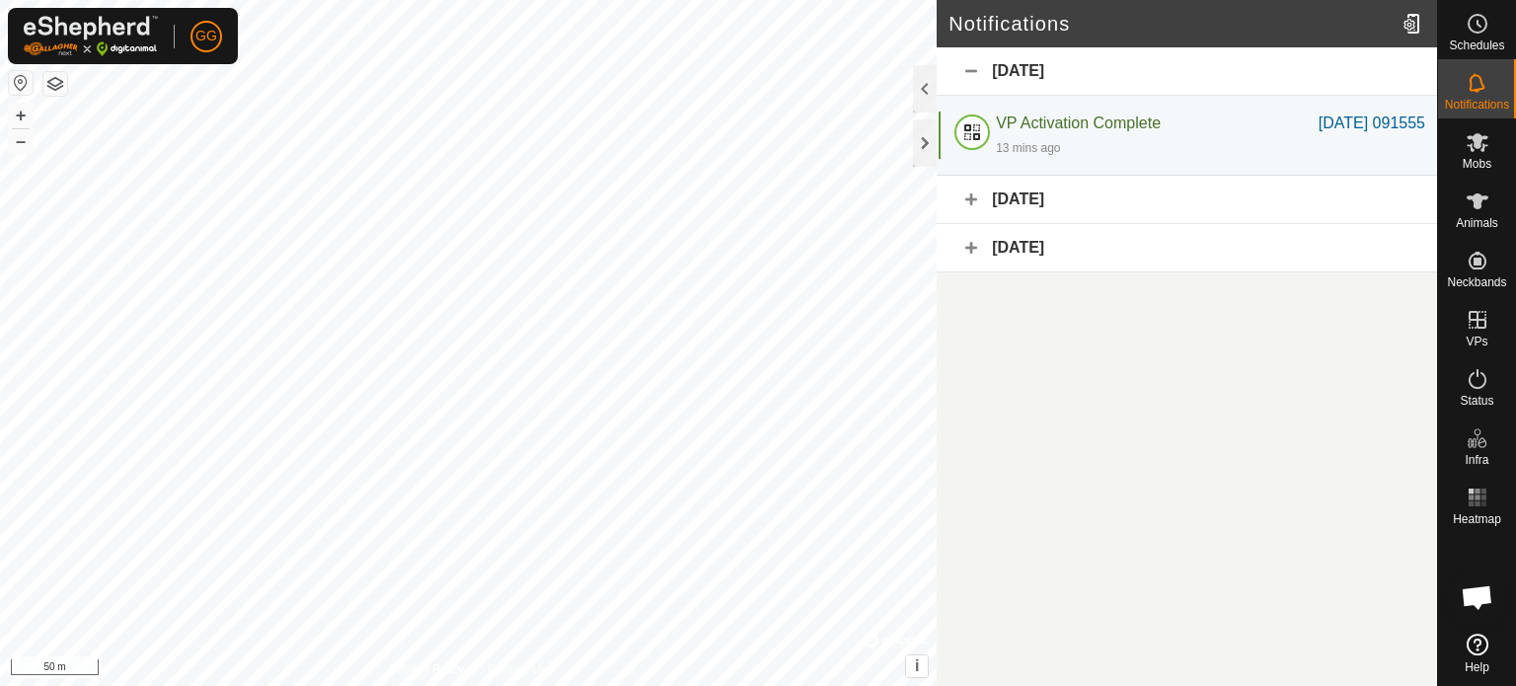
click at [1279, 403] on article "Notifications [DATE] VP Activation Complete [DATE] 091555 13 mins ago [DATE] 09…" at bounding box center [1187, 343] width 501 height 686
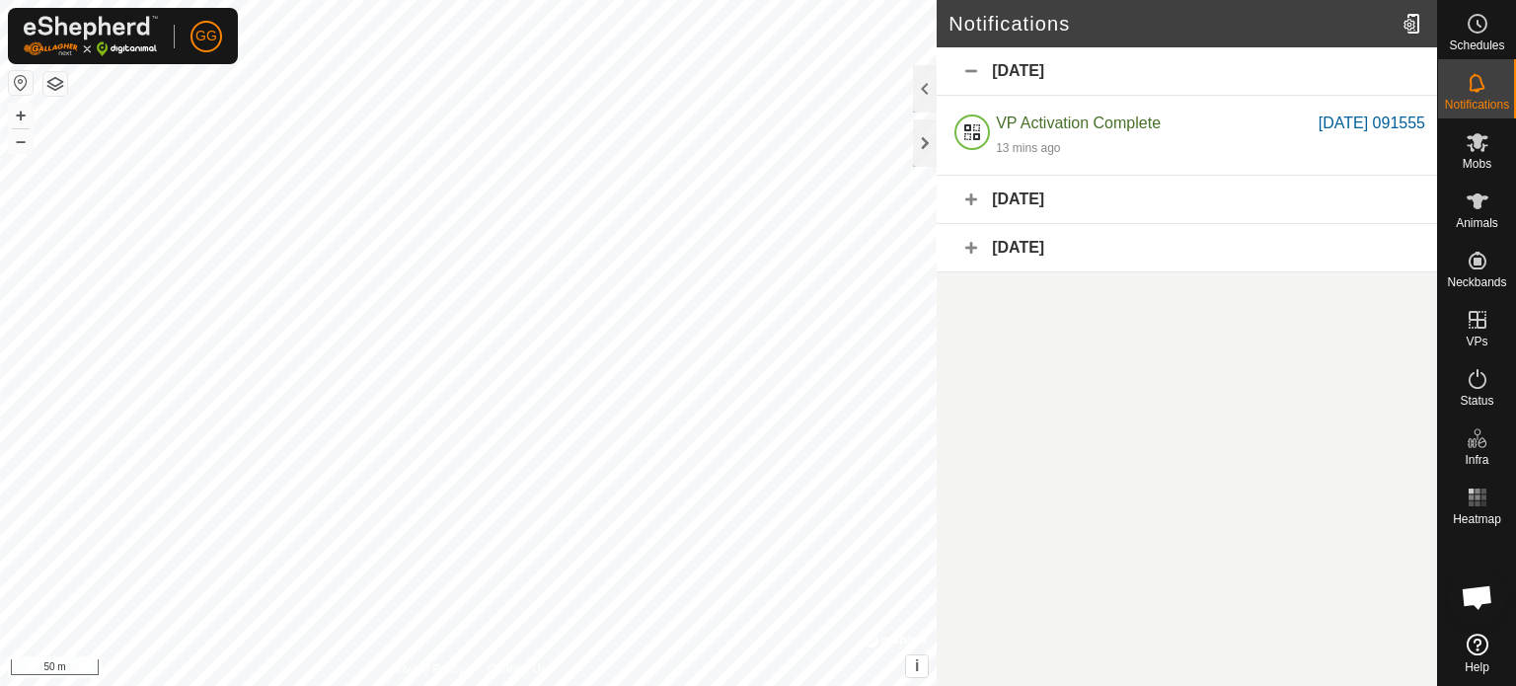
click at [1191, 425] on article "Notifications [DATE] VP Activation Complete [DATE] 091555 13 mins ago [DATE] 09…" at bounding box center [1187, 343] width 501 height 686
click at [1485, 393] on es-activation-svg-icon at bounding box center [1478, 379] width 36 height 32
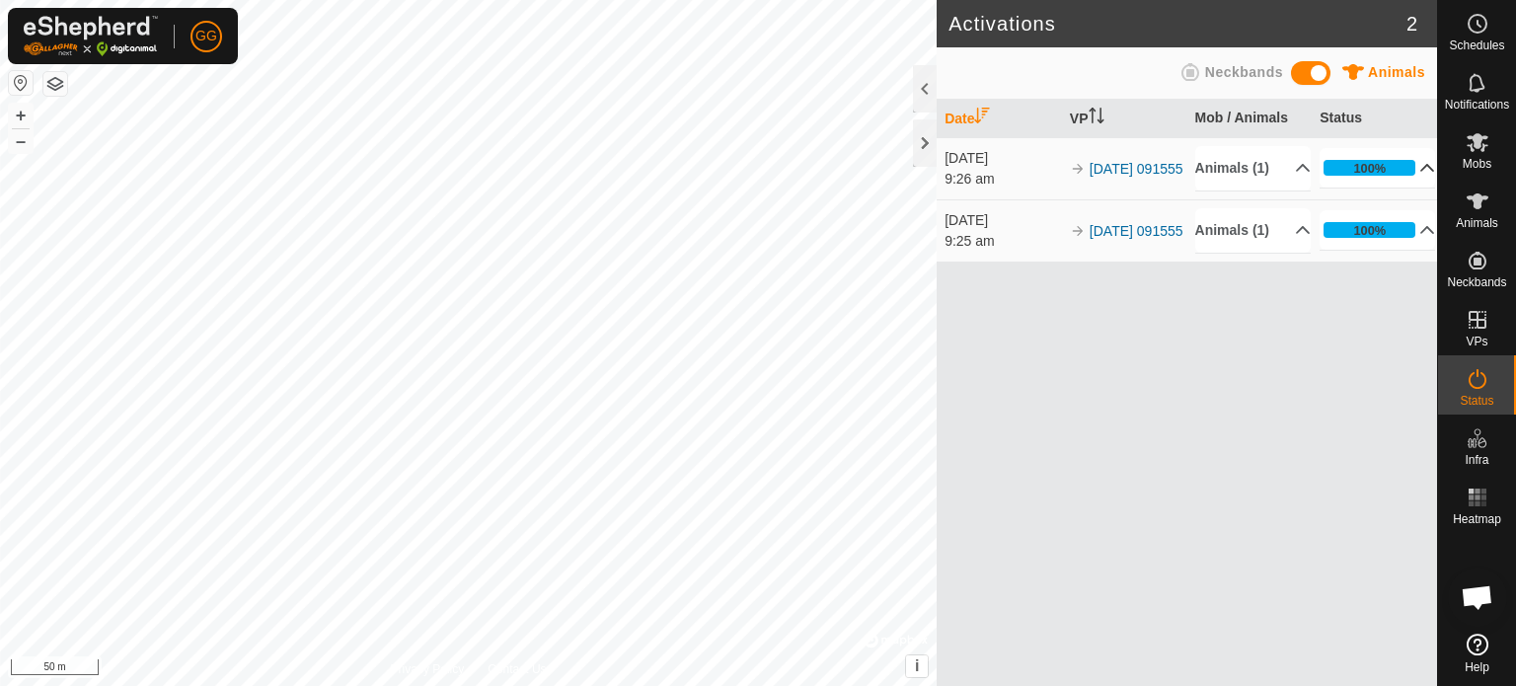
click at [1410, 163] on p-accordion-header "100%" at bounding box center [1378, 167] width 116 height 39
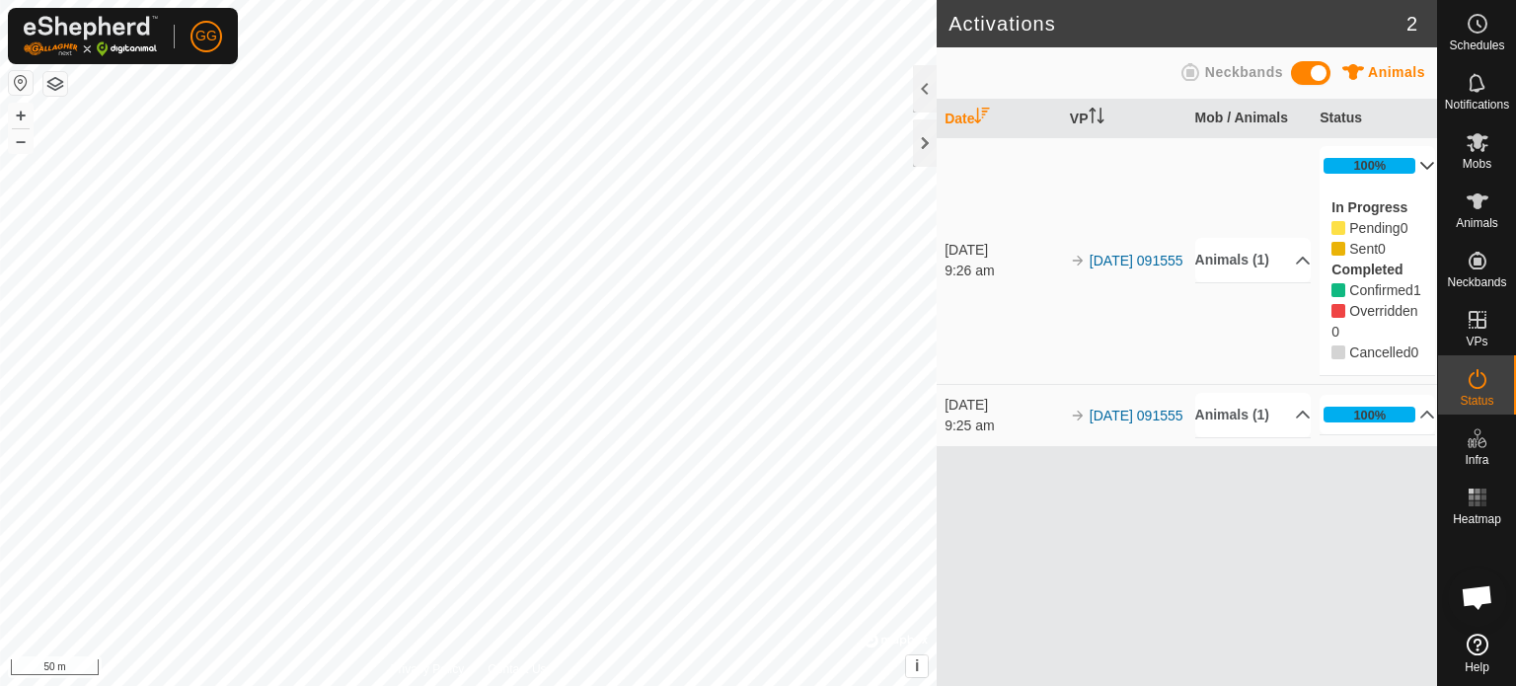
click at [1410, 163] on p-accordion-header "100%" at bounding box center [1378, 165] width 116 height 39
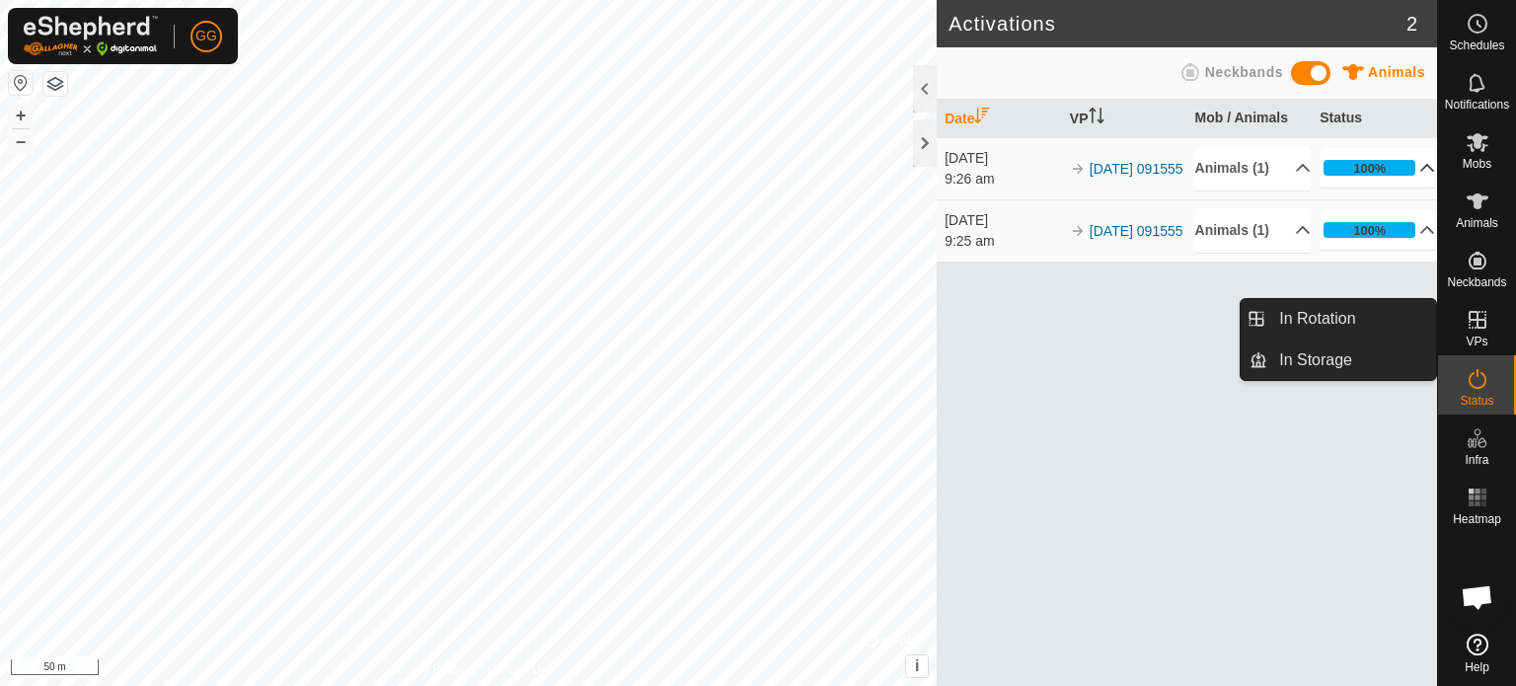
click at [1485, 314] on icon at bounding box center [1478, 320] width 18 height 18
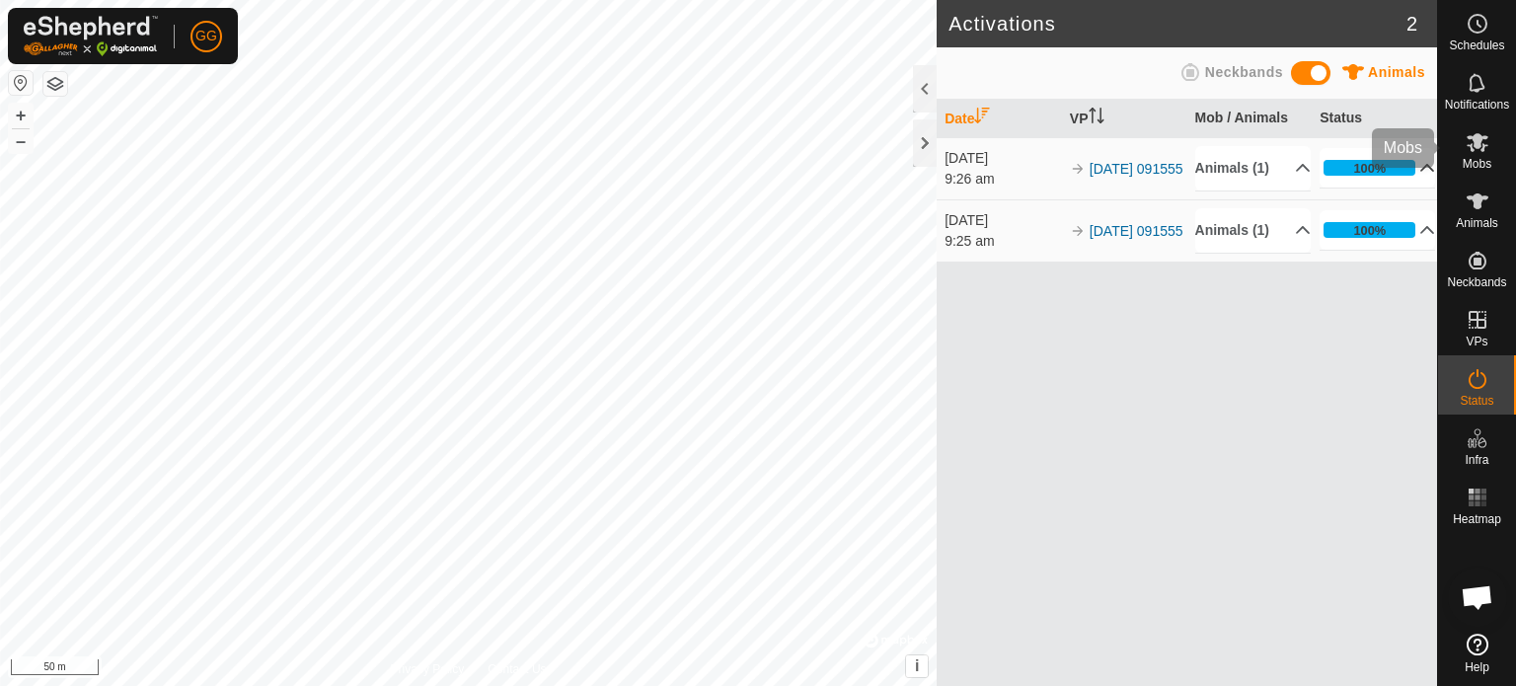
drag, startPoint x: 1469, startPoint y: 148, endPoint x: 1473, endPoint y: 210, distance: 62.3
click at [1469, 147] on icon at bounding box center [1478, 142] width 24 height 24
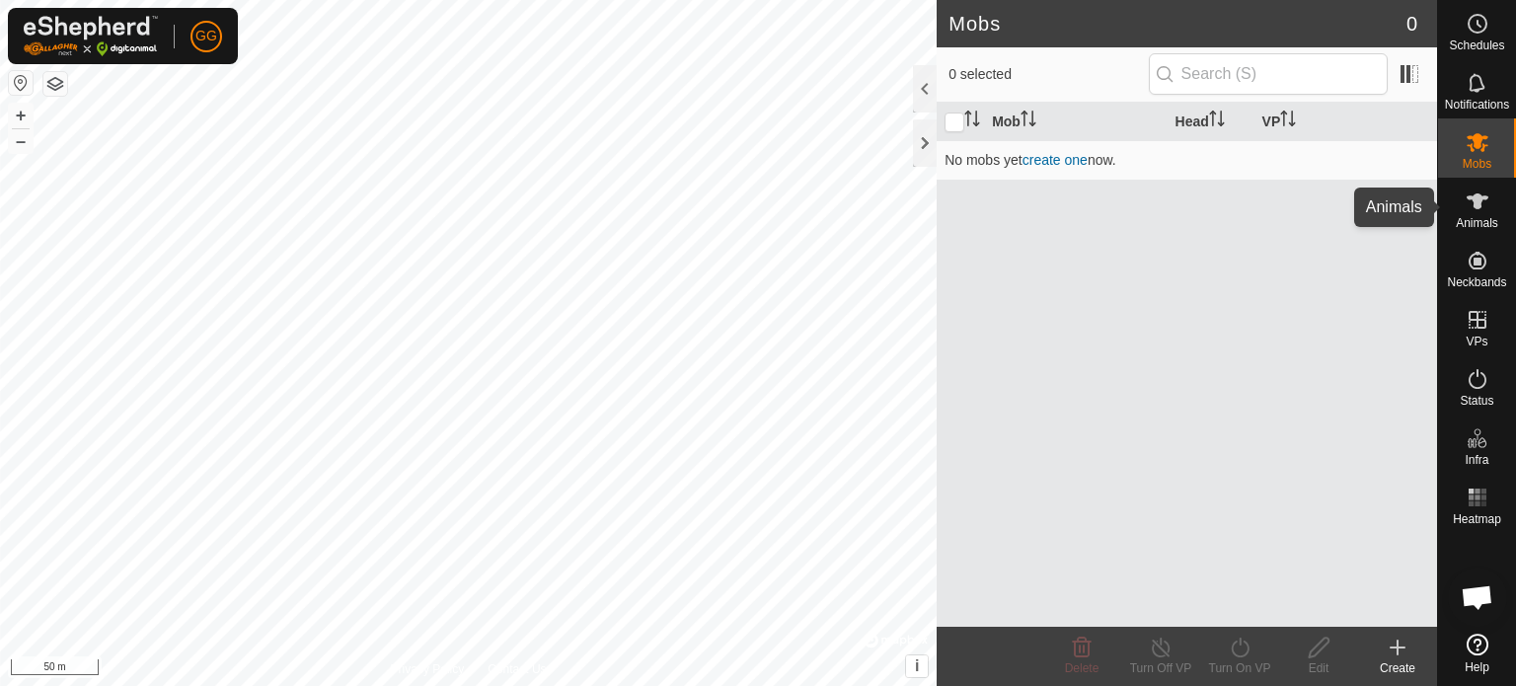
click at [1476, 211] on icon at bounding box center [1478, 202] width 24 height 24
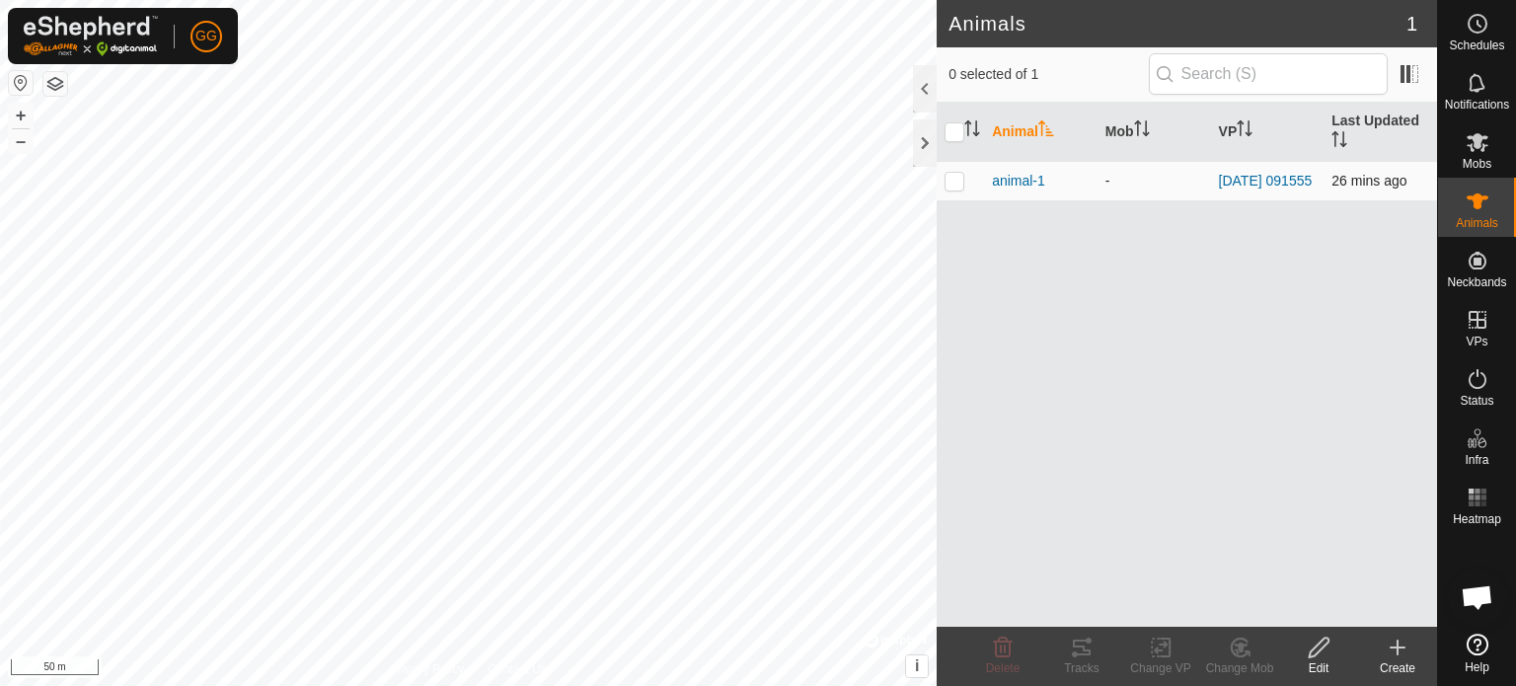
click at [979, 183] on td at bounding box center [960, 180] width 47 height 39
checkbox input "true"
click at [1022, 182] on span "animal-1" at bounding box center [1018, 181] width 53 height 21
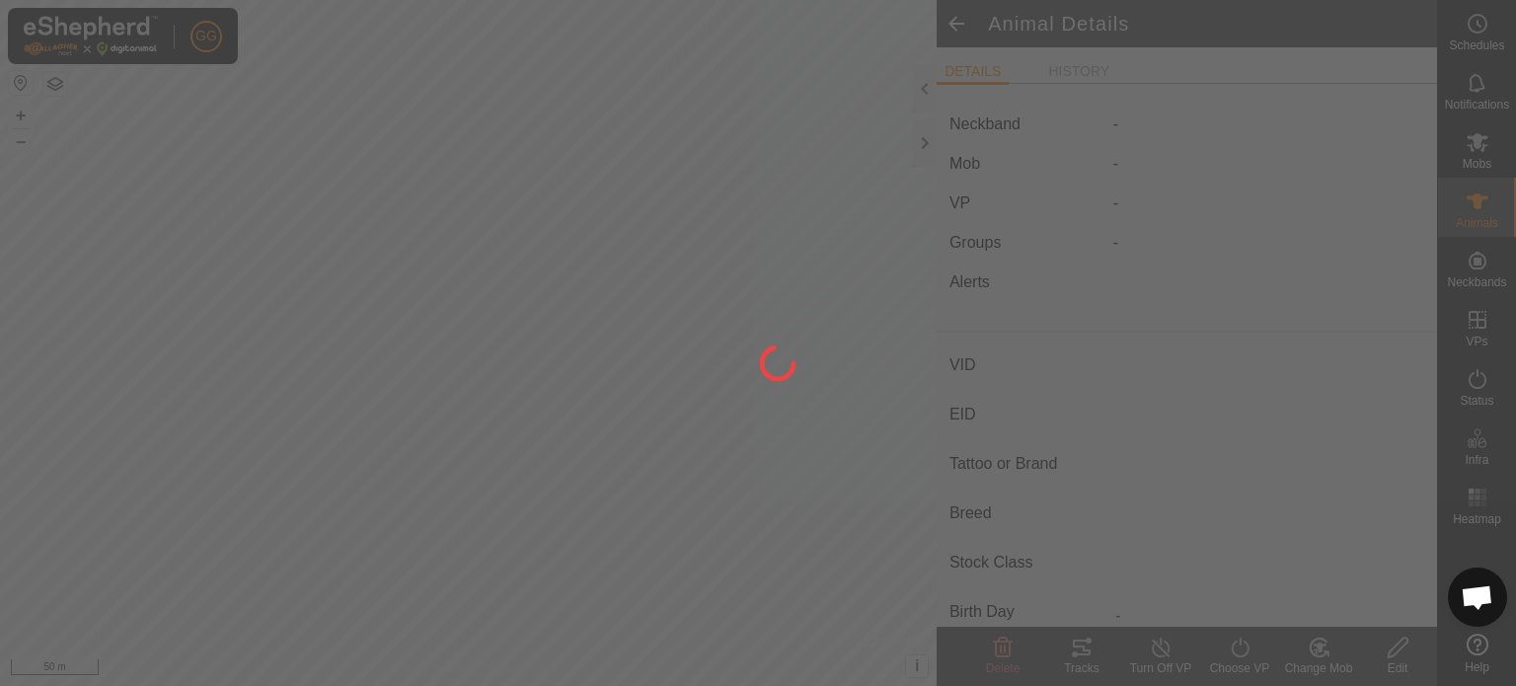
type input "animal-1"
type input "-"
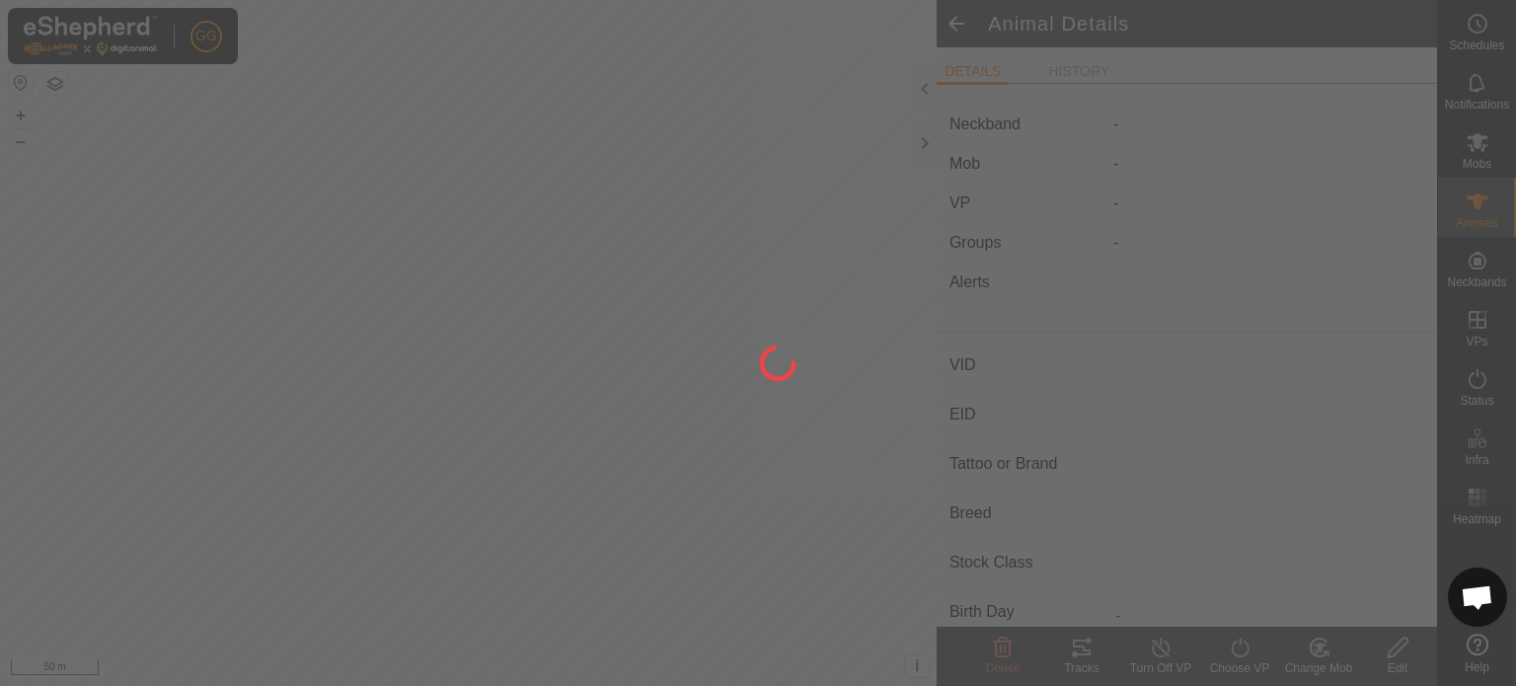
type input "0 kg"
type input "-"
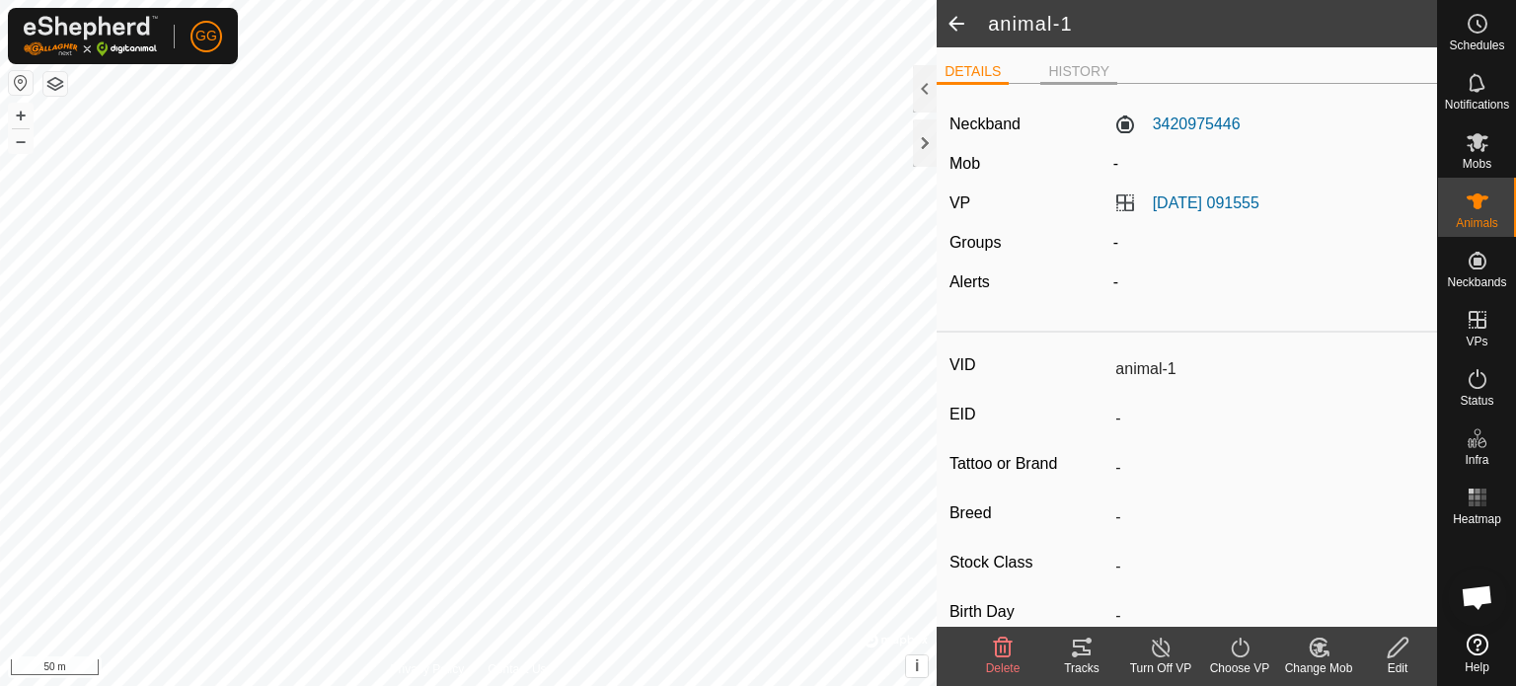
click at [1081, 66] on li "HISTORY" at bounding box center [1079, 73] width 77 height 24
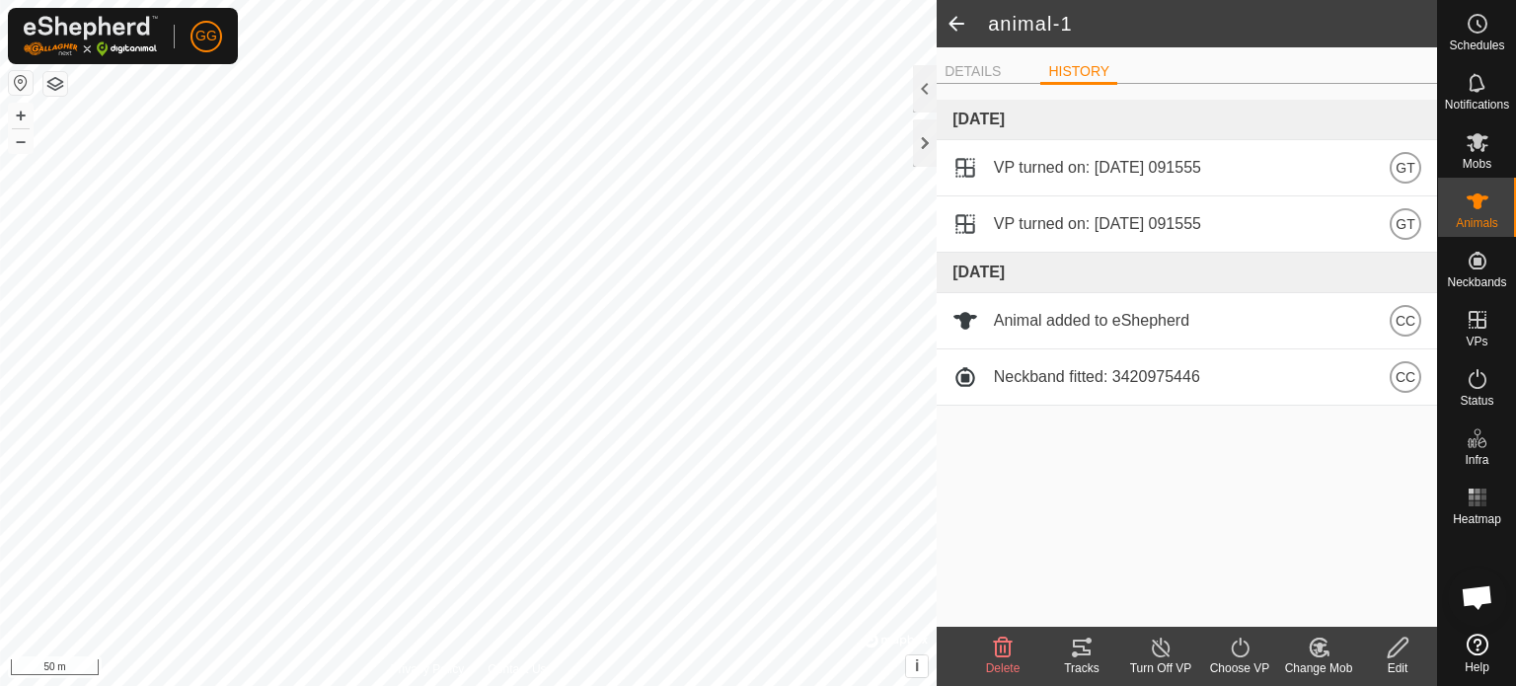
click at [1304, 568] on div "30 Sept 2025 VP turned on: 2025-09-30 091555 GT VP turned on: 2025-09-30 091555…" at bounding box center [1187, 363] width 501 height 527
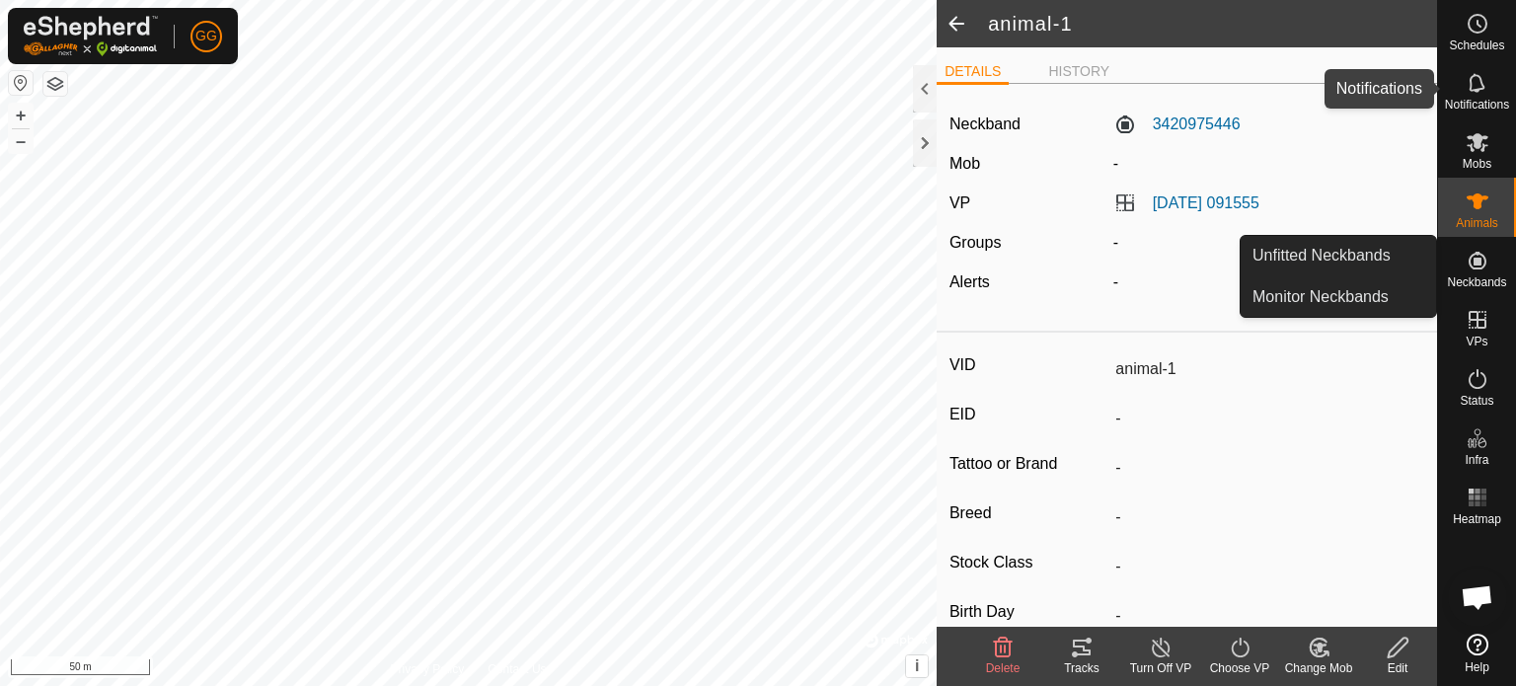
click at [1481, 90] on icon at bounding box center [1478, 83] width 24 height 24
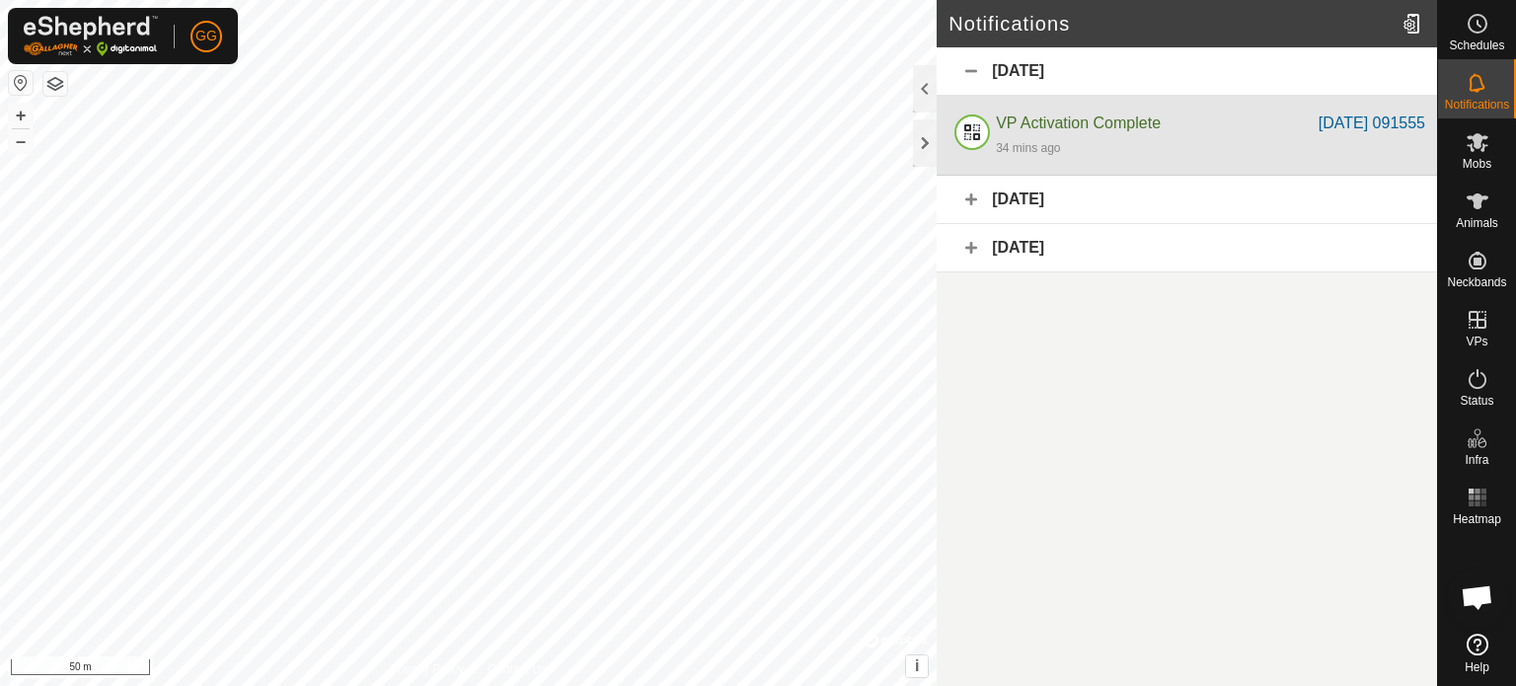
click at [1249, 137] on div "34 mins ago" at bounding box center [1210, 147] width 429 height 24
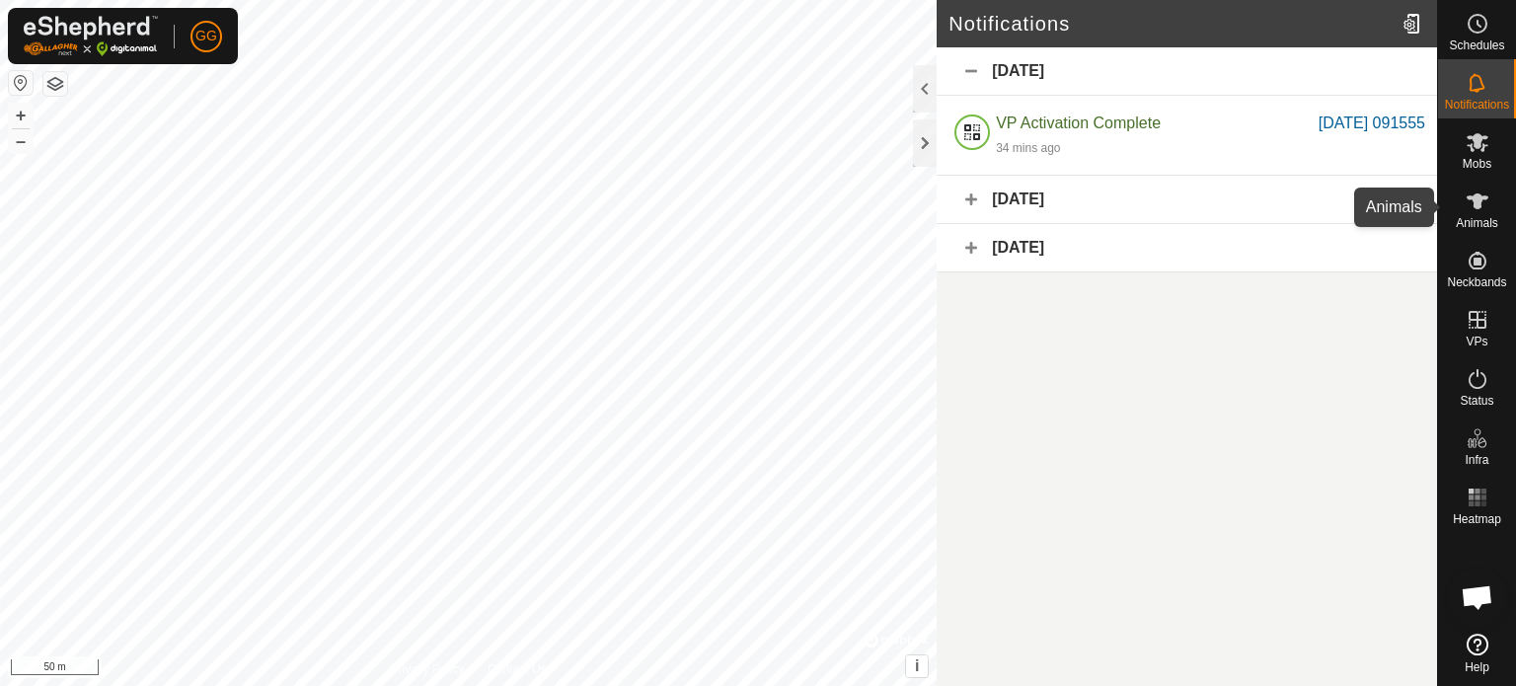
click at [1482, 210] on icon at bounding box center [1478, 202] width 24 height 24
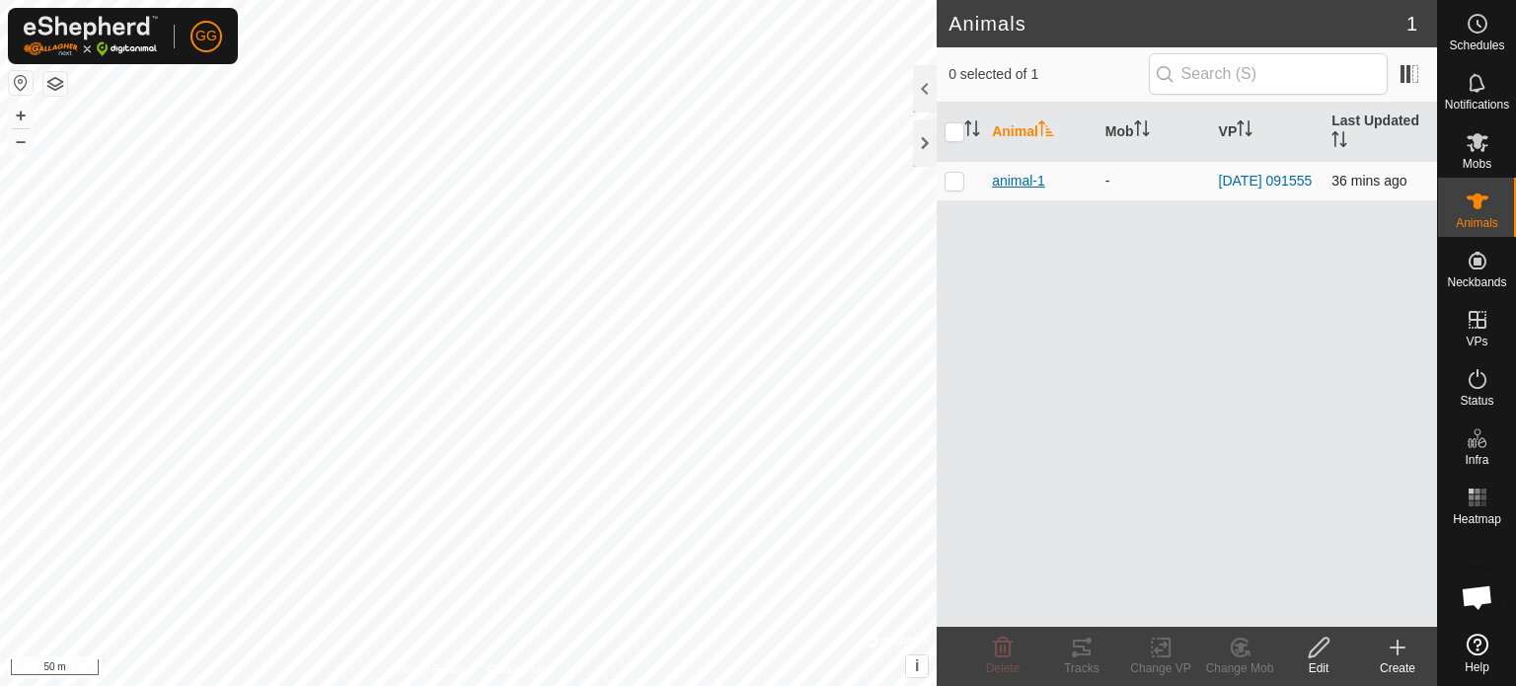
click at [1023, 177] on span "animal-1" at bounding box center [1018, 181] width 53 height 21
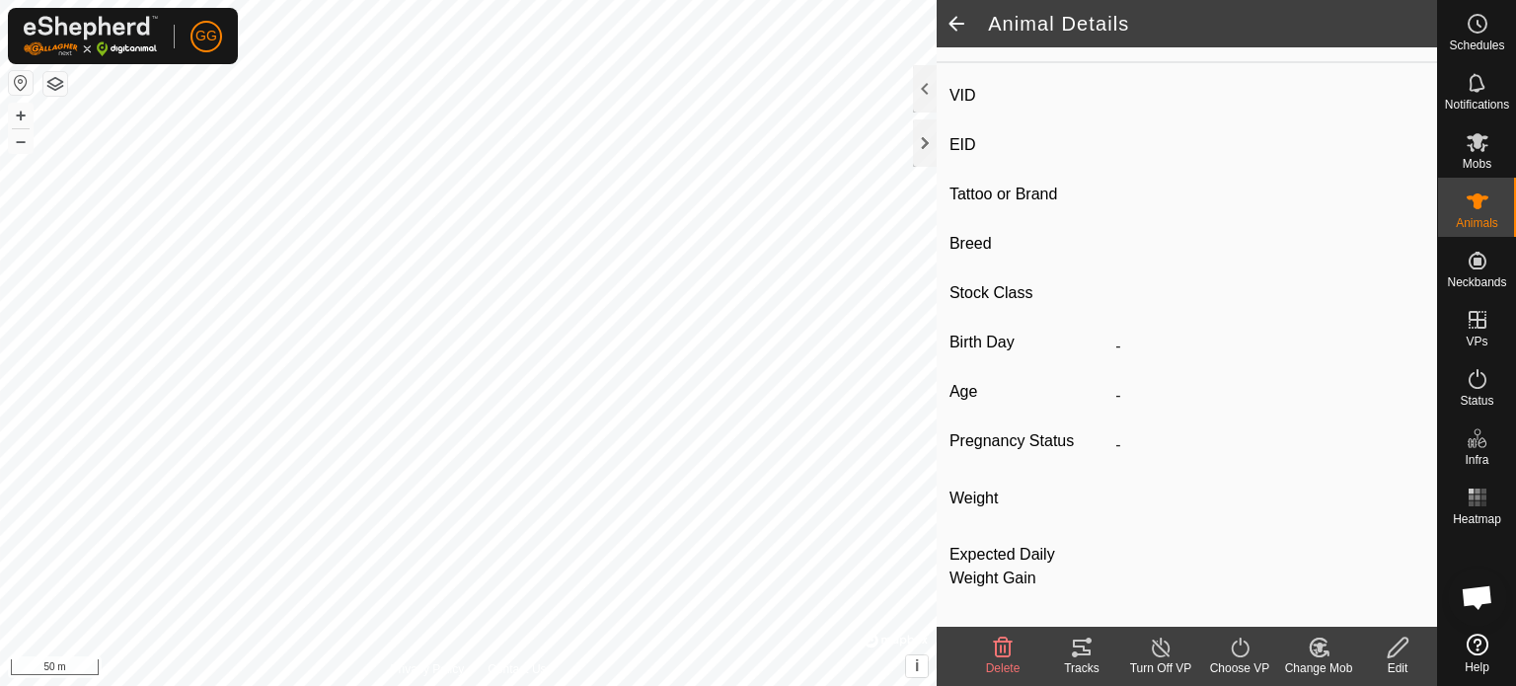
type input "animal-1"
type input "-"
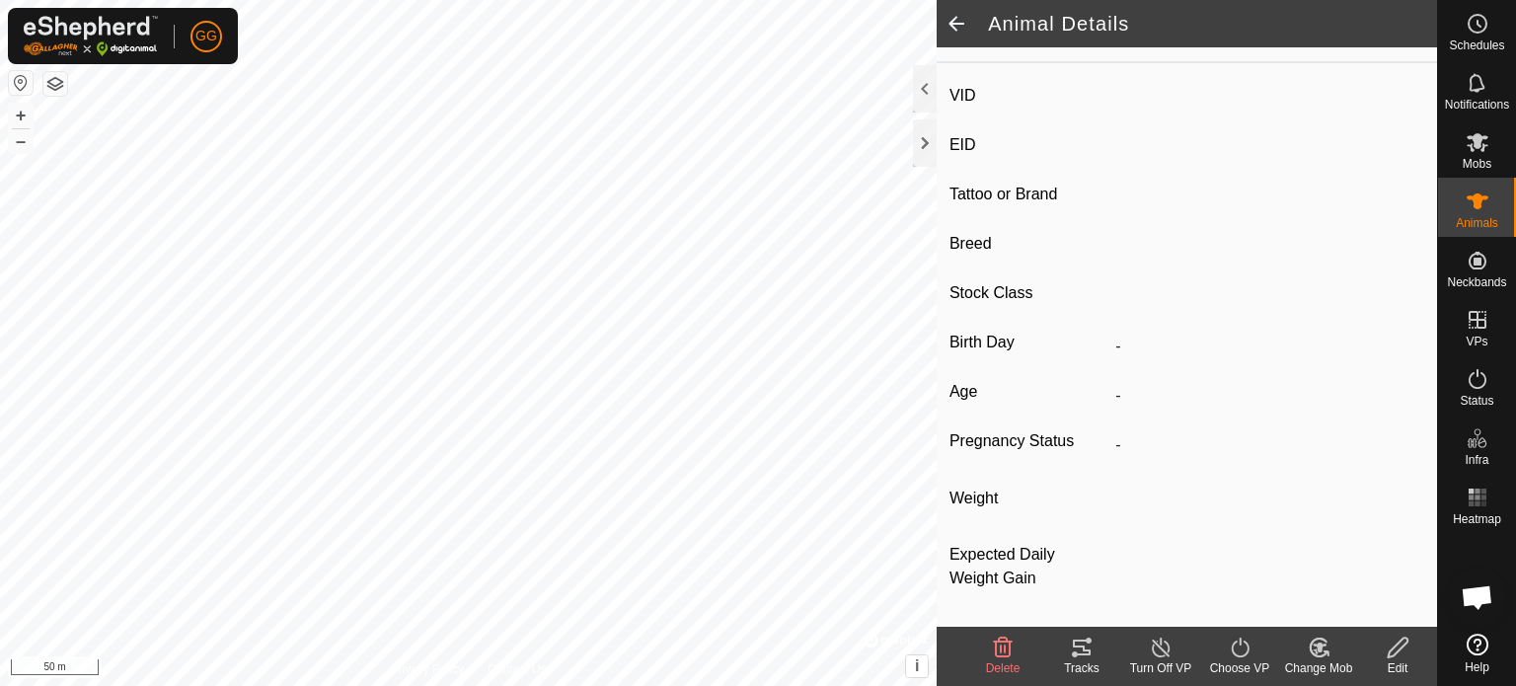
type input "0 kg"
type input "-"
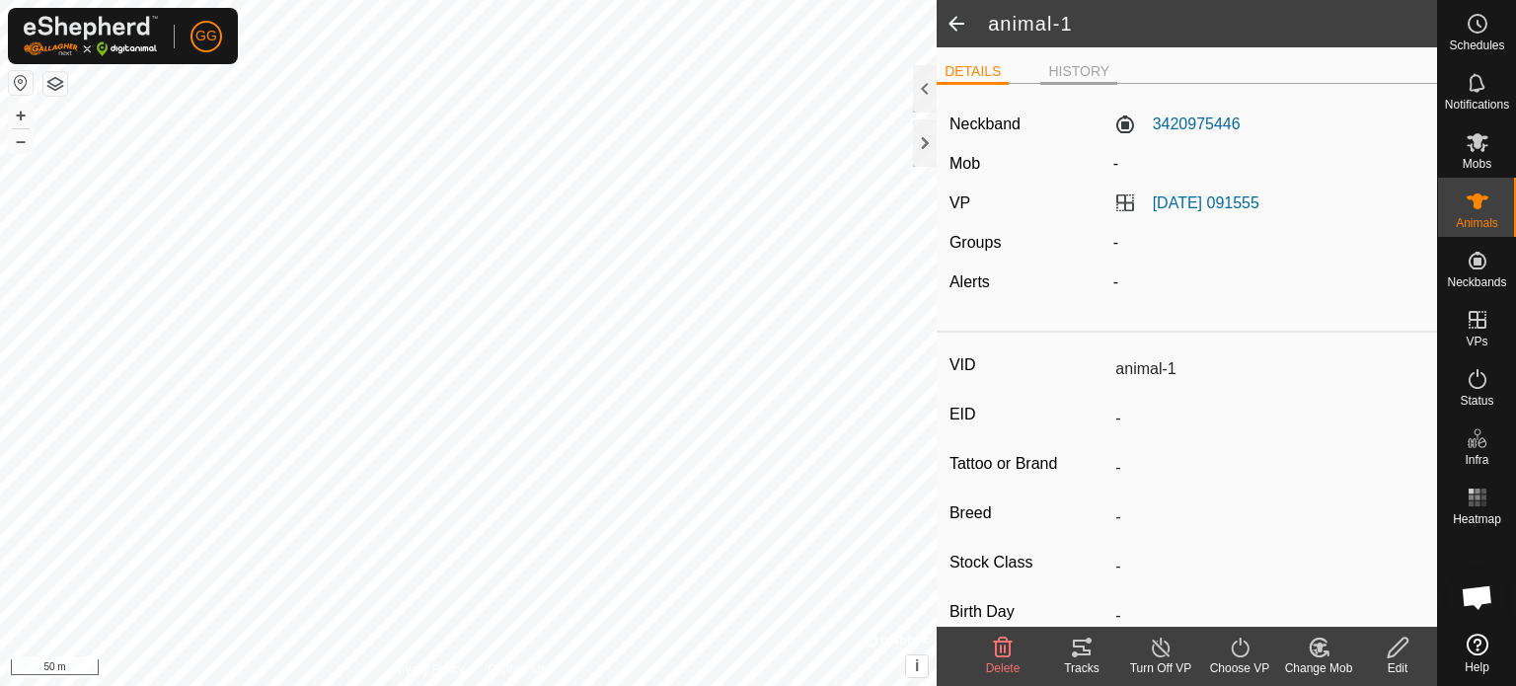
click at [1108, 75] on li "HISTORY" at bounding box center [1079, 73] width 77 height 24
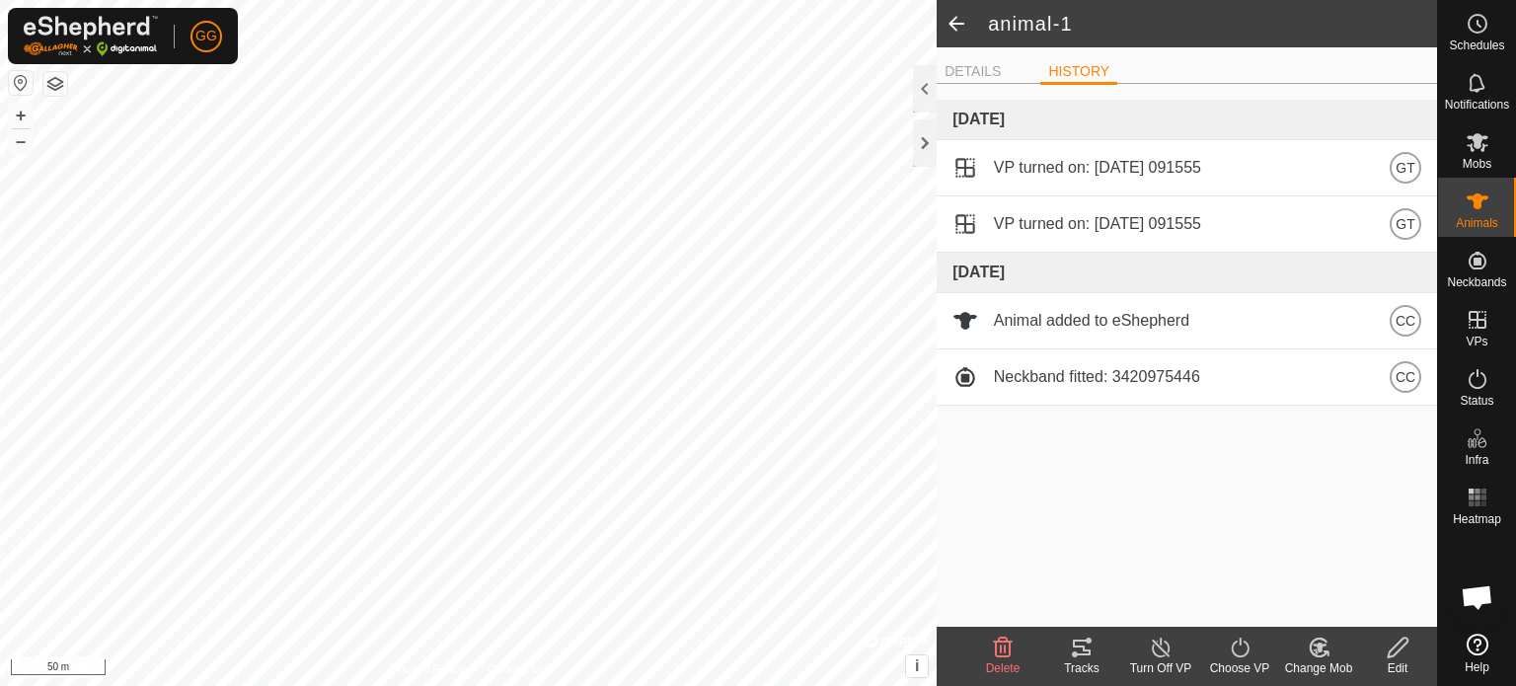
click at [952, 22] on span at bounding box center [956, 23] width 39 height 47
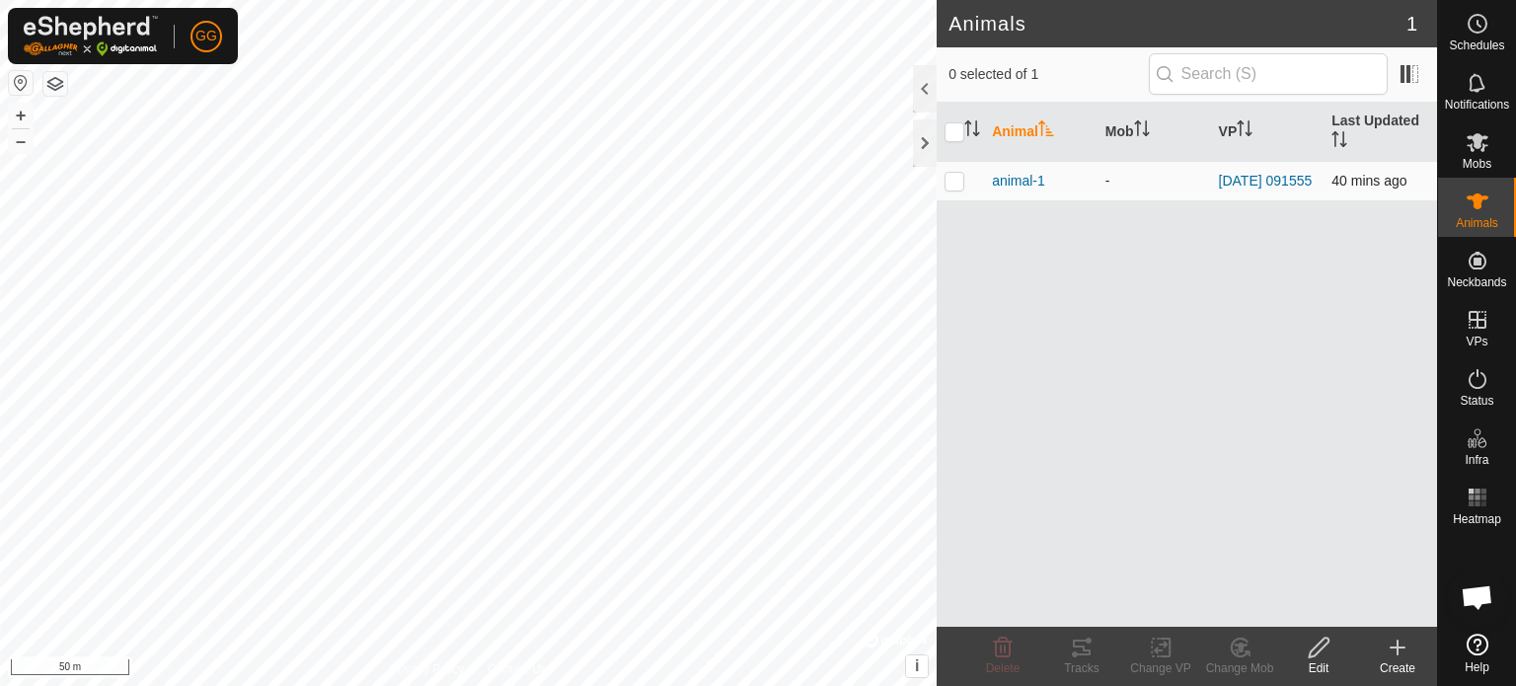
drag, startPoint x: 1328, startPoint y: 179, endPoint x: 1406, endPoint y: 179, distance: 78.0
click at [1406, 179] on td "40 mins ago" at bounding box center [1381, 180] width 114 height 39
click at [1376, 232] on div "Animal Mob VP Last Updated animal-1 - [DATE] 091555 40 mins ago" at bounding box center [1187, 365] width 501 height 524
drag, startPoint x: 1331, startPoint y: 178, endPoint x: 1413, endPoint y: 179, distance: 81.9
click at [1413, 179] on td "40 mins ago" at bounding box center [1381, 180] width 114 height 39
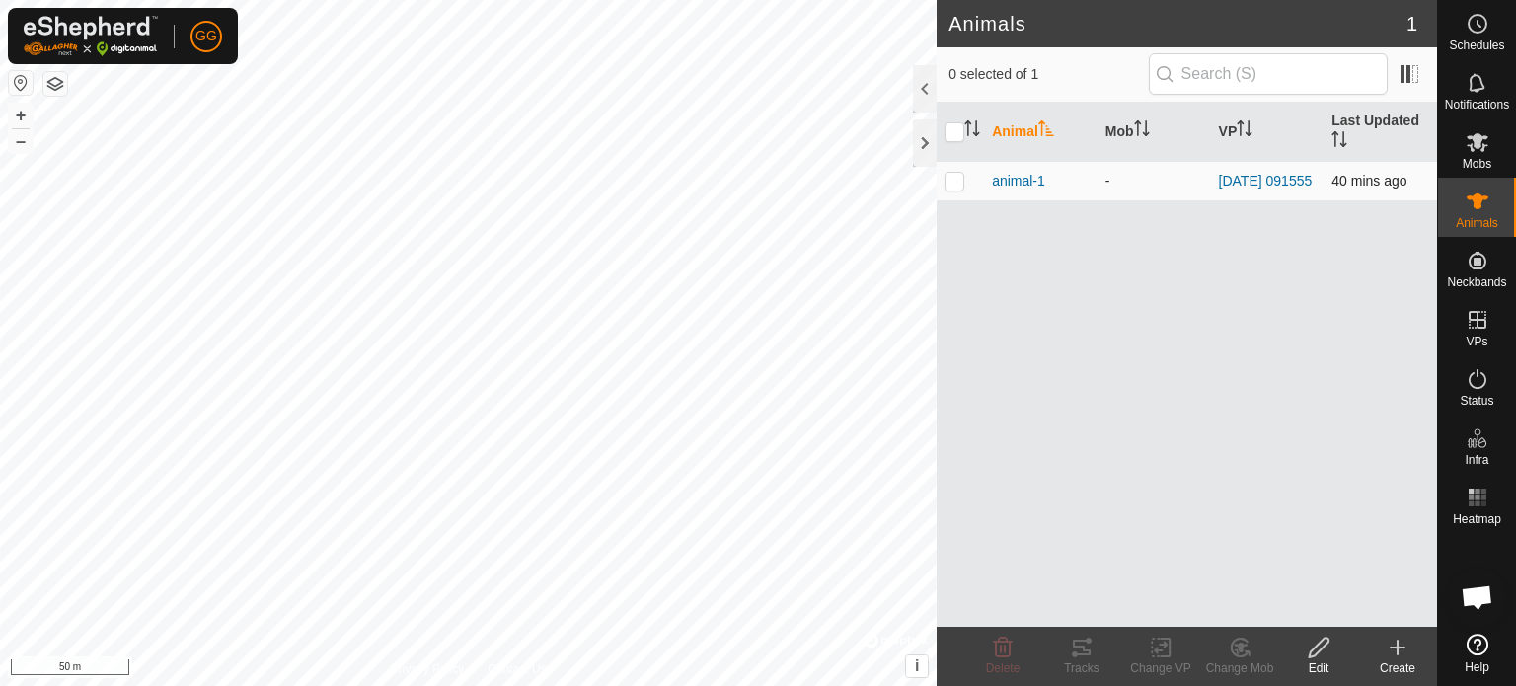
click at [1390, 197] on td "40 mins ago" at bounding box center [1381, 180] width 114 height 39
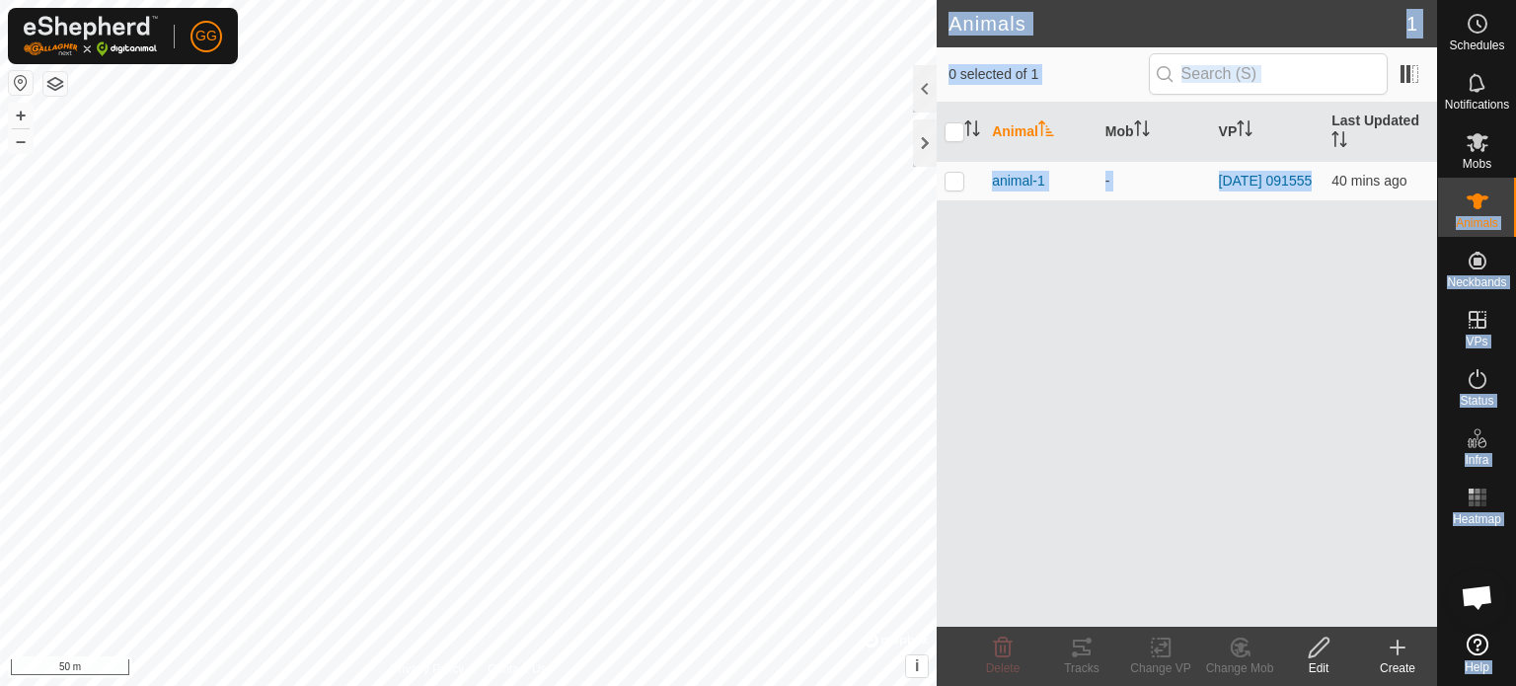
drag, startPoint x: 1334, startPoint y: 181, endPoint x: 1438, endPoint y: 187, distance: 104.8
click at [1438, 187] on div "Schedules Notifications Mobs Animals Neckbands VPs Status Infra Heatmap Help An…" at bounding box center [758, 343] width 1516 height 686
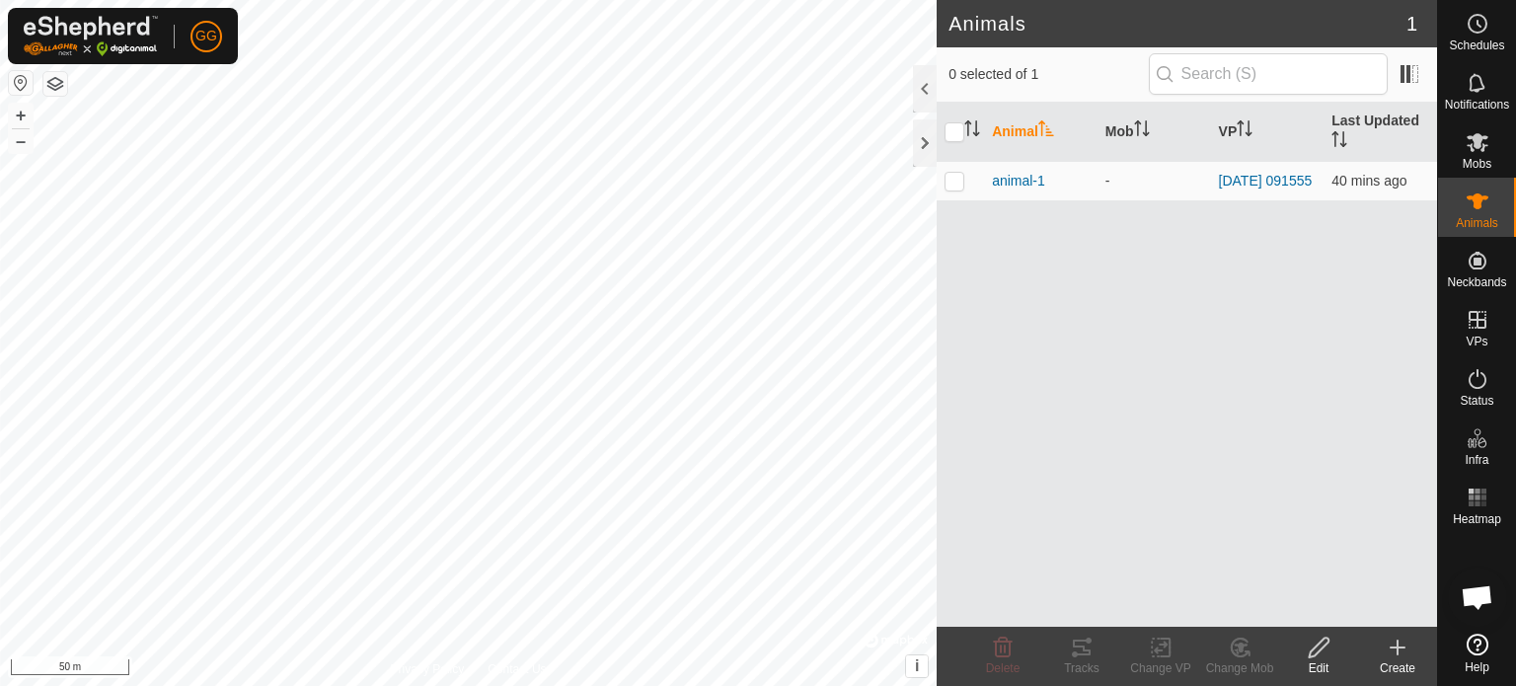
click at [1330, 257] on div "Animal Mob VP Last Updated animal-1 - [DATE] 091555 40 mins ago" at bounding box center [1187, 365] width 501 height 524
drag, startPoint x: 1332, startPoint y: 179, endPoint x: 1414, endPoint y: 169, distance: 82.5
click at [1414, 169] on td "40 mins ago" at bounding box center [1381, 180] width 114 height 39
click at [1389, 227] on div "Animal Mob VP Last Updated animal-1 - [DATE] 091555 40 mins ago" at bounding box center [1187, 365] width 501 height 524
click at [1482, 91] on icon at bounding box center [1478, 83] width 24 height 24
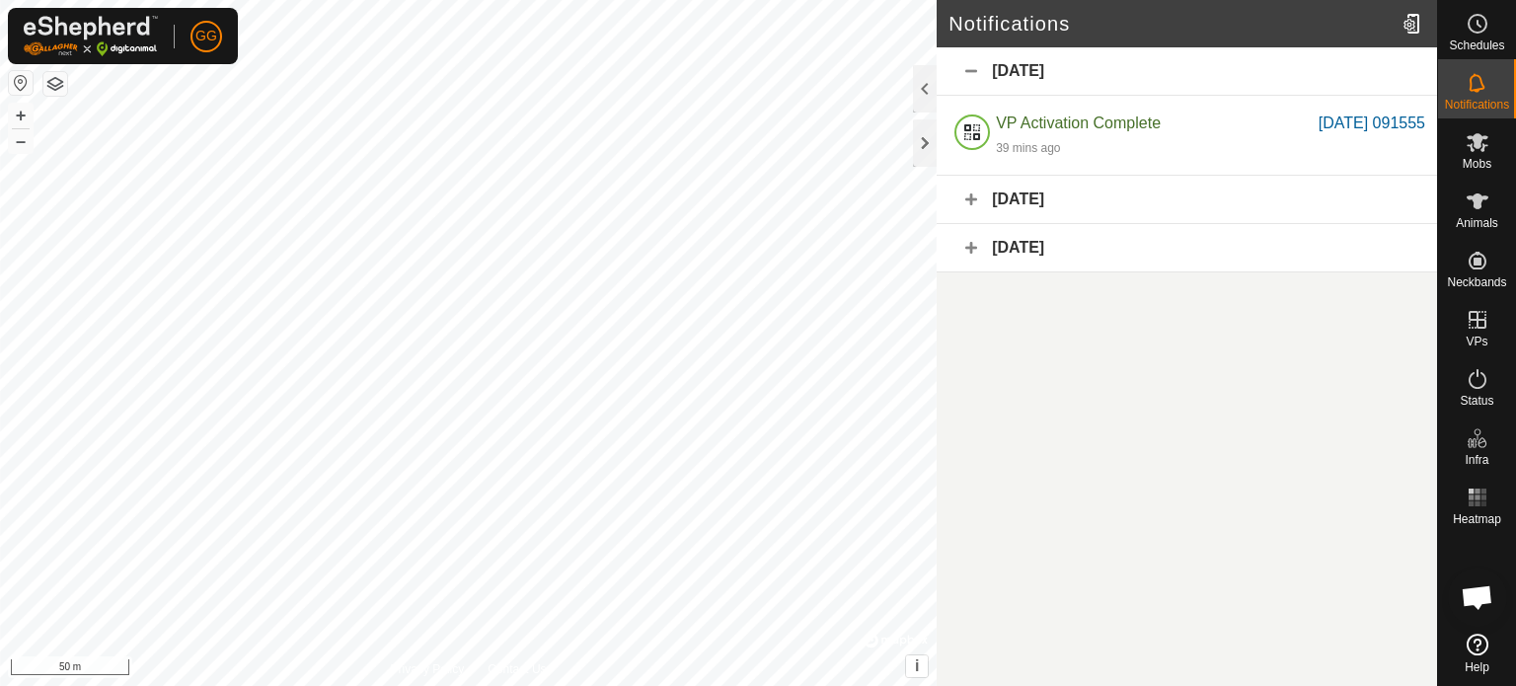
click at [970, 73] on div "[DATE]" at bounding box center [1187, 71] width 501 height 48
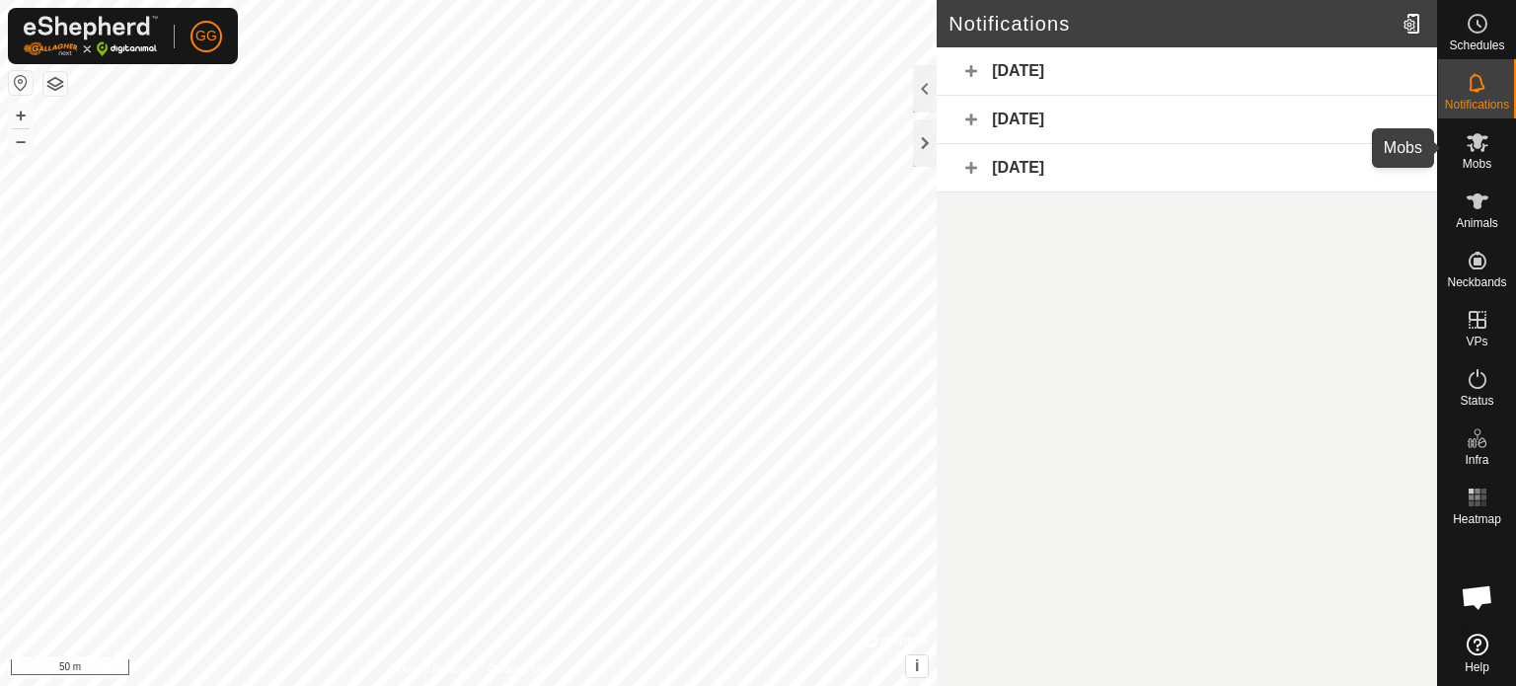
click at [1479, 152] on icon at bounding box center [1478, 142] width 24 height 24
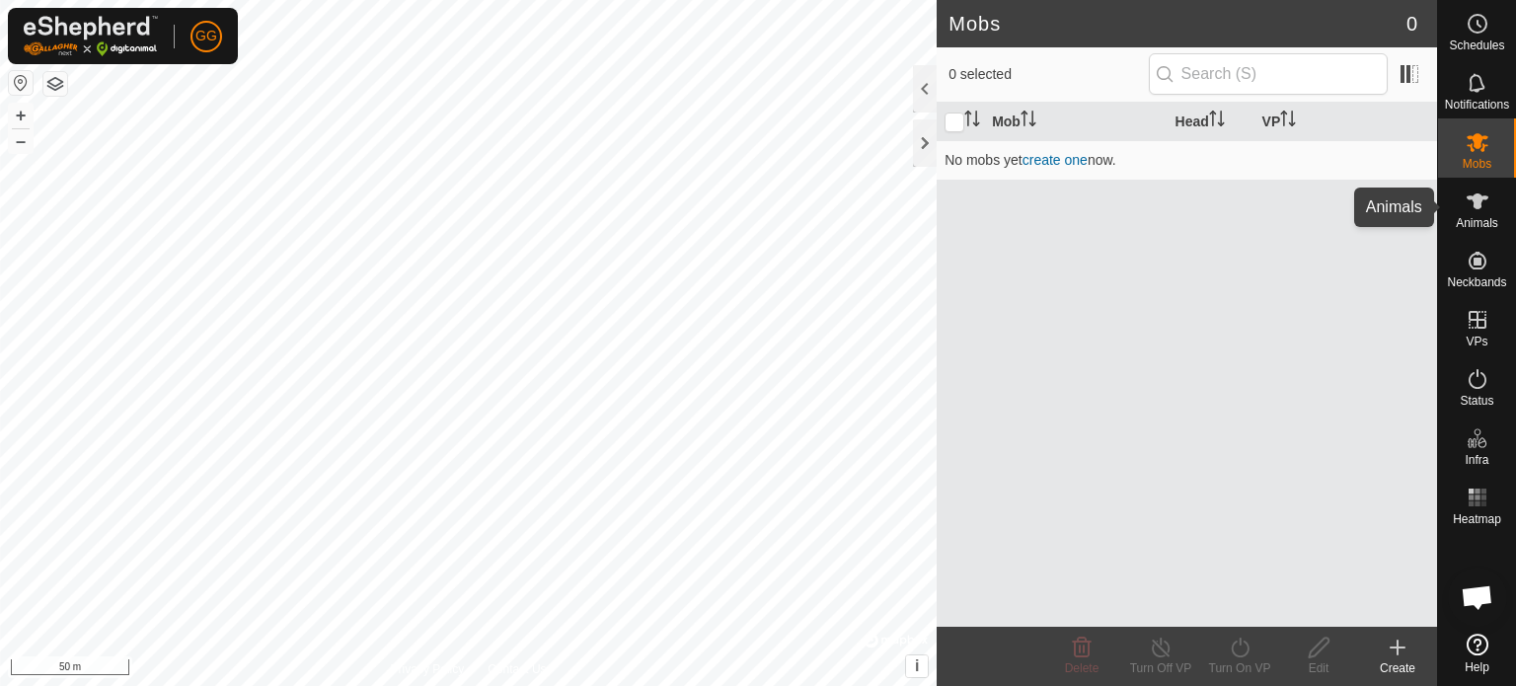
click at [1481, 210] on icon at bounding box center [1478, 202] width 24 height 24
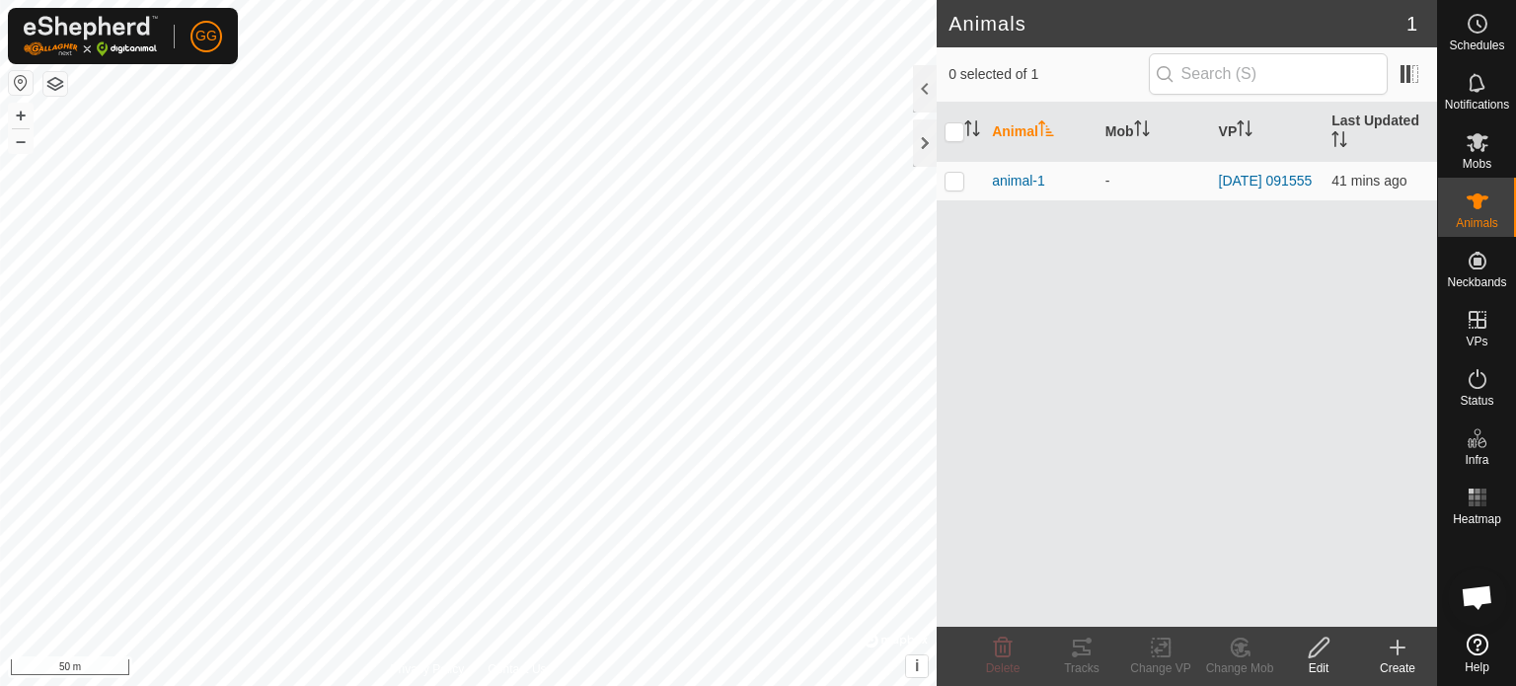
click at [1074, 270] on div "Animal Mob VP Last Updated animal-1 - [DATE] 091555 41 mins ago" at bounding box center [1187, 365] width 501 height 524
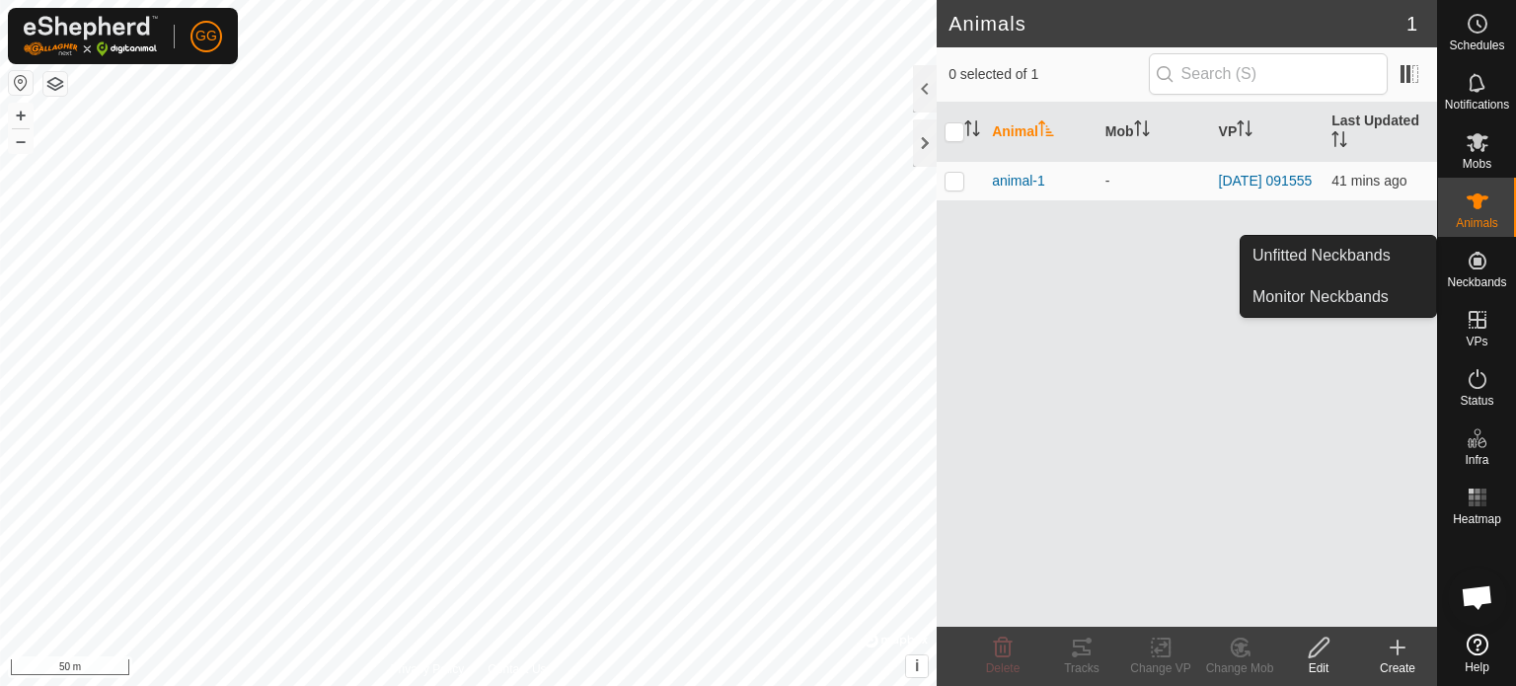
click at [1478, 257] on icon at bounding box center [1478, 261] width 24 height 24
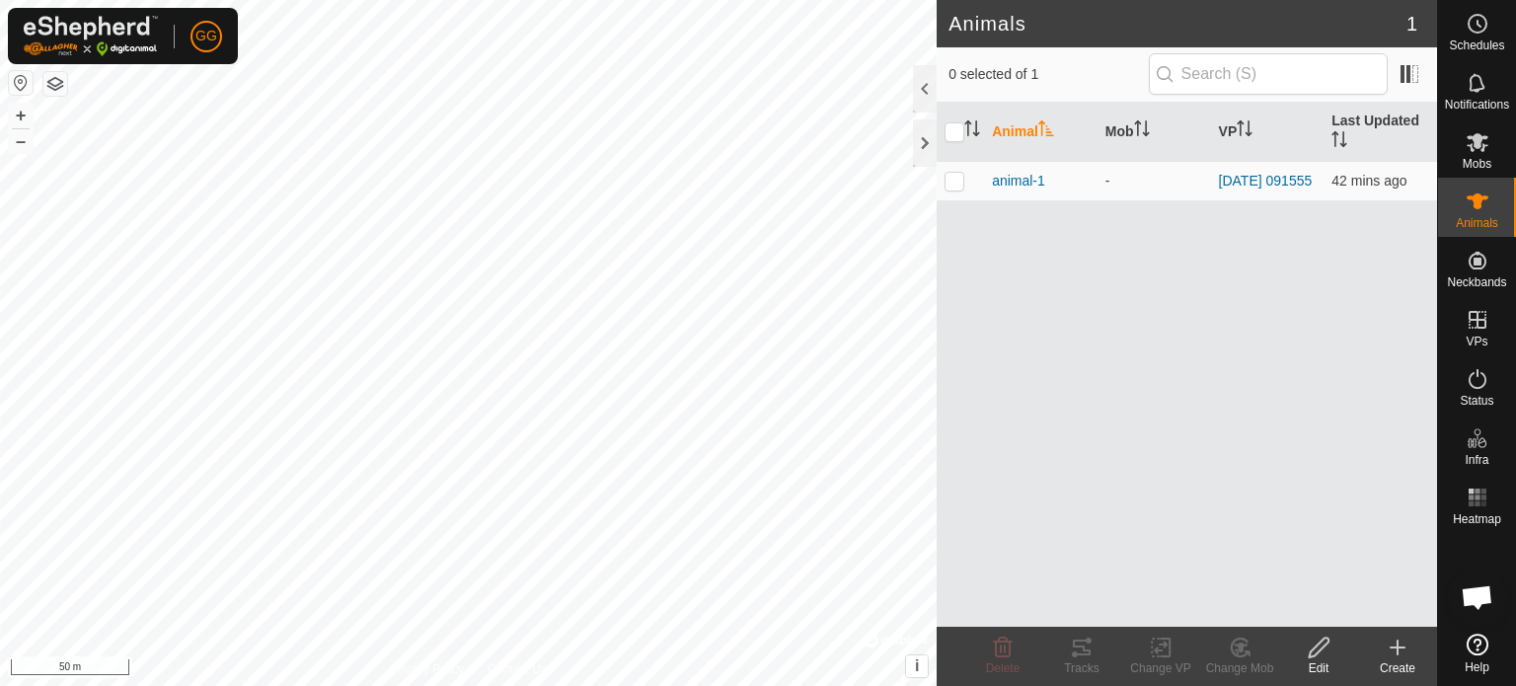
click at [960, 340] on div "Animal Mob VP Last Updated animal-1 - [DATE] 091555 42 mins ago" at bounding box center [1187, 365] width 501 height 524
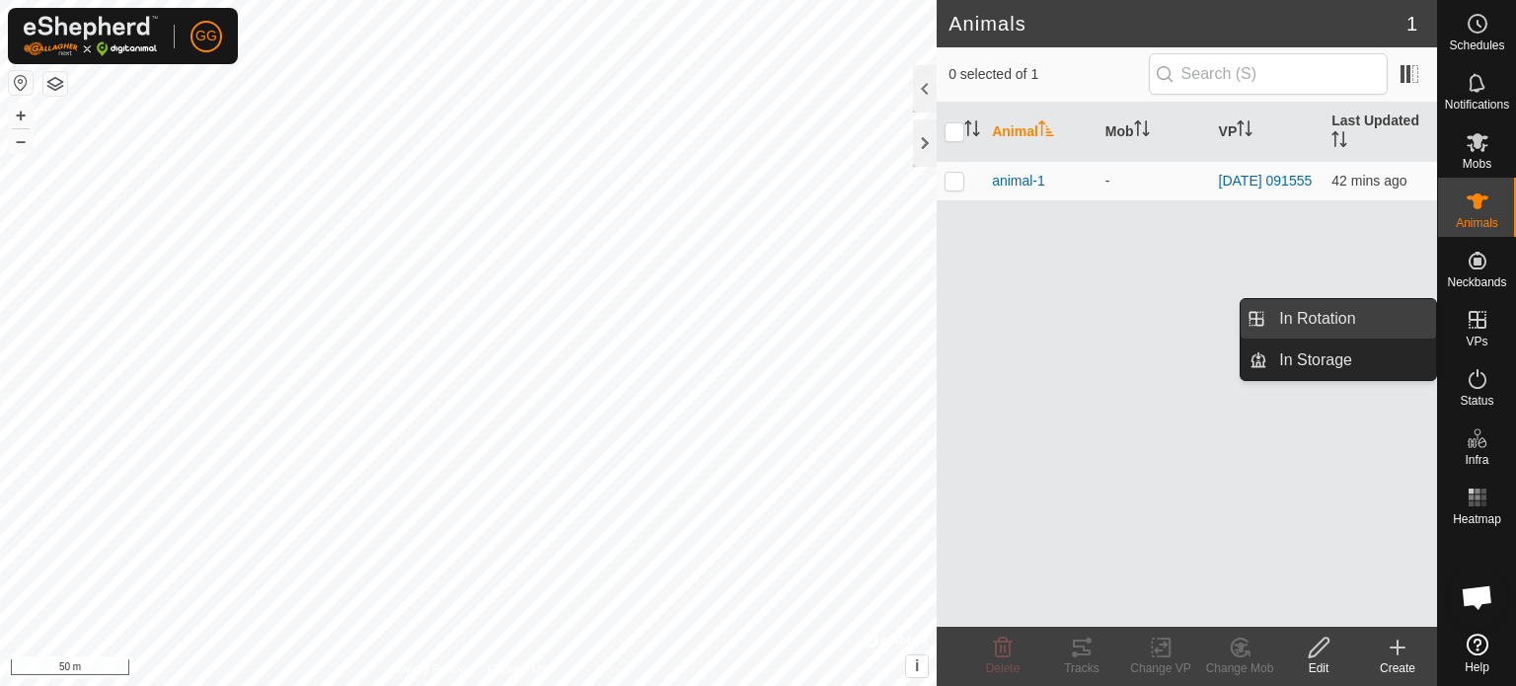
click at [1405, 324] on link "In Rotation" at bounding box center [1352, 318] width 169 height 39
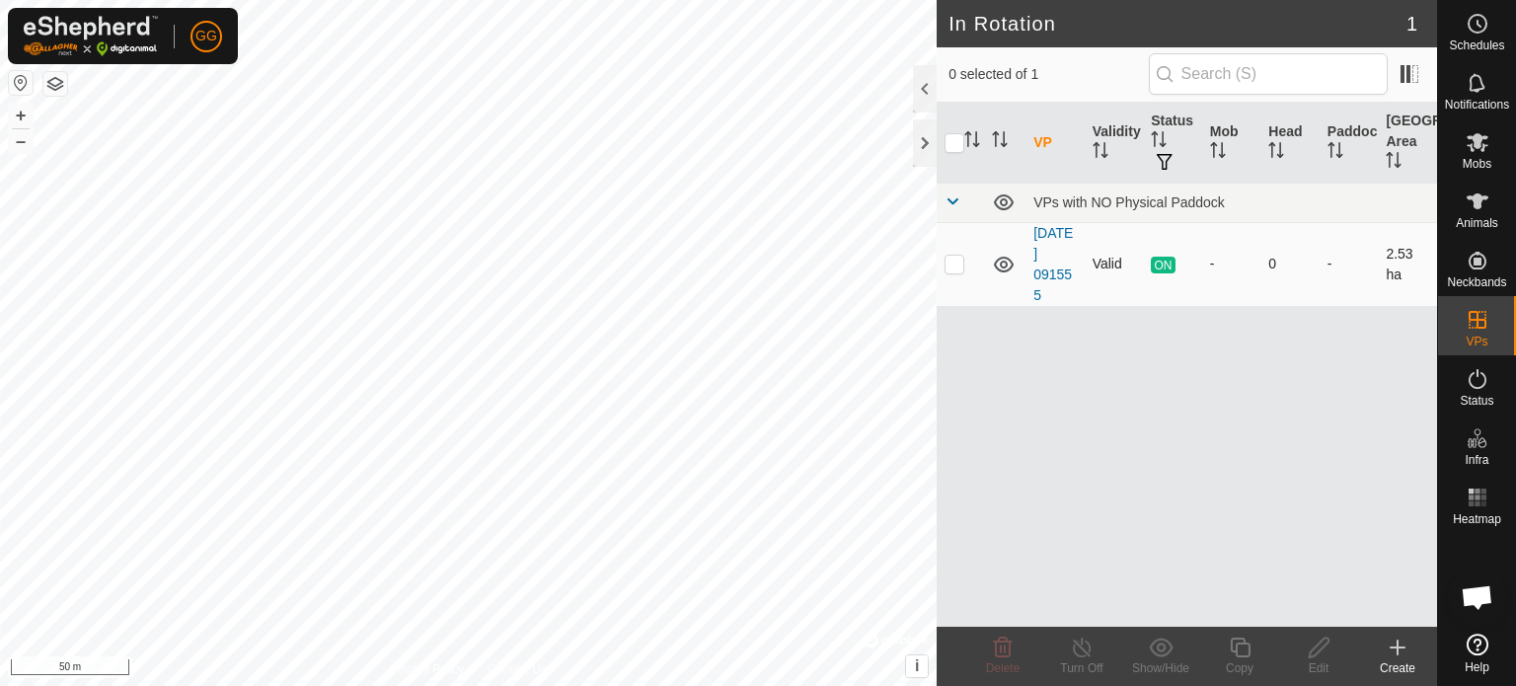
click at [955, 262] on p-checkbox at bounding box center [955, 264] width 20 height 16
checkbox input "true"
click at [1082, 651] on line at bounding box center [1082, 649] width 16 height 16
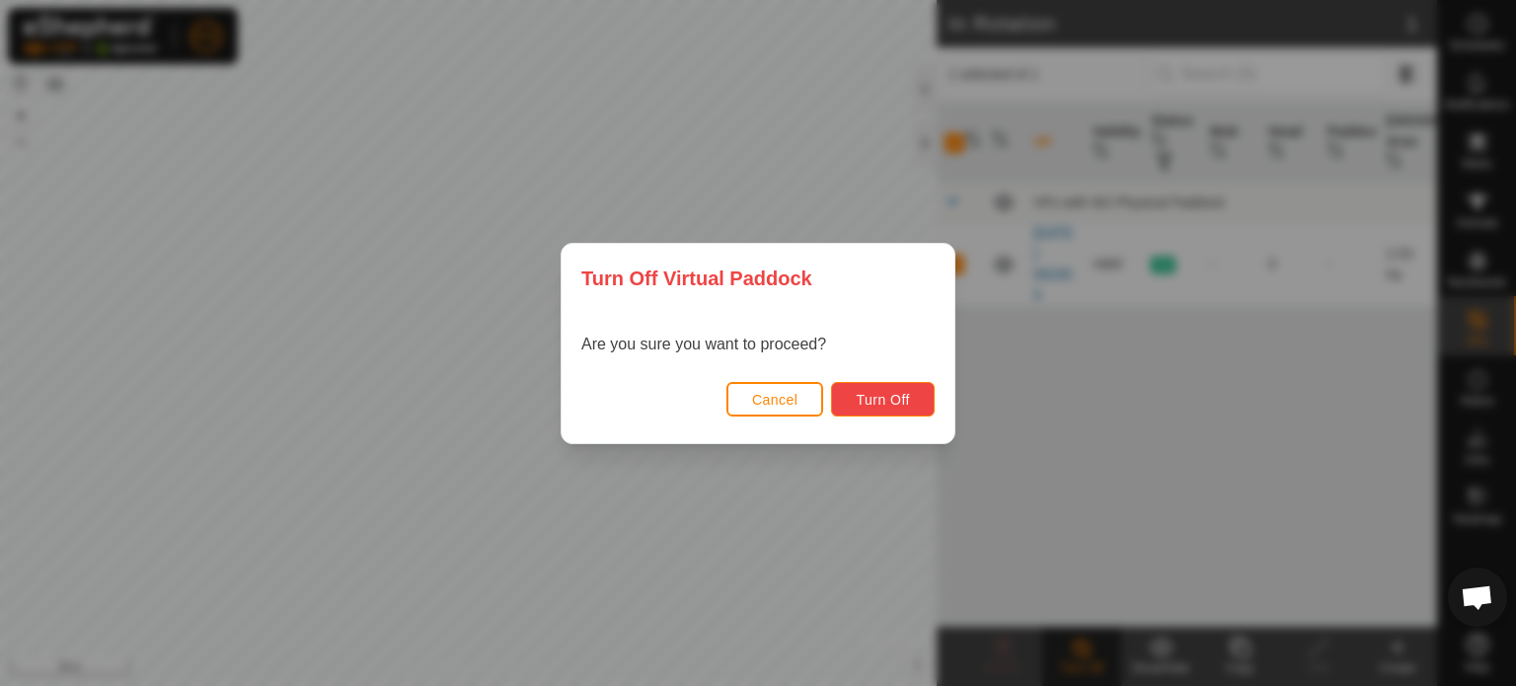
click at [908, 392] on span "Turn Off" at bounding box center [883, 400] width 54 height 16
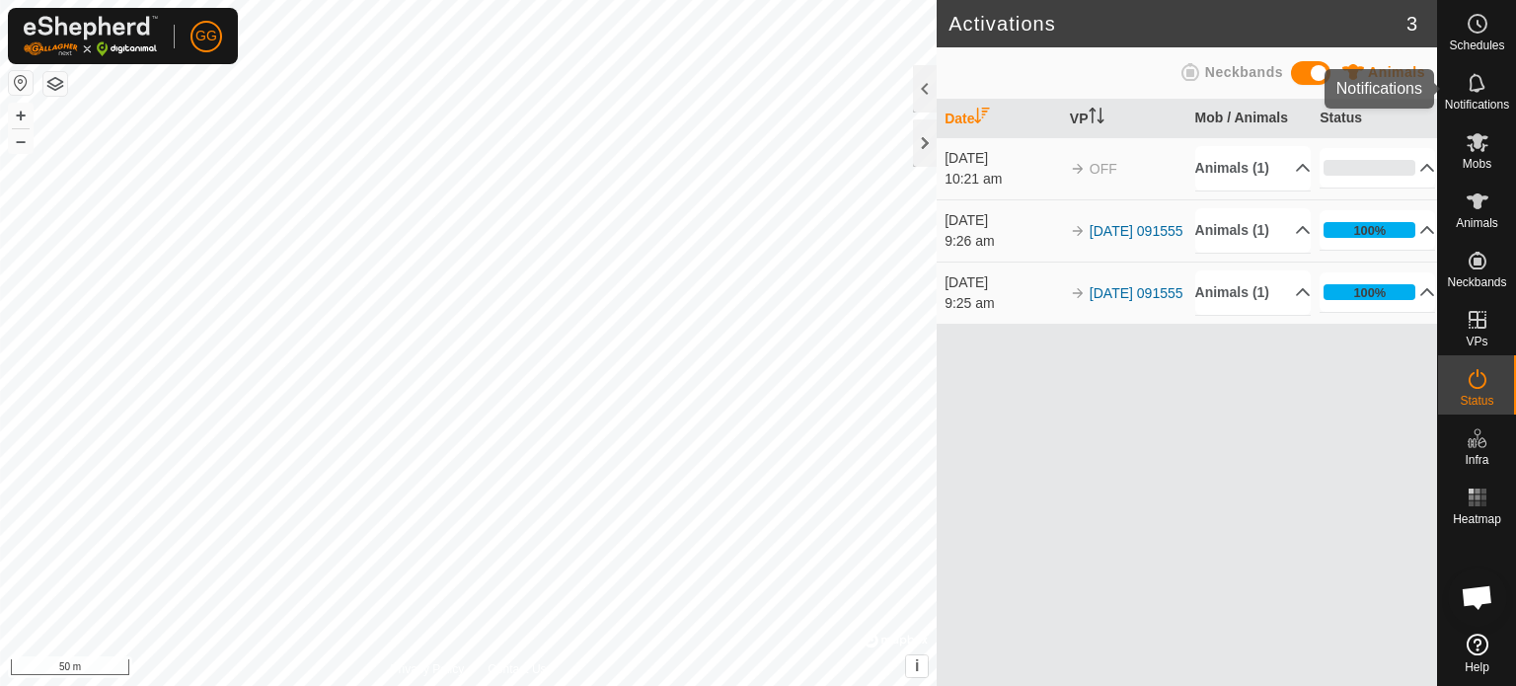
click at [1483, 86] on icon at bounding box center [1477, 82] width 16 height 19
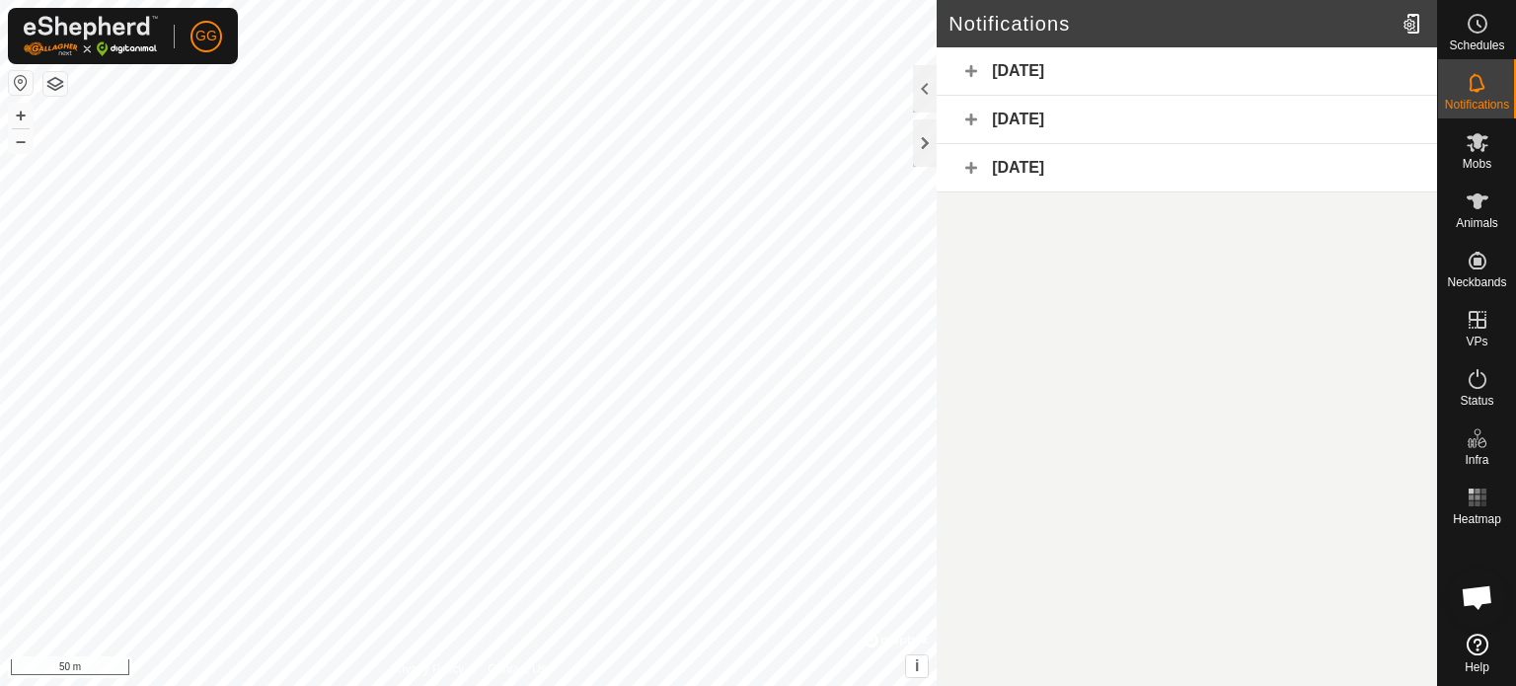
click at [1004, 71] on div "[DATE]" at bounding box center [1187, 71] width 501 height 48
